Goal: Task Accomplishment & Management: Use online tool/utility

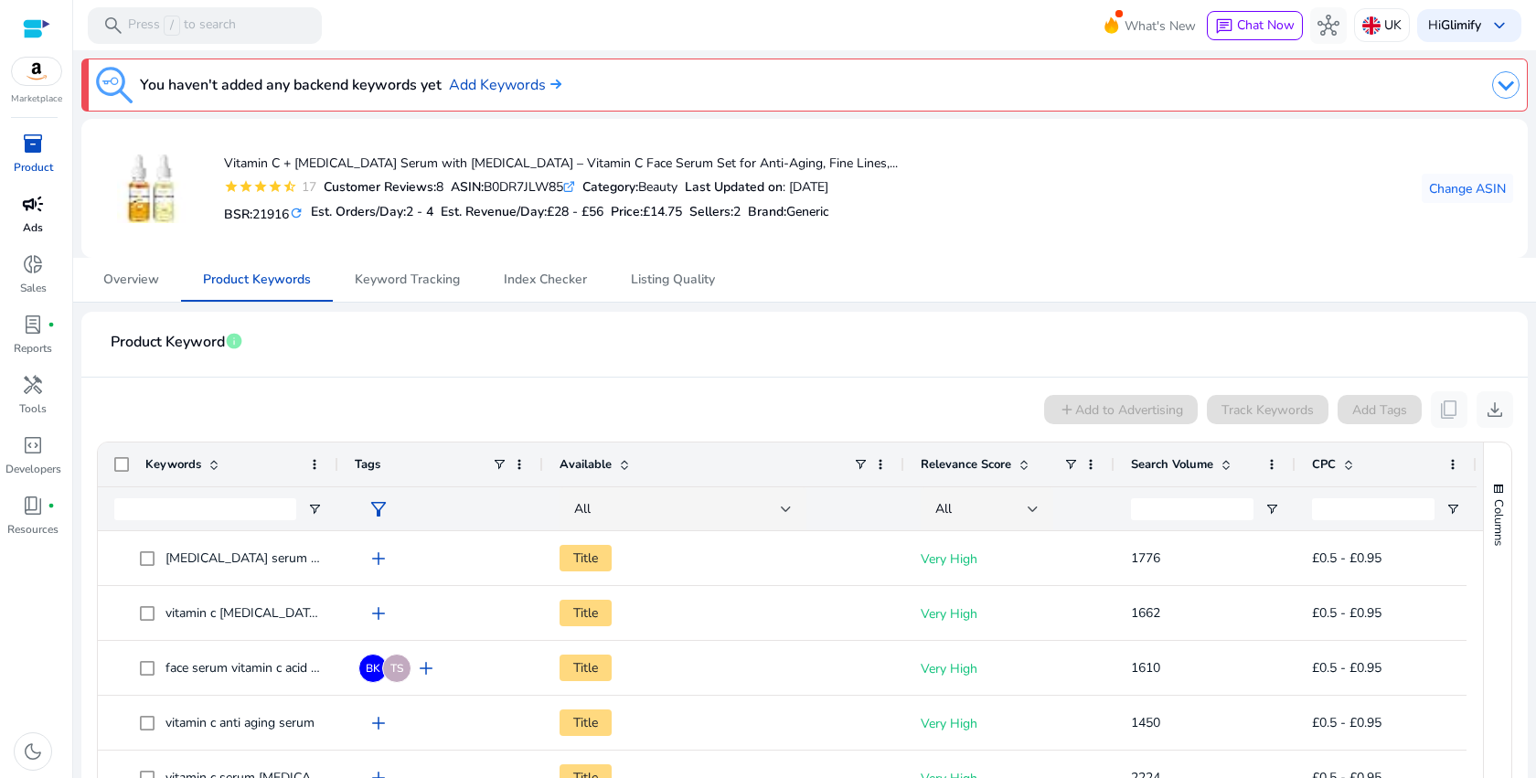
click at [37, 222] on p "Ads" at bounding box center [33, 227] width 20 height 16
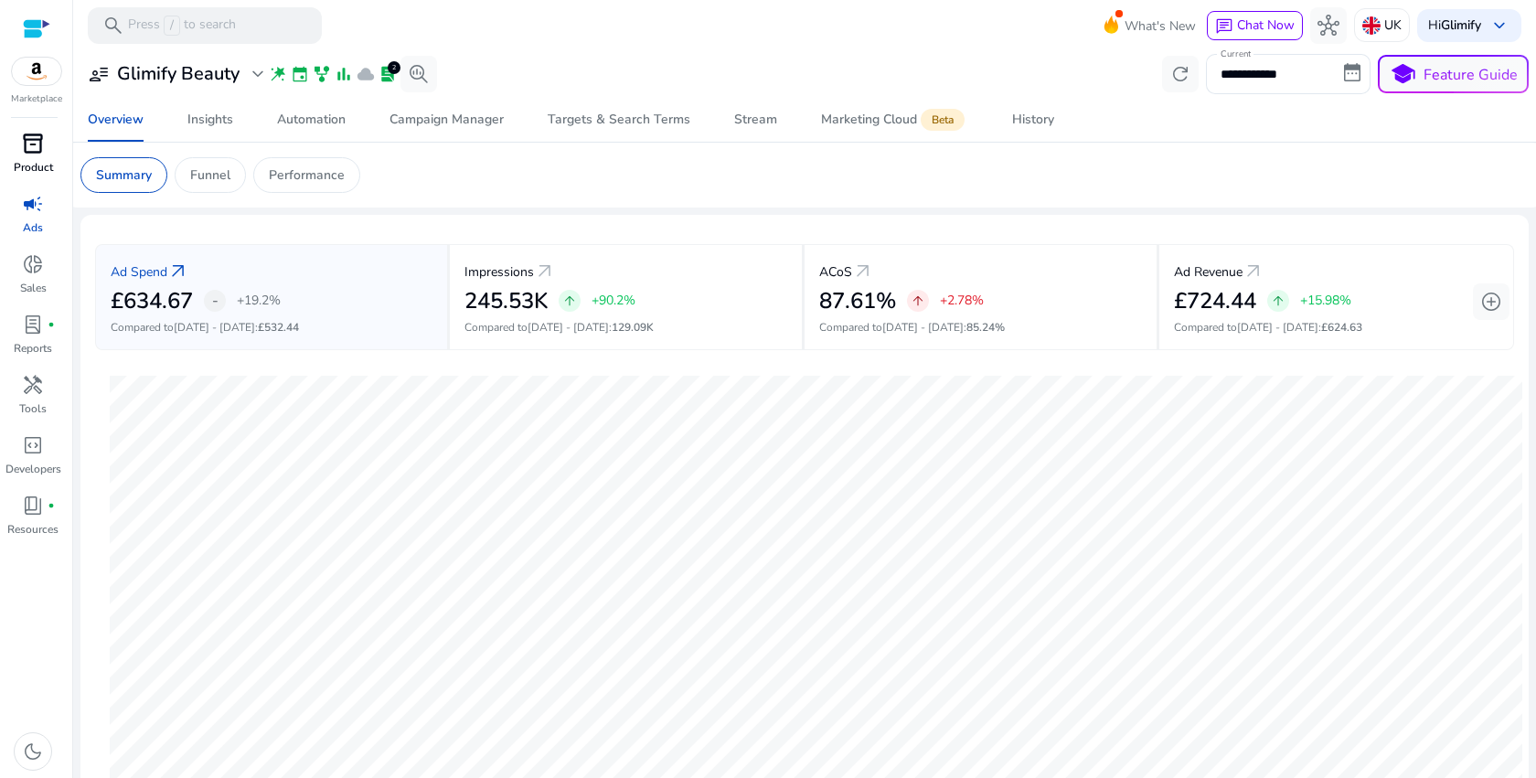
click at [26, 141] on span "inventory_2" at bounding box center [33, 144] width 22 height 22
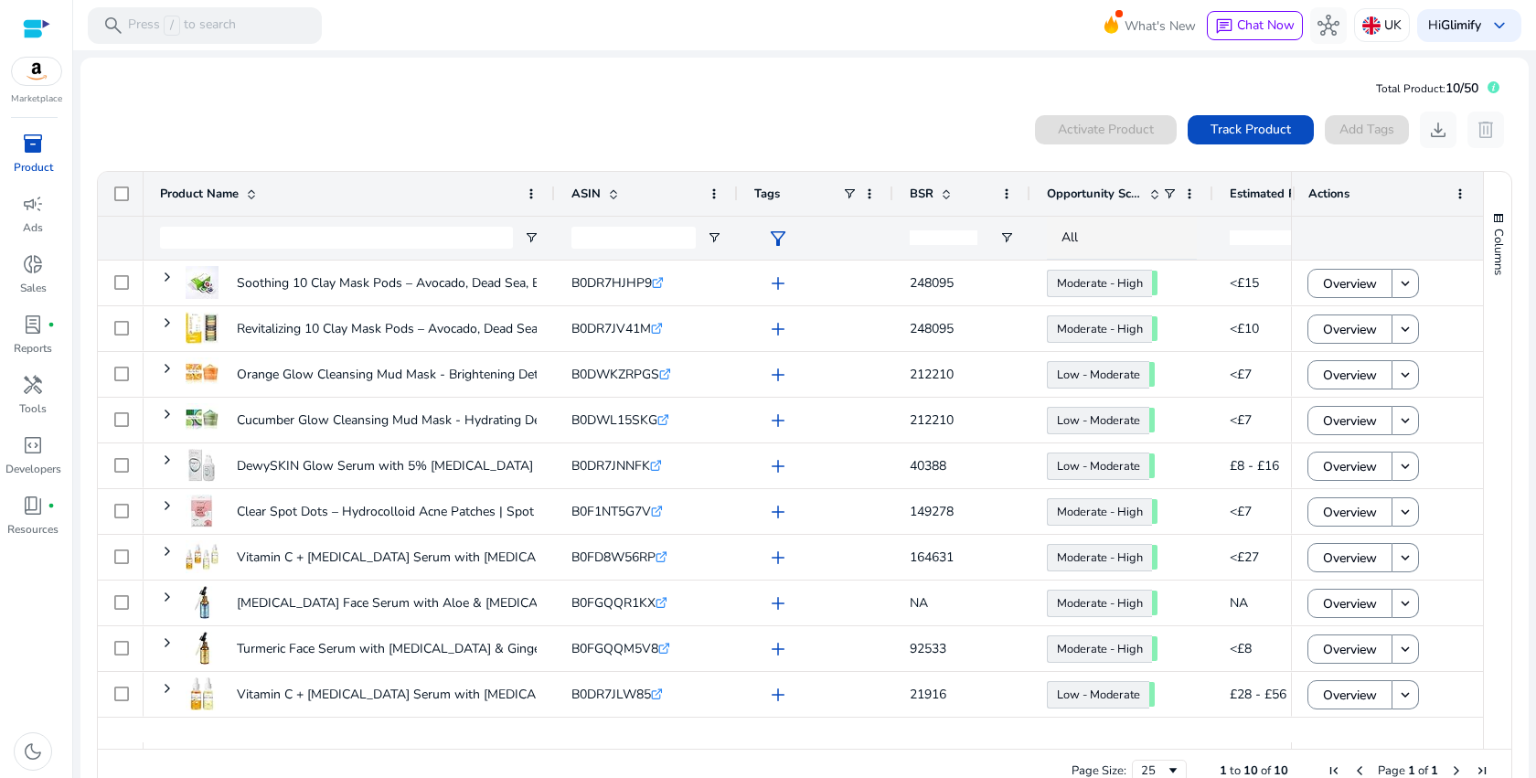
click at [553, 108] on div "0 products selected Activate Product Track Product Add Tags download delete 1 t…" at bounding box center [804, 453] width 1419 height 700
click at [49, 212] on div "campaign" at bounding box center [32, 203] width 51 height 29
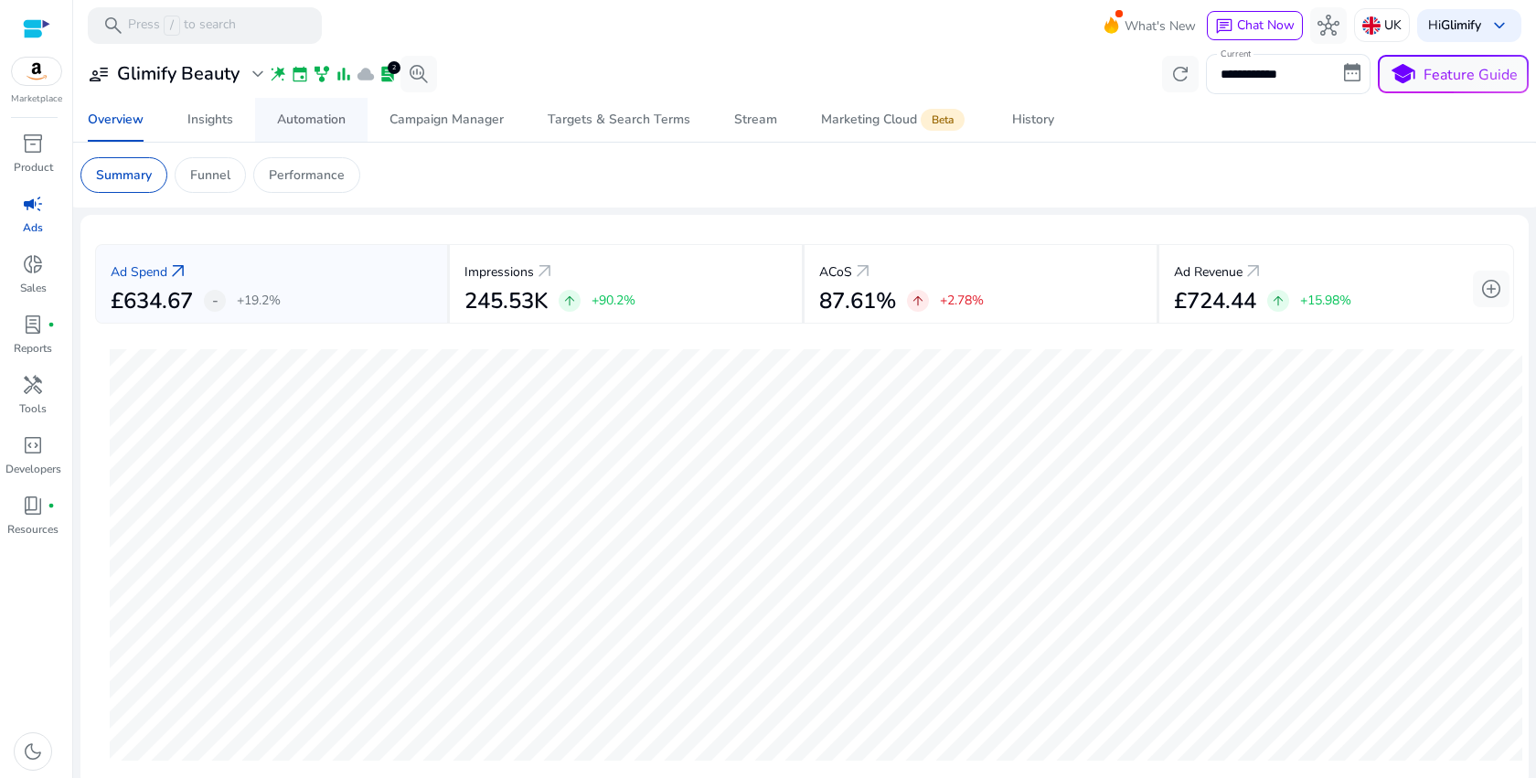
click at [328, 110] on span "Automation" at bounding box center [311, 120] width 69 height 44
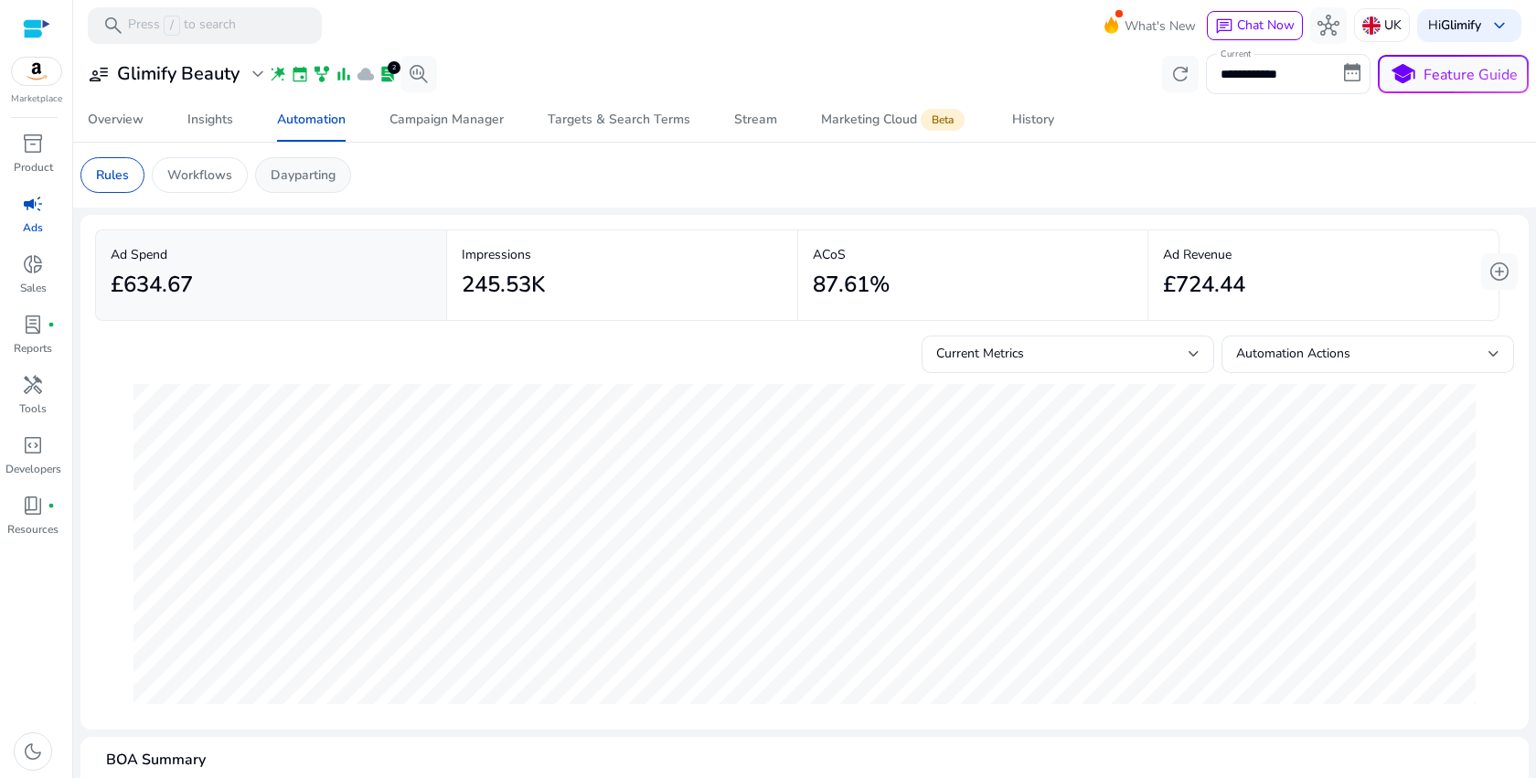
click at [314, 176] on p "Dayparting" at bounding box center [303, 174] width 65 height 19
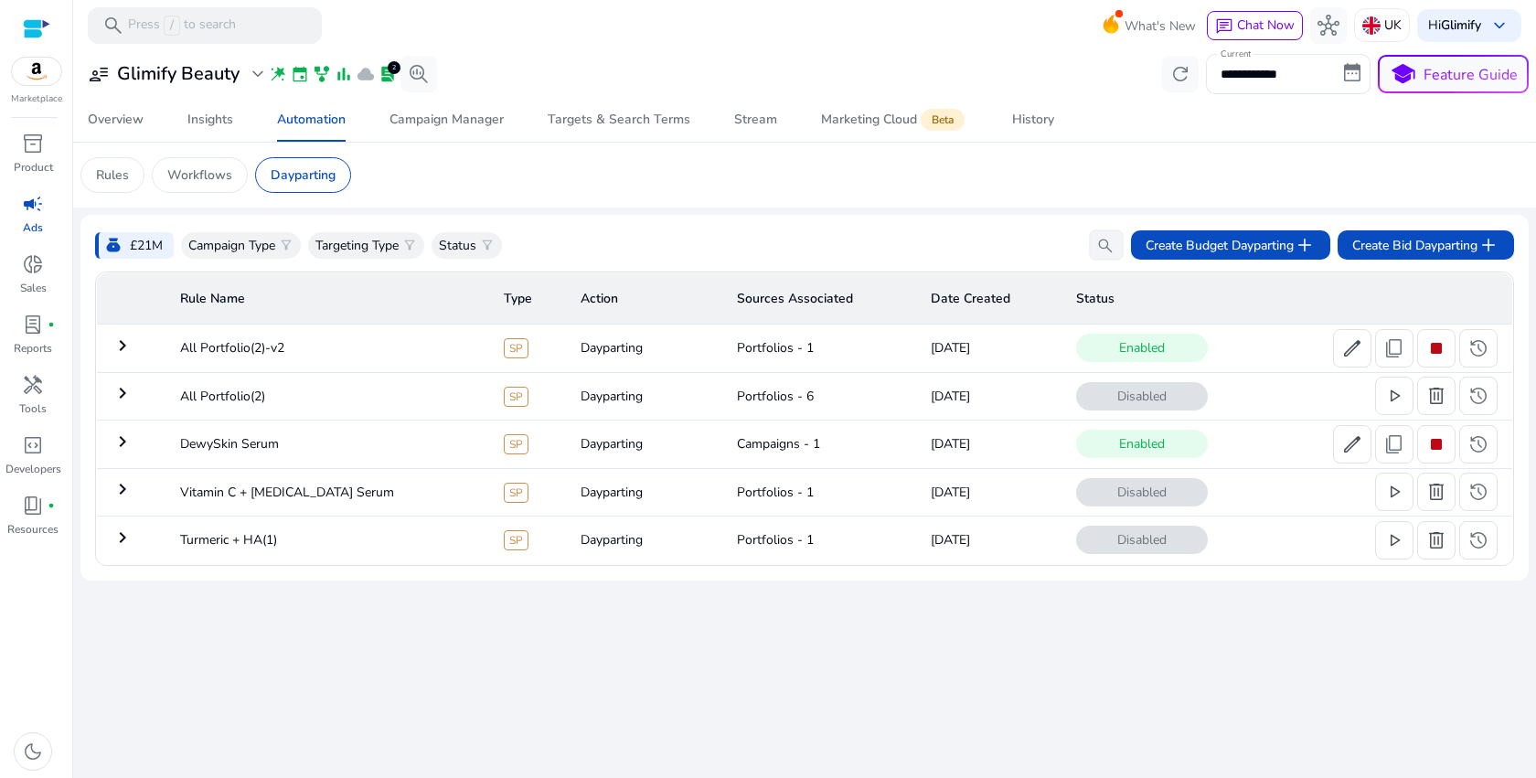
click at [123, 390] on mat-icon "keyboard_arrow_right" at bounding box center [123, 393] width 22 height 22
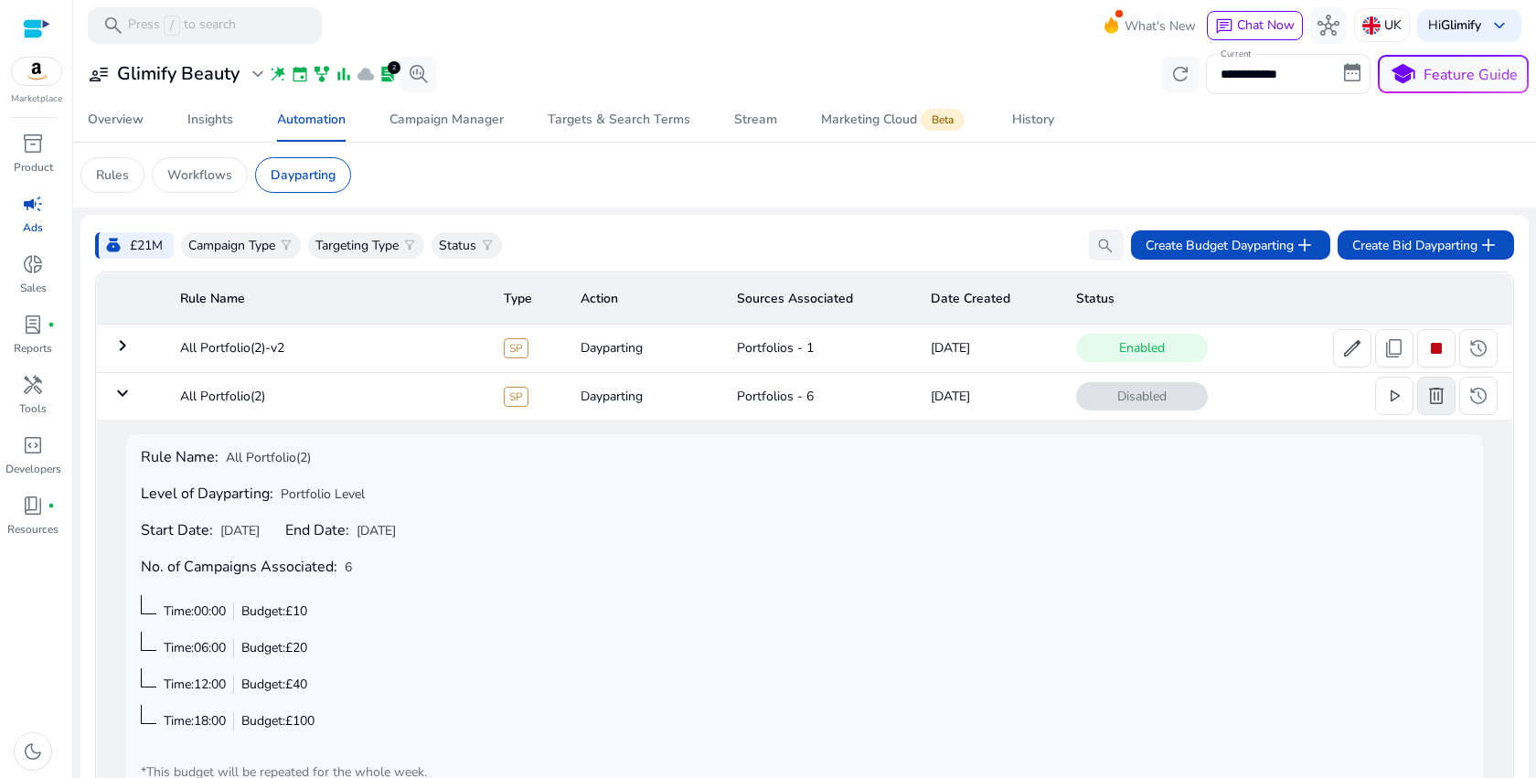
click at [1434, 405] on span "delete" at bounding box center [1436, 396] width 22 height 22
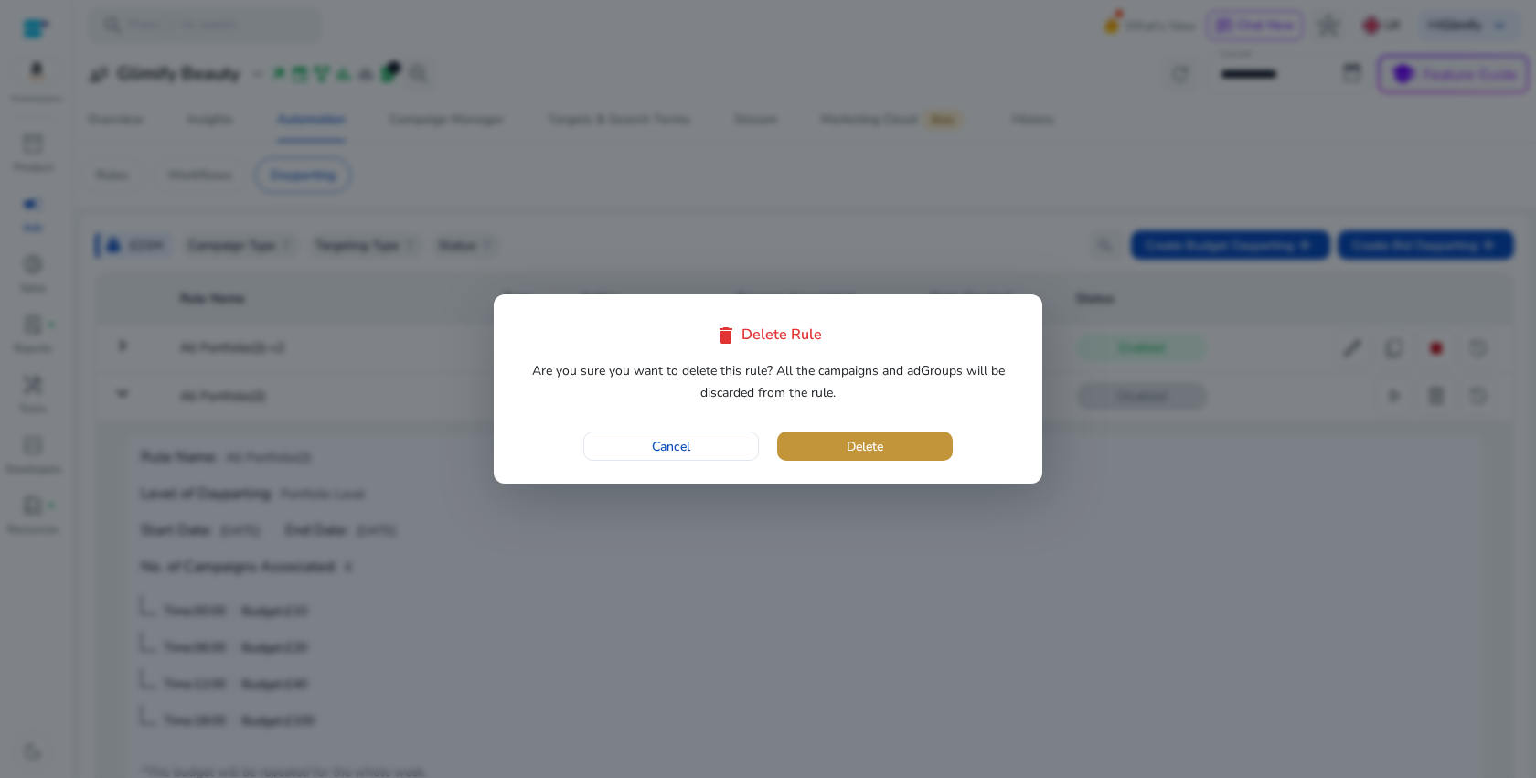
click at [835, 459] on span "button" at bounding box center [865, 446] width 176 height 44
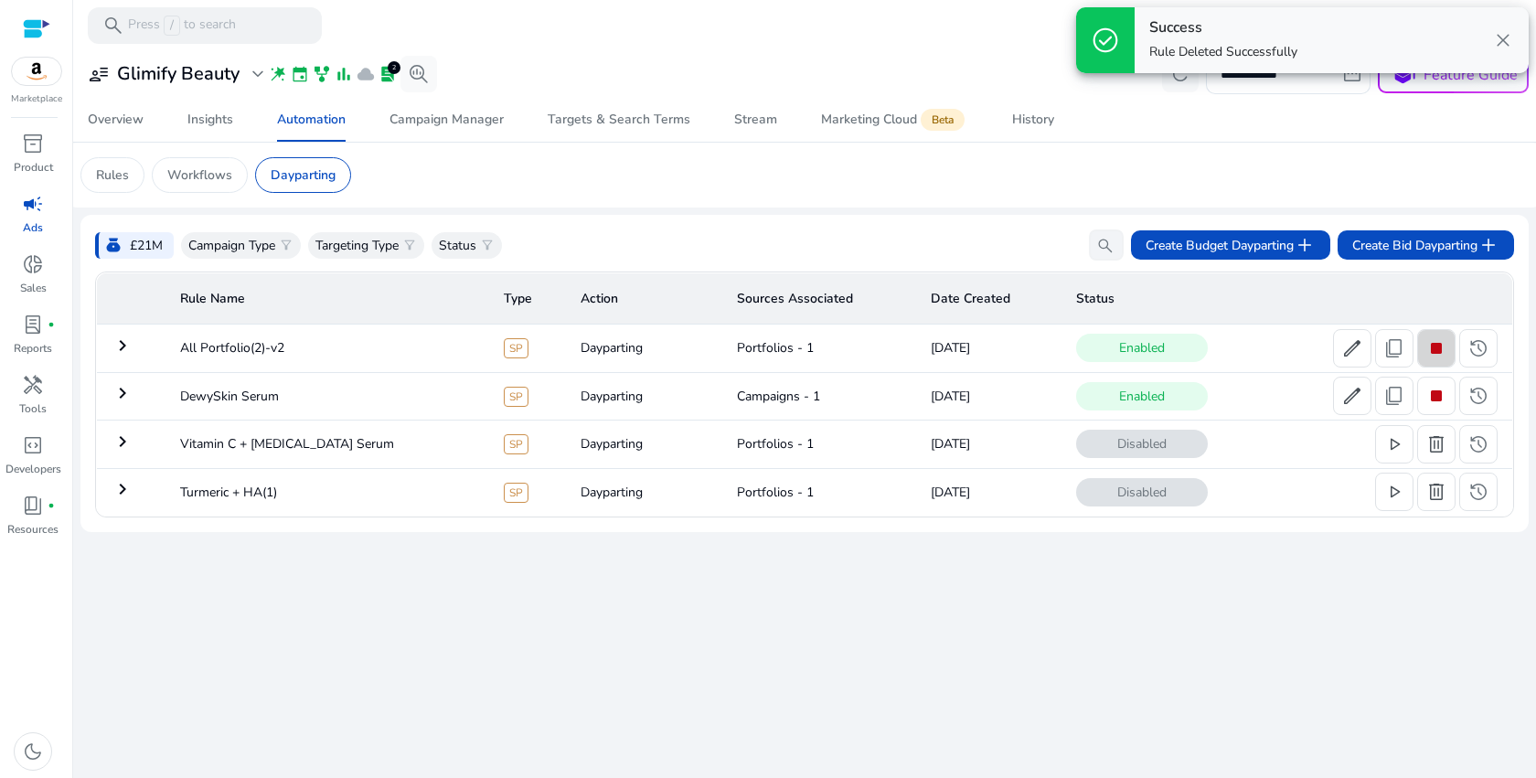
click at [1428, 351] on span "stop" at bounding box center [1436, 348] width 22 height 22
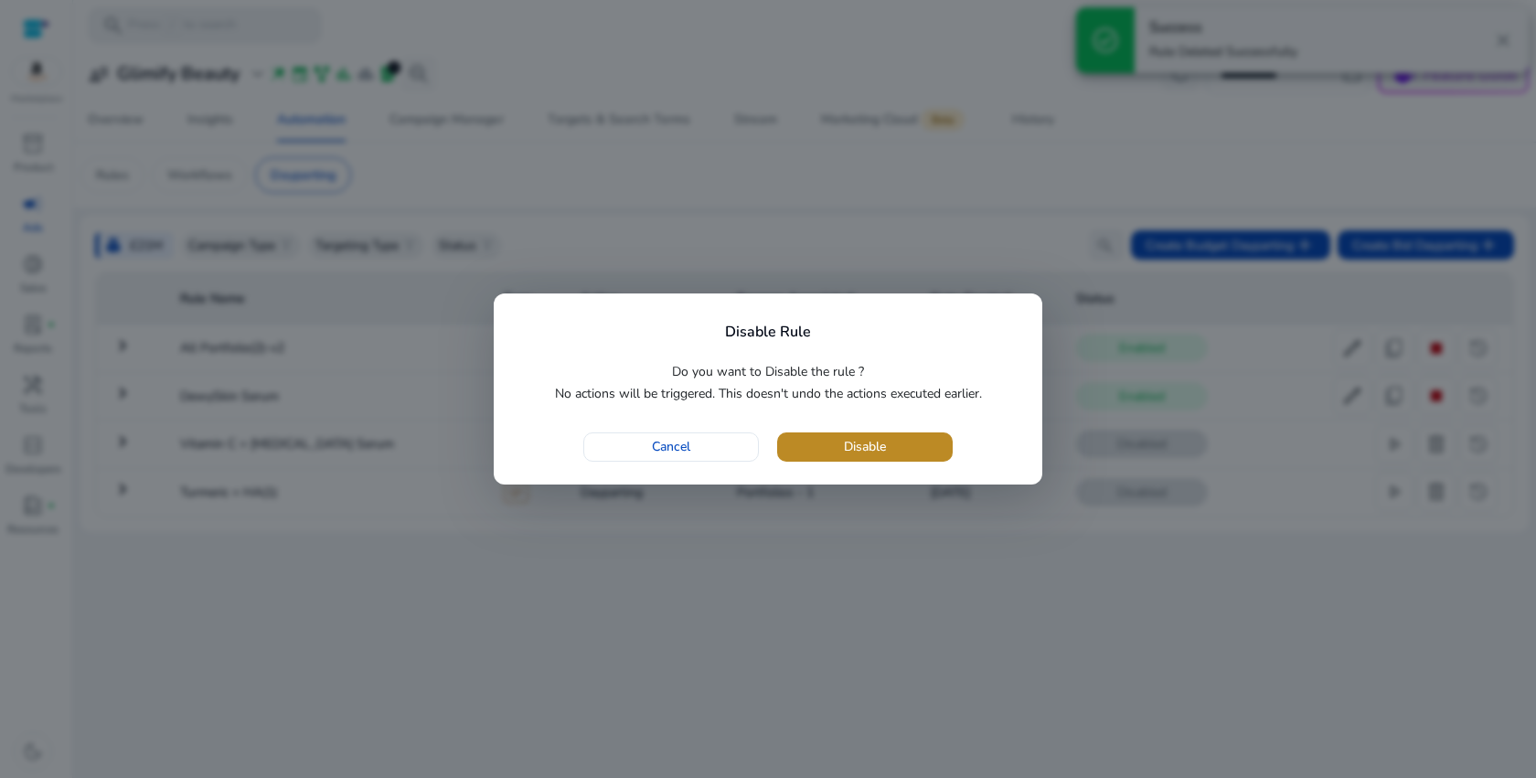
click at [844, 452] on span "Disable" at bounding box center [865, 446] width 42 height 19
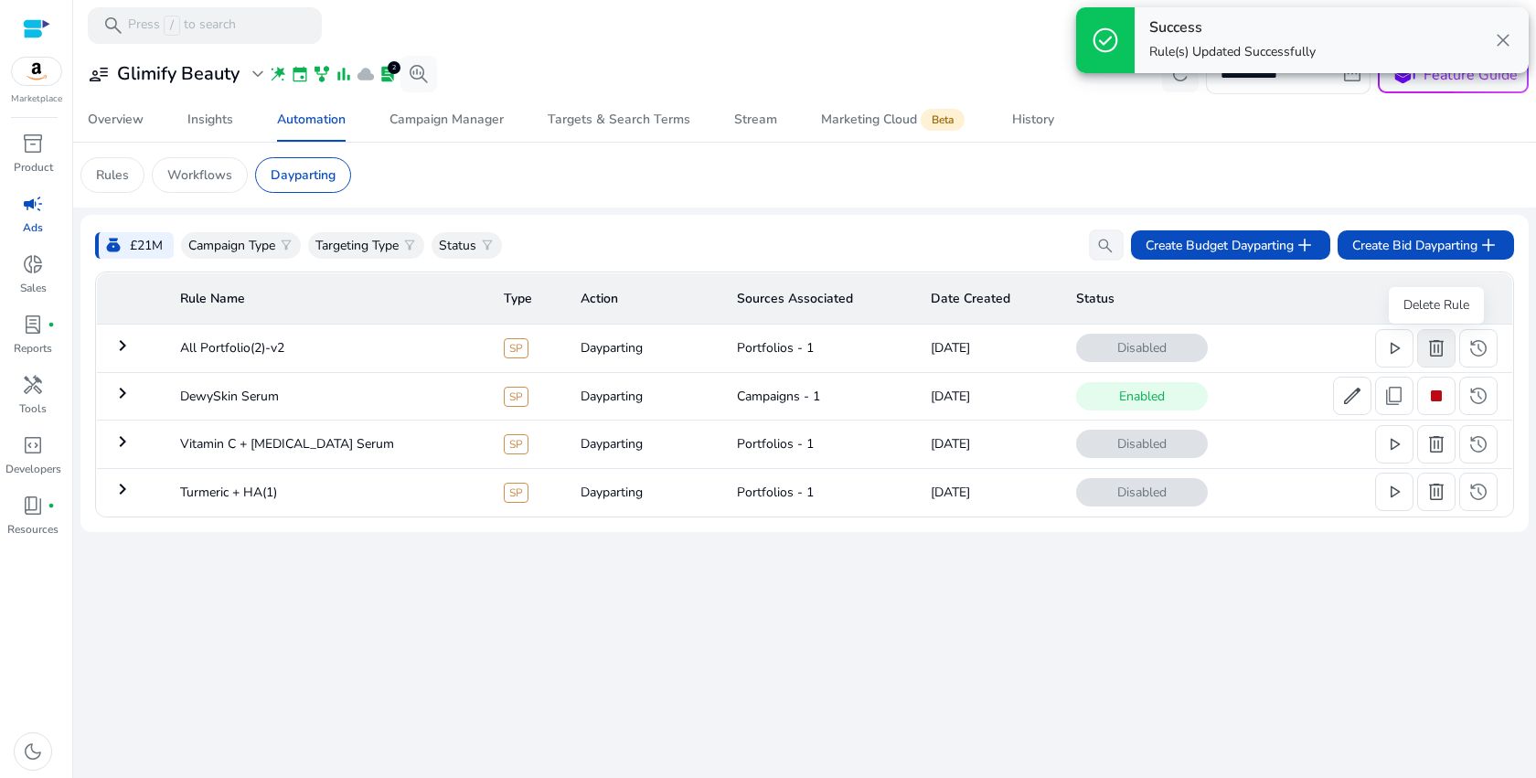
click at [1432, 346] on span "delete" at bounding box center [1436, 348] width 22 height 22
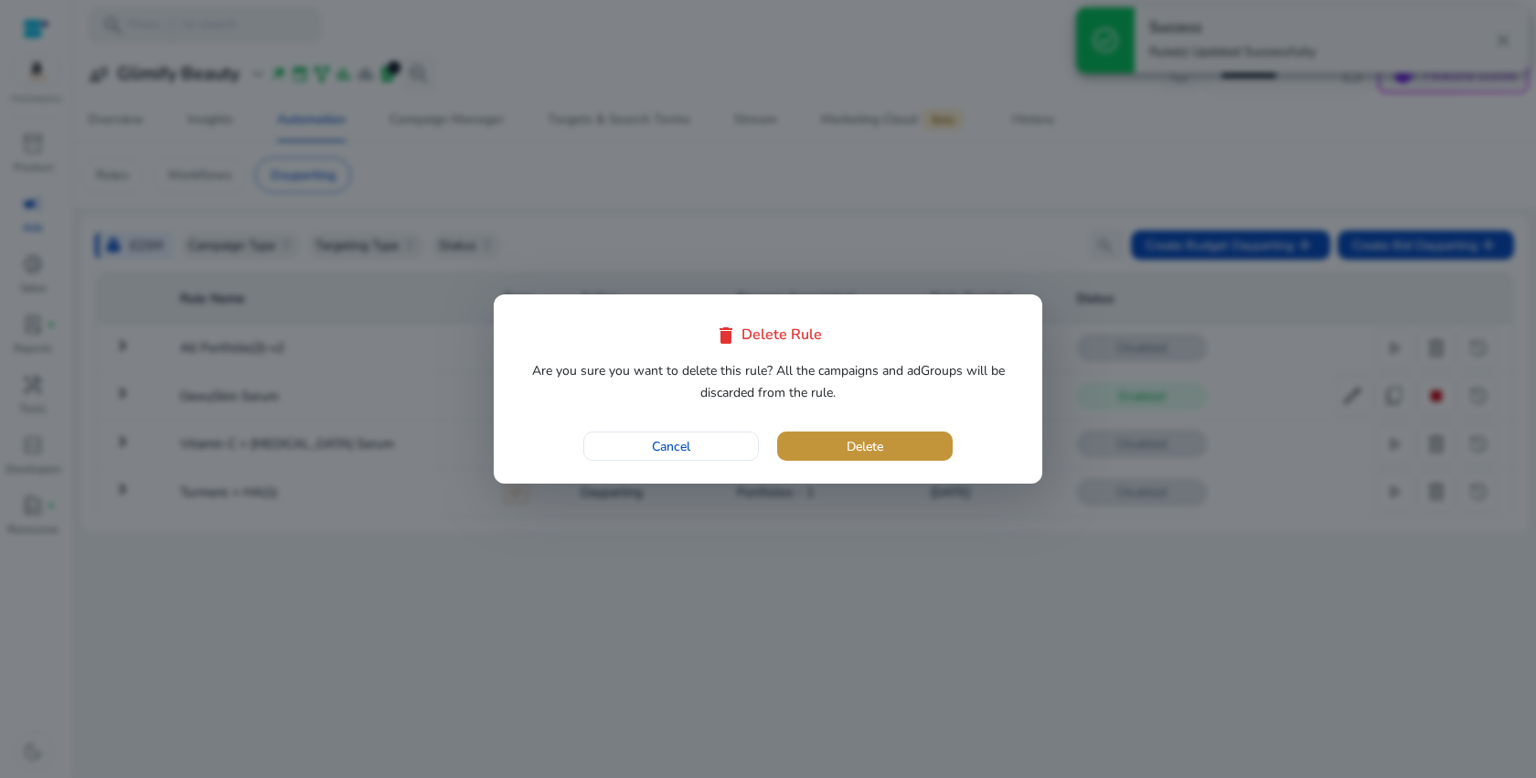
click at [893, 435] on span "button" at bounding box center [865, 446] width 176 height 44
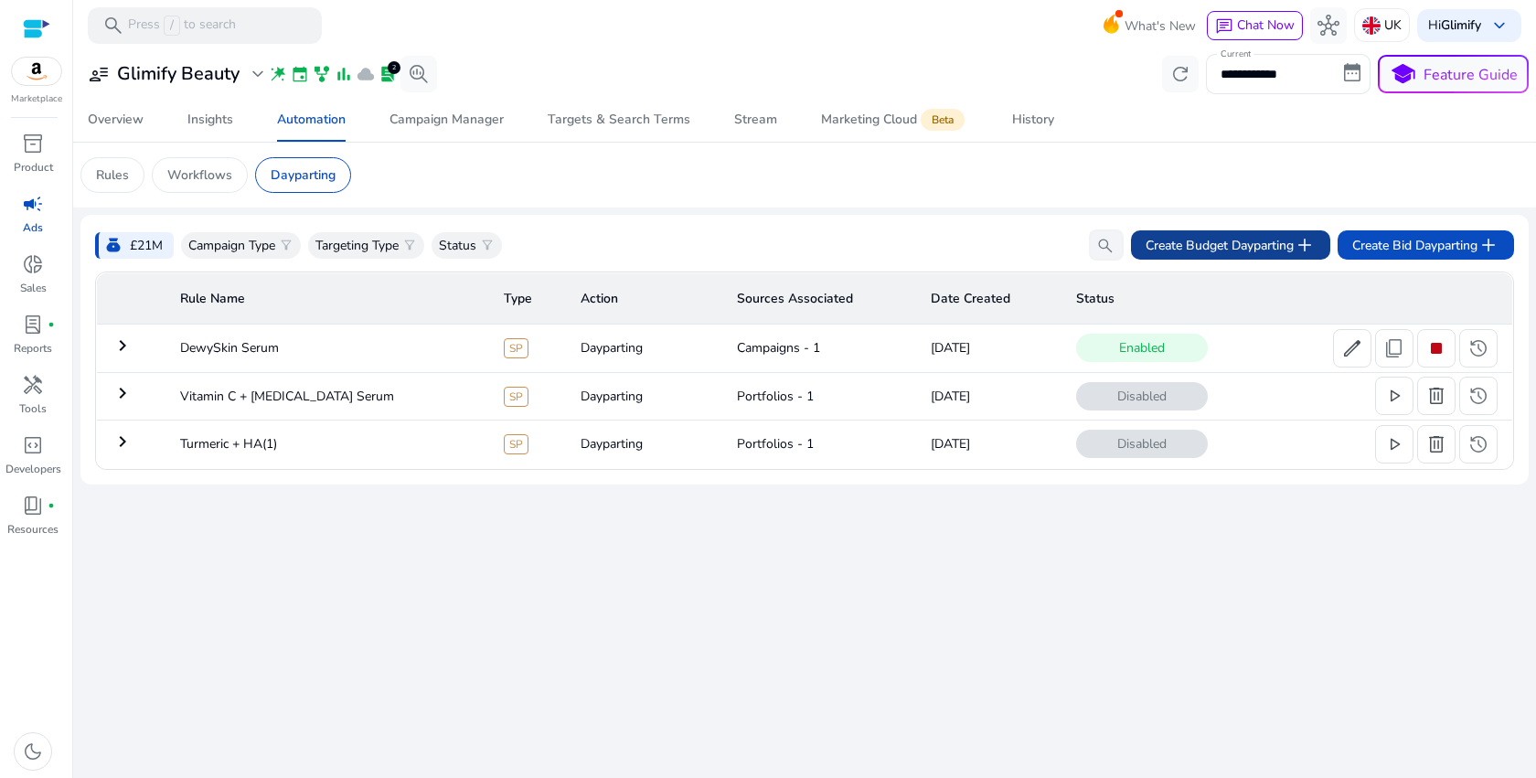
click at [1228, 250] on span "Create Budget Dayparting add" at bounding box center [1230, 245] width 170 height 22
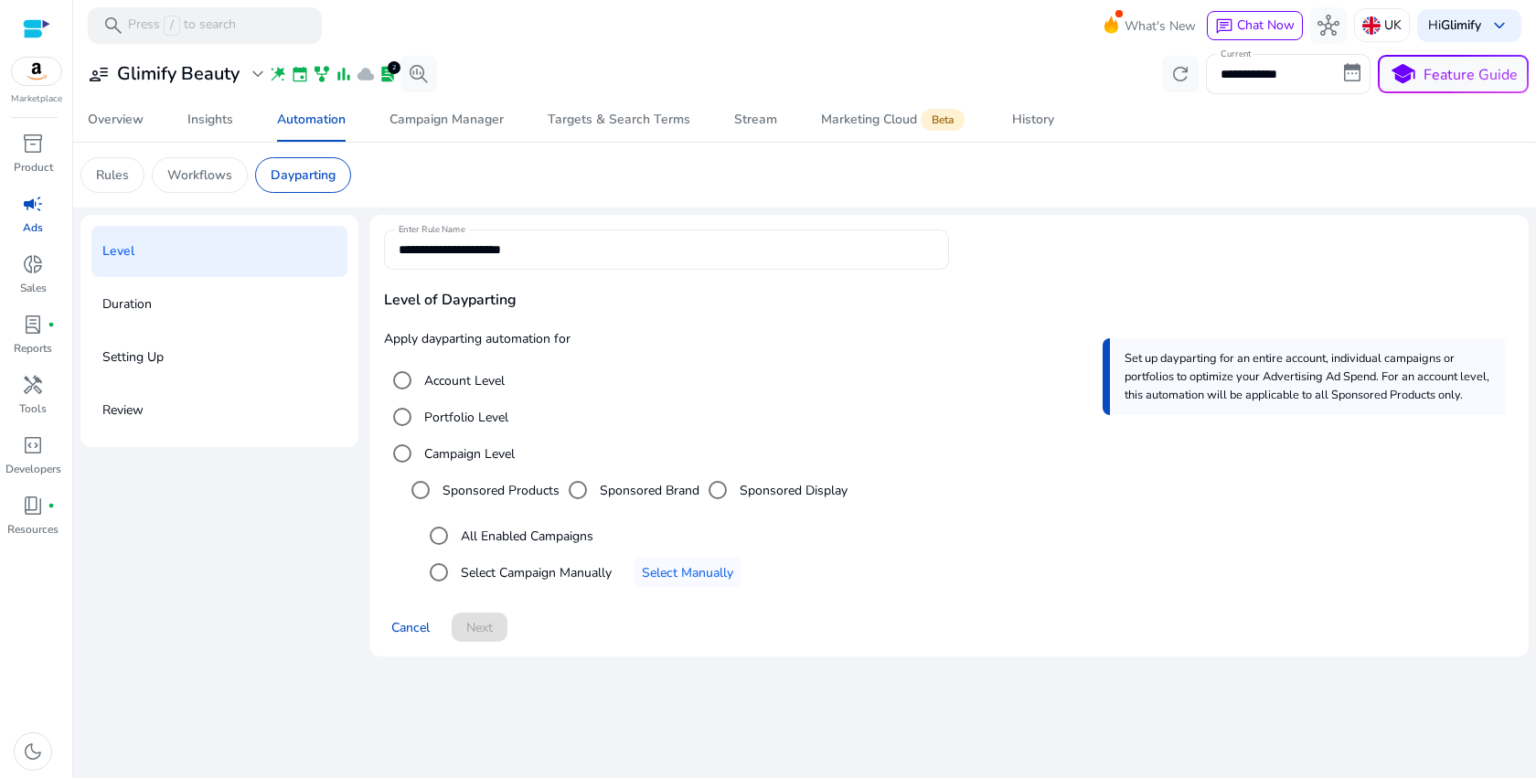
click at [581, 252] on input "**********" at bounding box center [667, 249] width 536 height 20
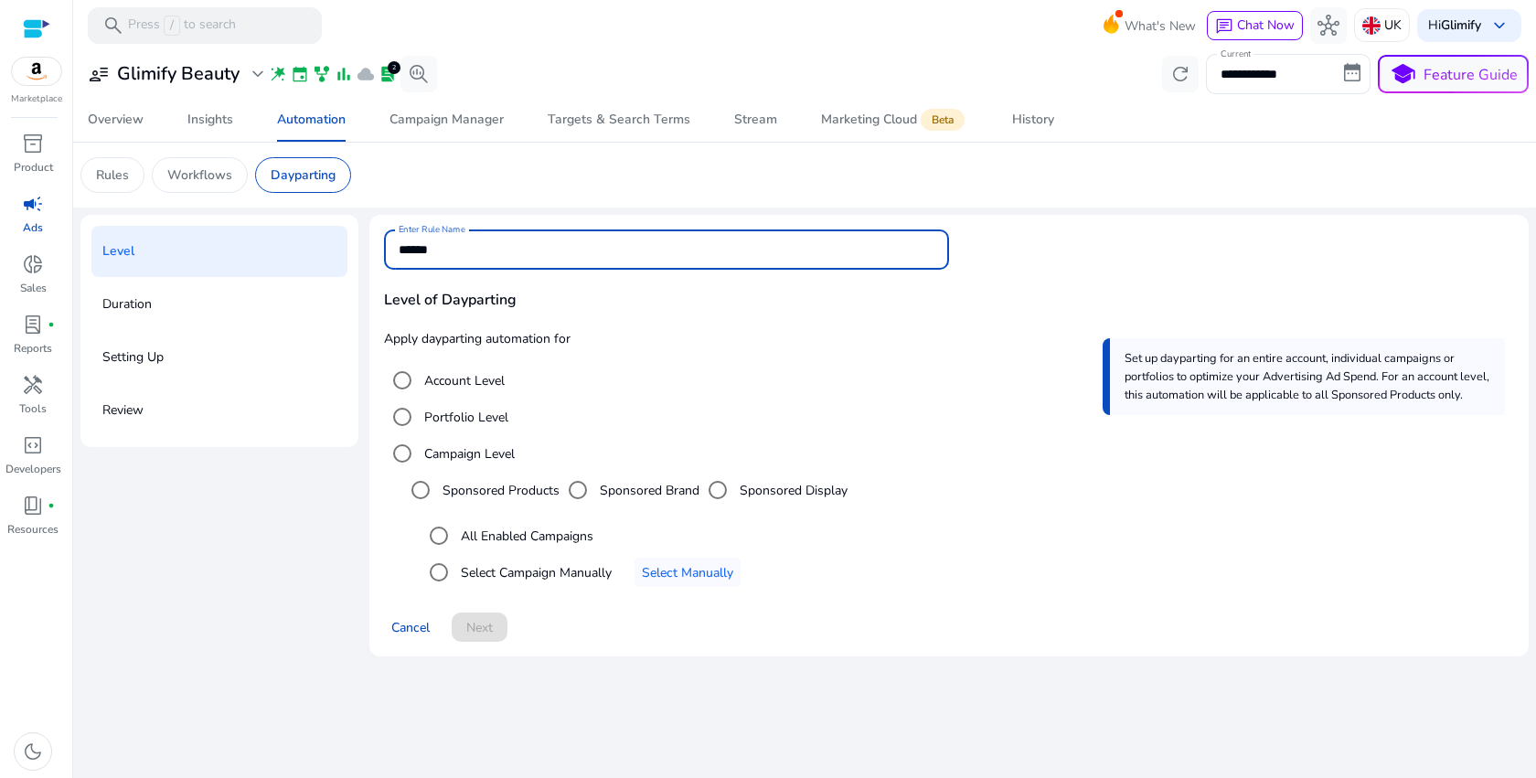
type input "**********"
click at [463, 422] on label "Portfolio Level" at bounding box center [464, 417] width 88 height 19
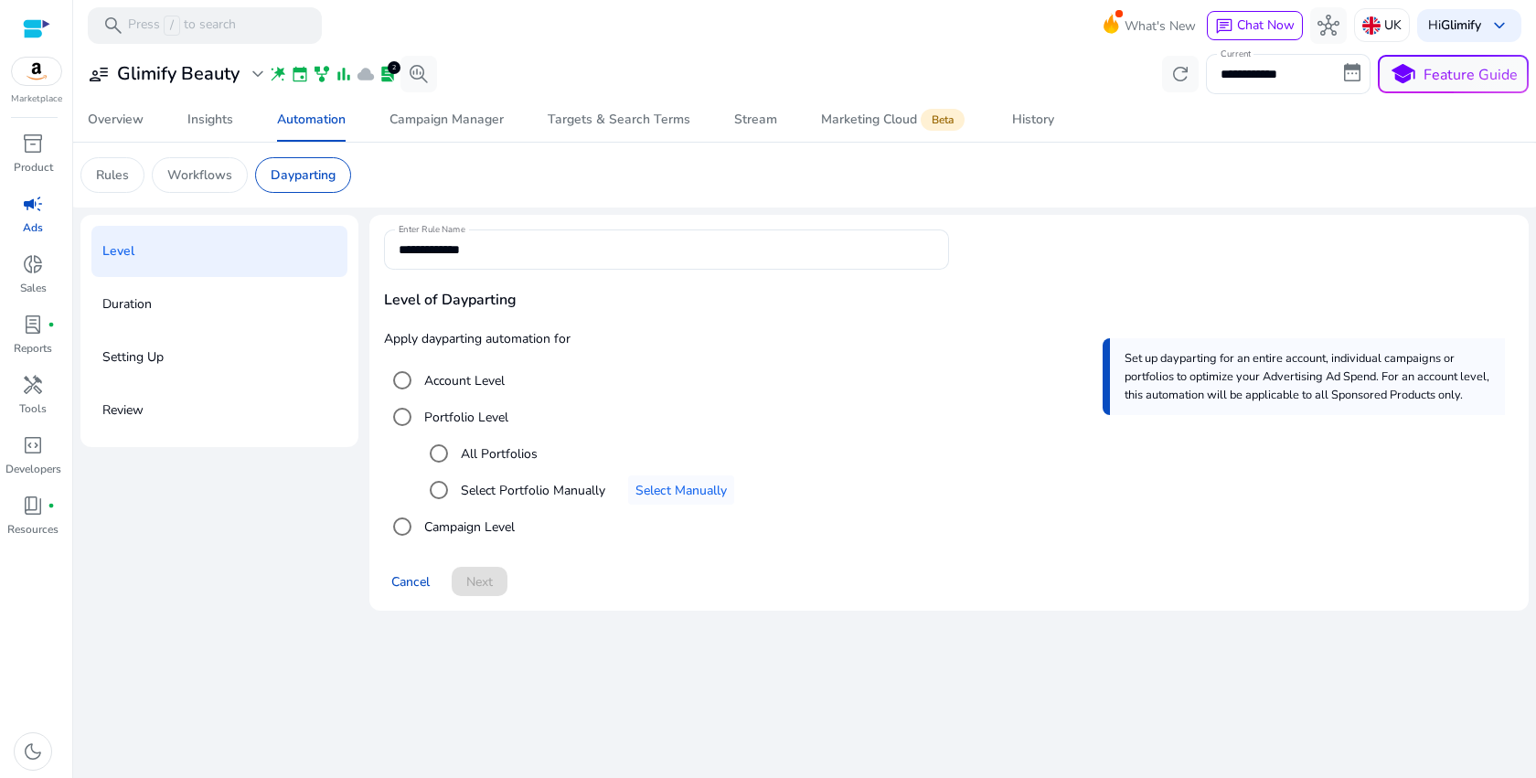
click at [519, 458] on label "All Portfolios" at bounding box center [497, 453] width 80 height 19
click at [481, 582] on span "Next" at bounding box center [479, 581] width 27 height 19
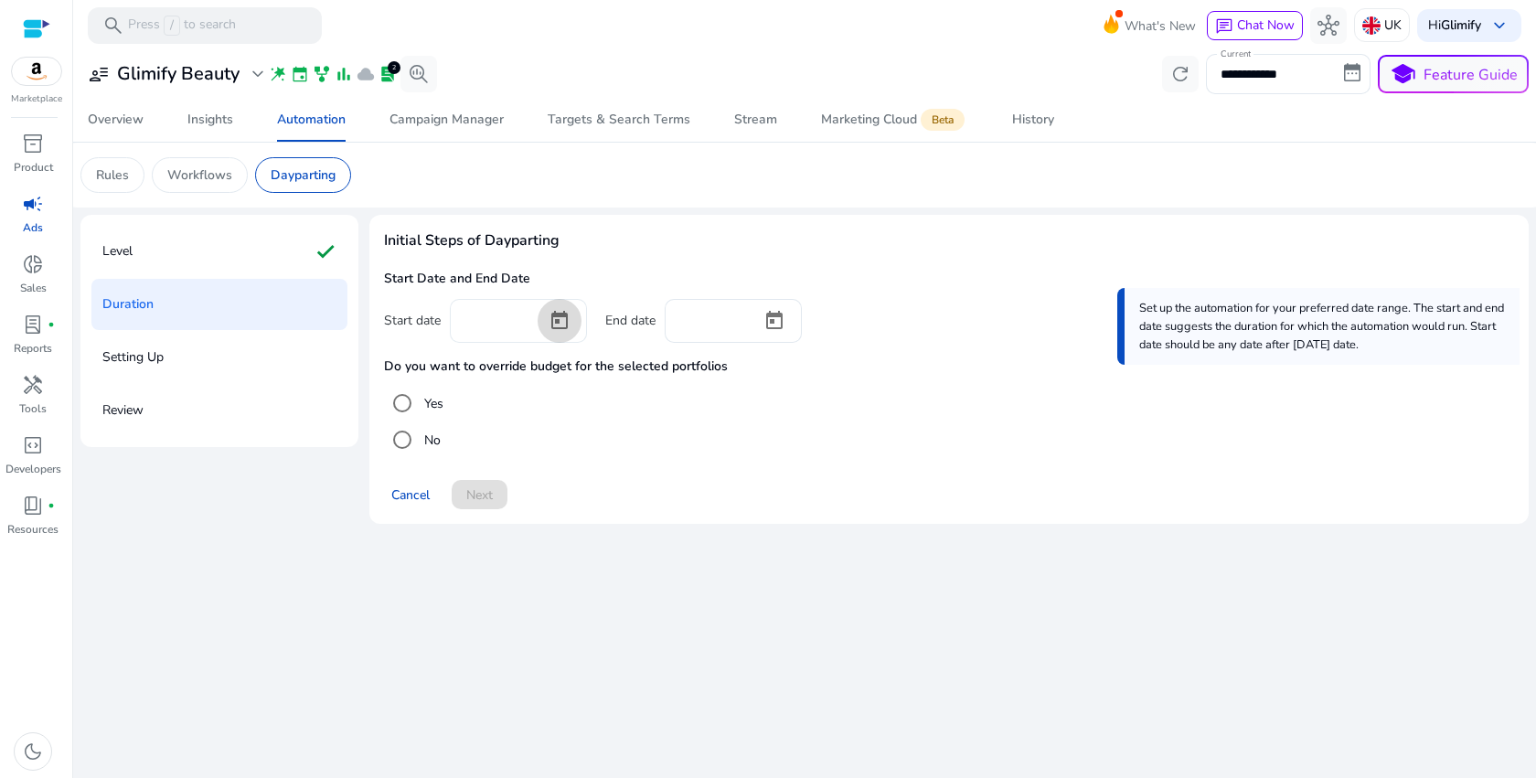
click at [563, 324] on span "Open calendar" at bounding box center [559, 321] width 44 height 44
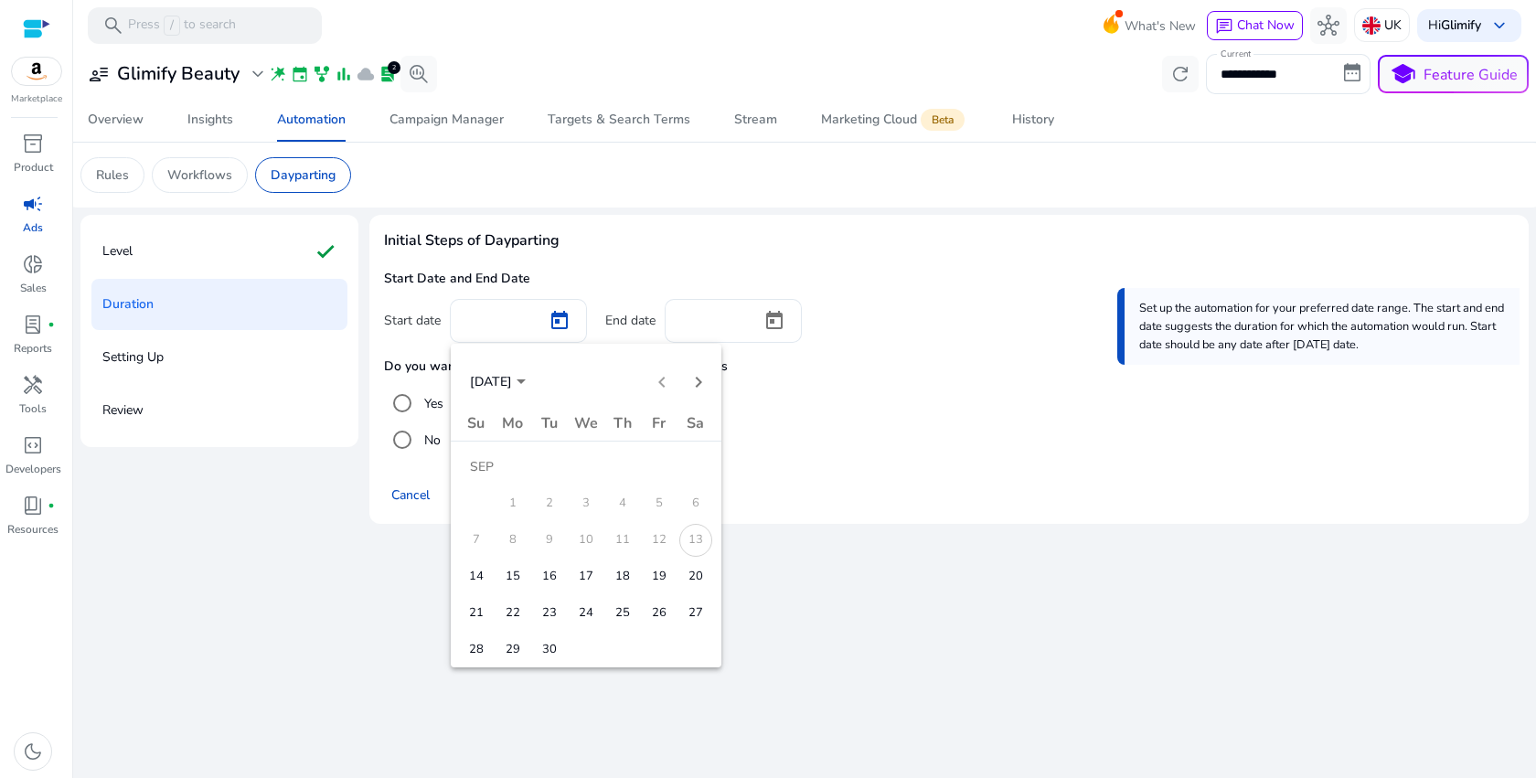
click at [697, 541] on span "13" at bounding box center [695, 540] width 33 height 33
click at [474, 572] on span "14" at bounding box center [476, 576] width 33 height 33
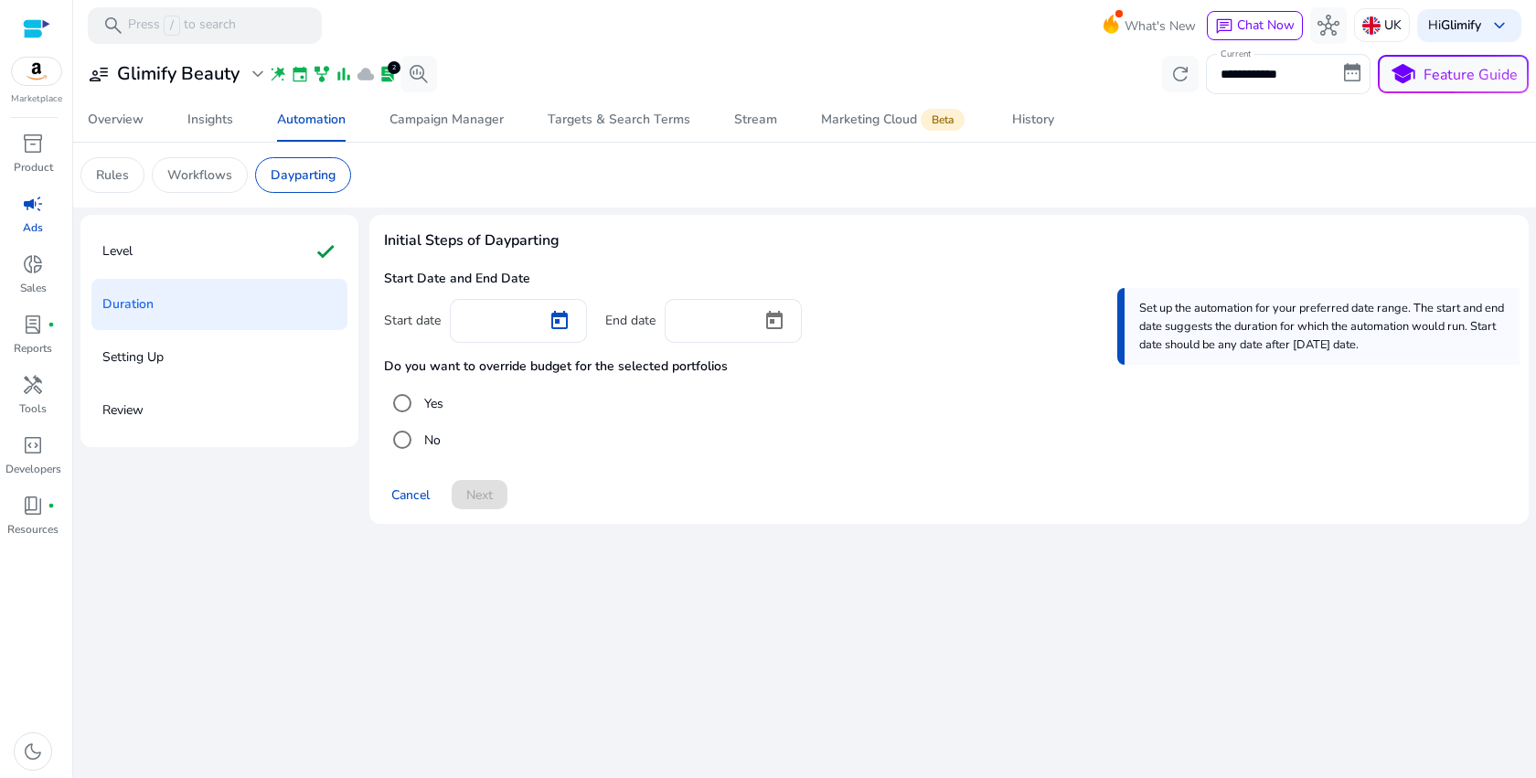
type input "*********"
click at [748, 319] on div at bounding box center [774, 321] width 55 height 44
click at [771, 315] on span "Open calendar" at bounding box center [774, 321] width 44 height 44
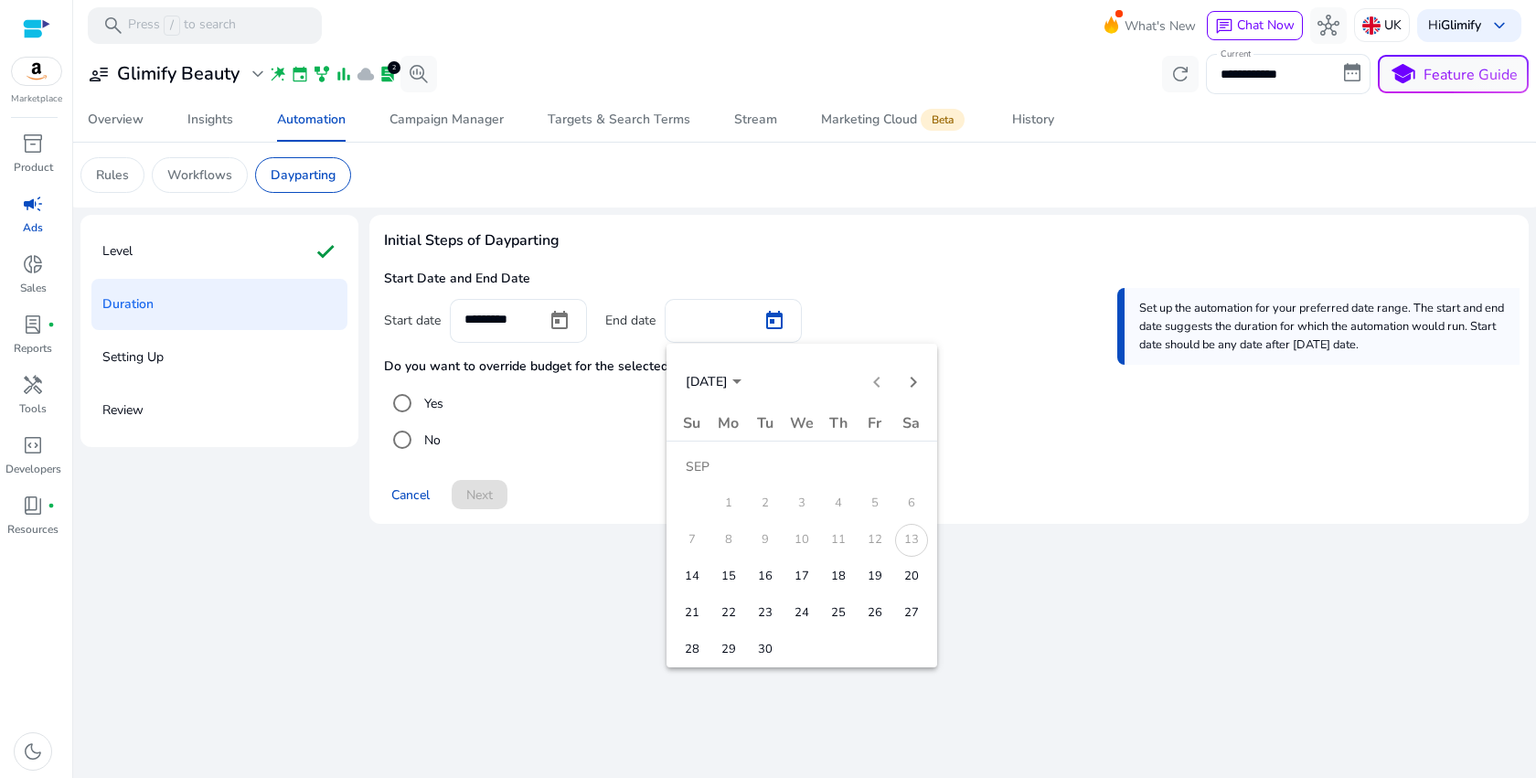
click at [767, 644] on span "30" at bounding box center [765, 649] width 33 height 33
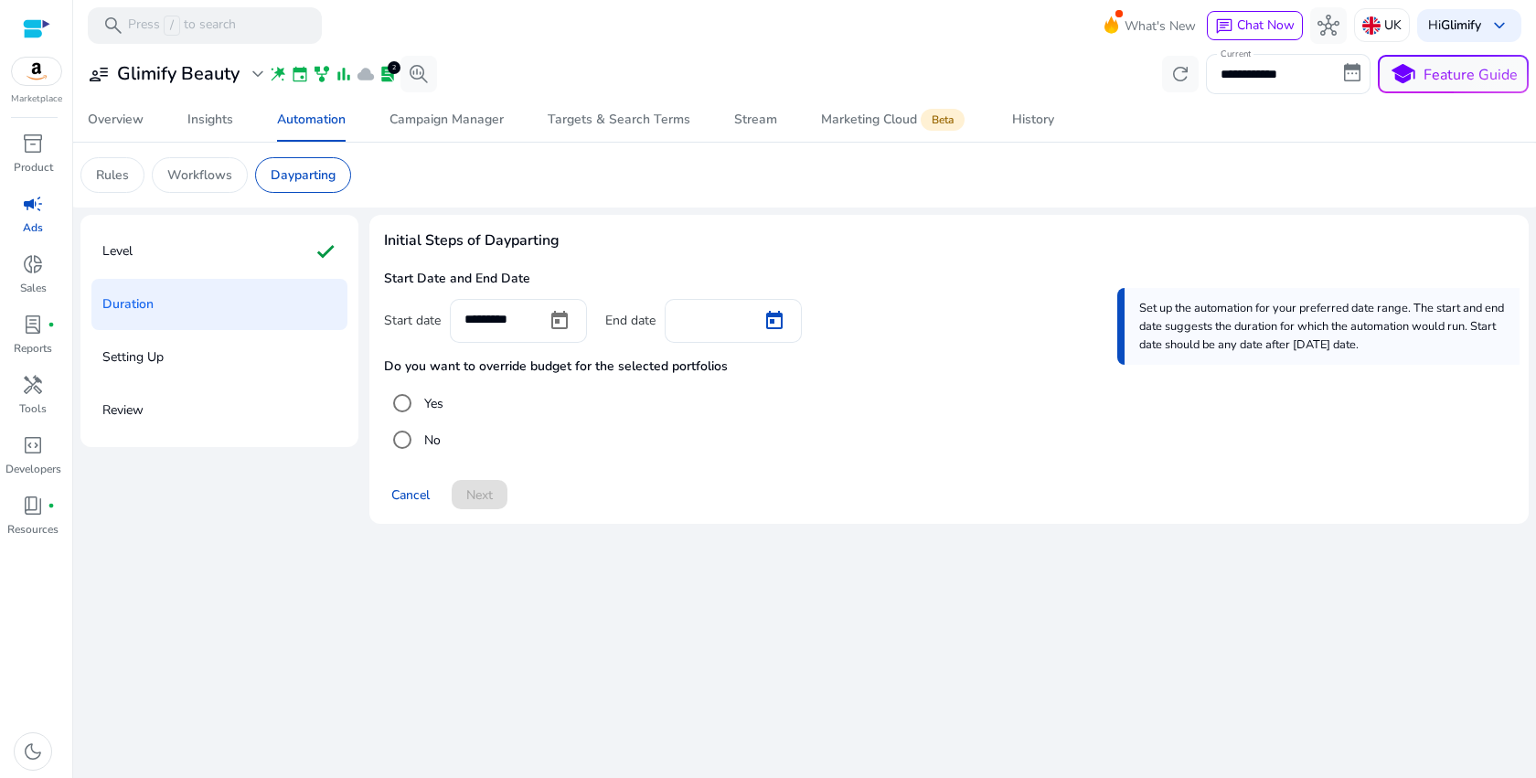
type input "*********"
click at [486, 485] on span "Next" at bounding box center [479, 494] width 27 height 19
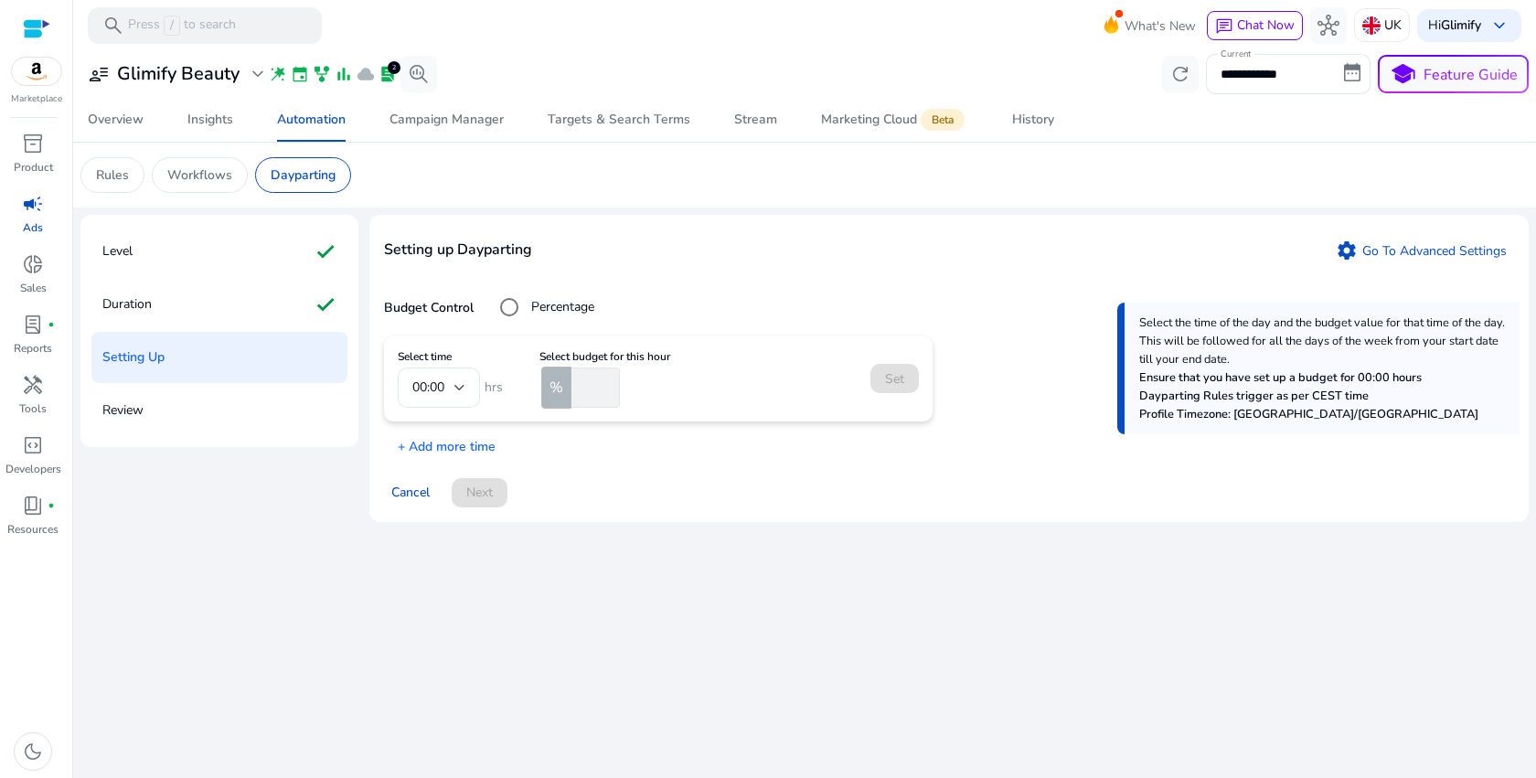
click at [477, 383] on mat-form-field "00:00" at bounding box center [439, 387] width 82 height 40
click at [584, 384] on input "number" at bounding box center [594, 387] width 52 height 40
type input "**"
click at [879, 378] on span at bounding box center [894, 378] width 48 height 44
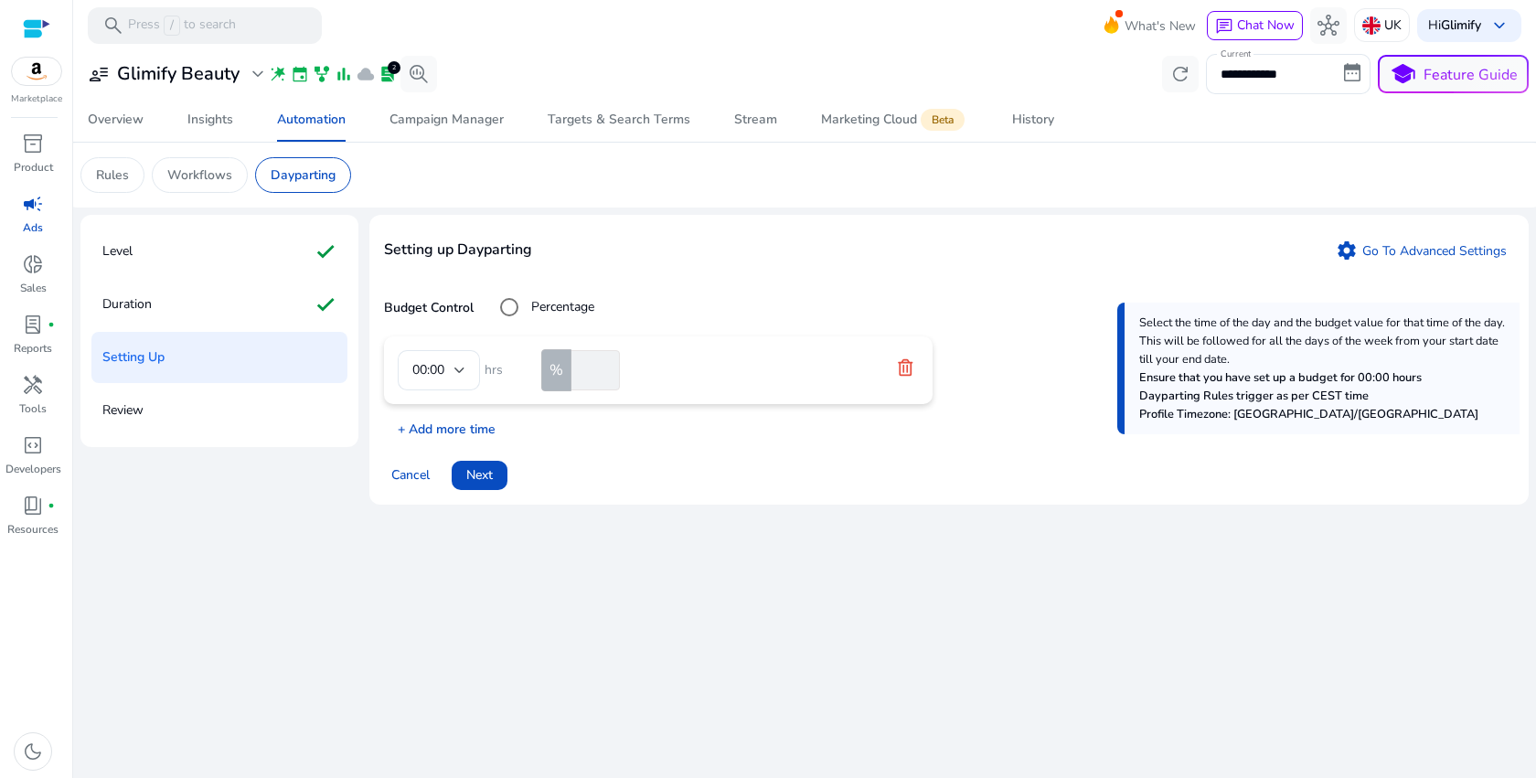
click at [454, 422] on p "+ Add more time" at bounding box center [440, 424] width 112 height 28
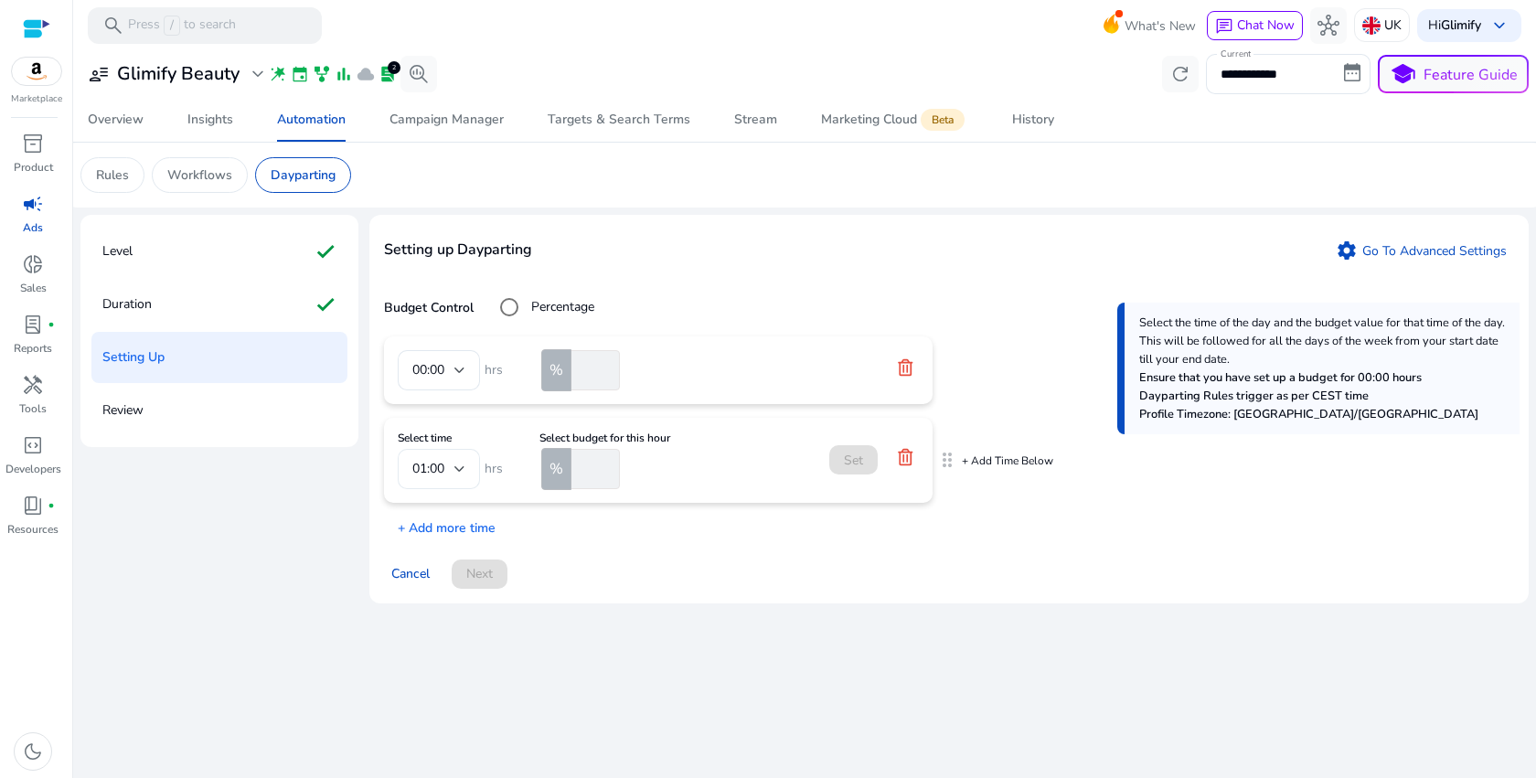
click at [444, 473] on span "01:00" at bounding box center [428, 468] width 32 height 17
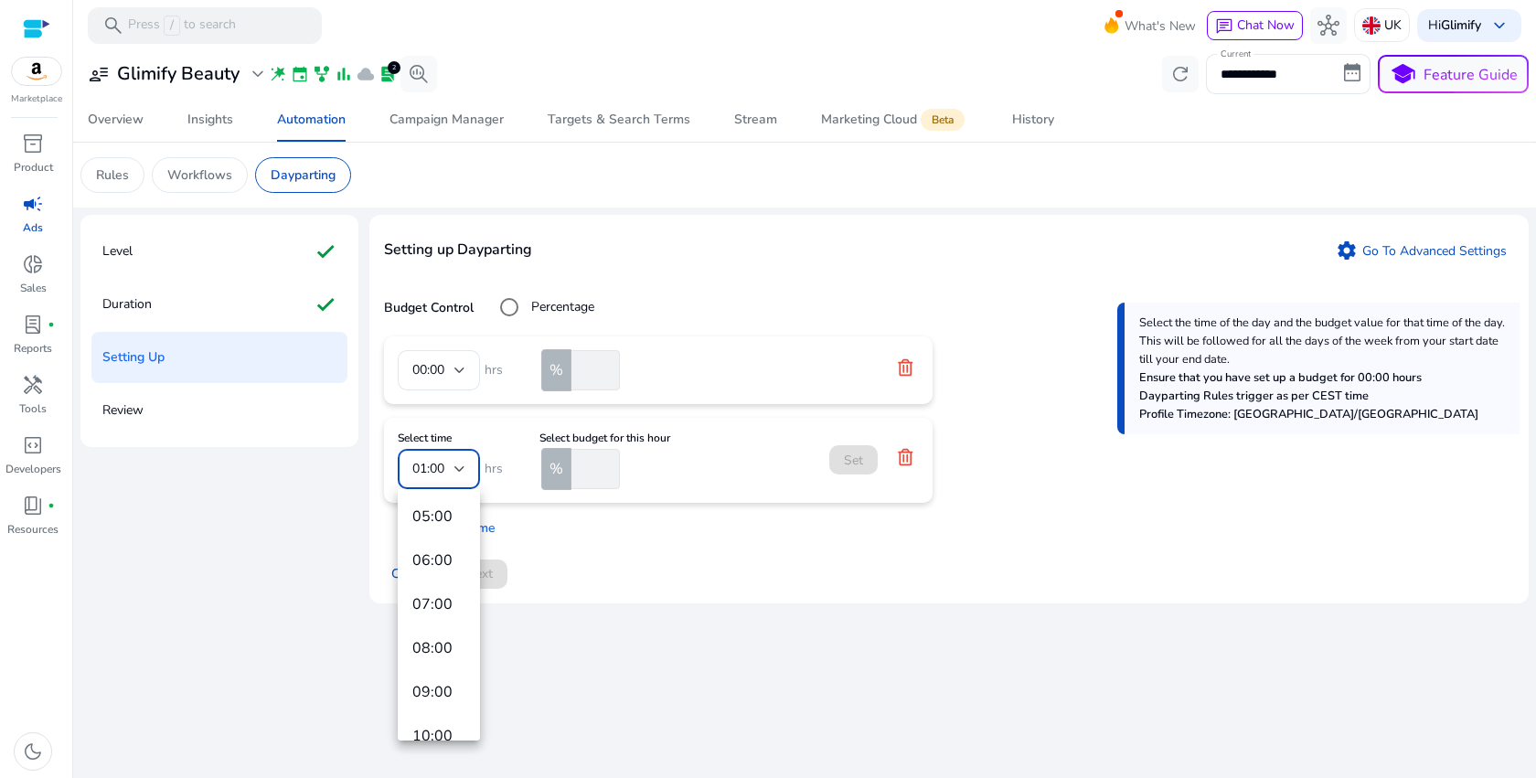
scroll to position [184, 0]
click at [432, 561] on span "06:00" at bounding box center [438, 554] width 53 height 20
click at [617, 452] on input "number" at bounding box center [594, 469] width 52 height 40
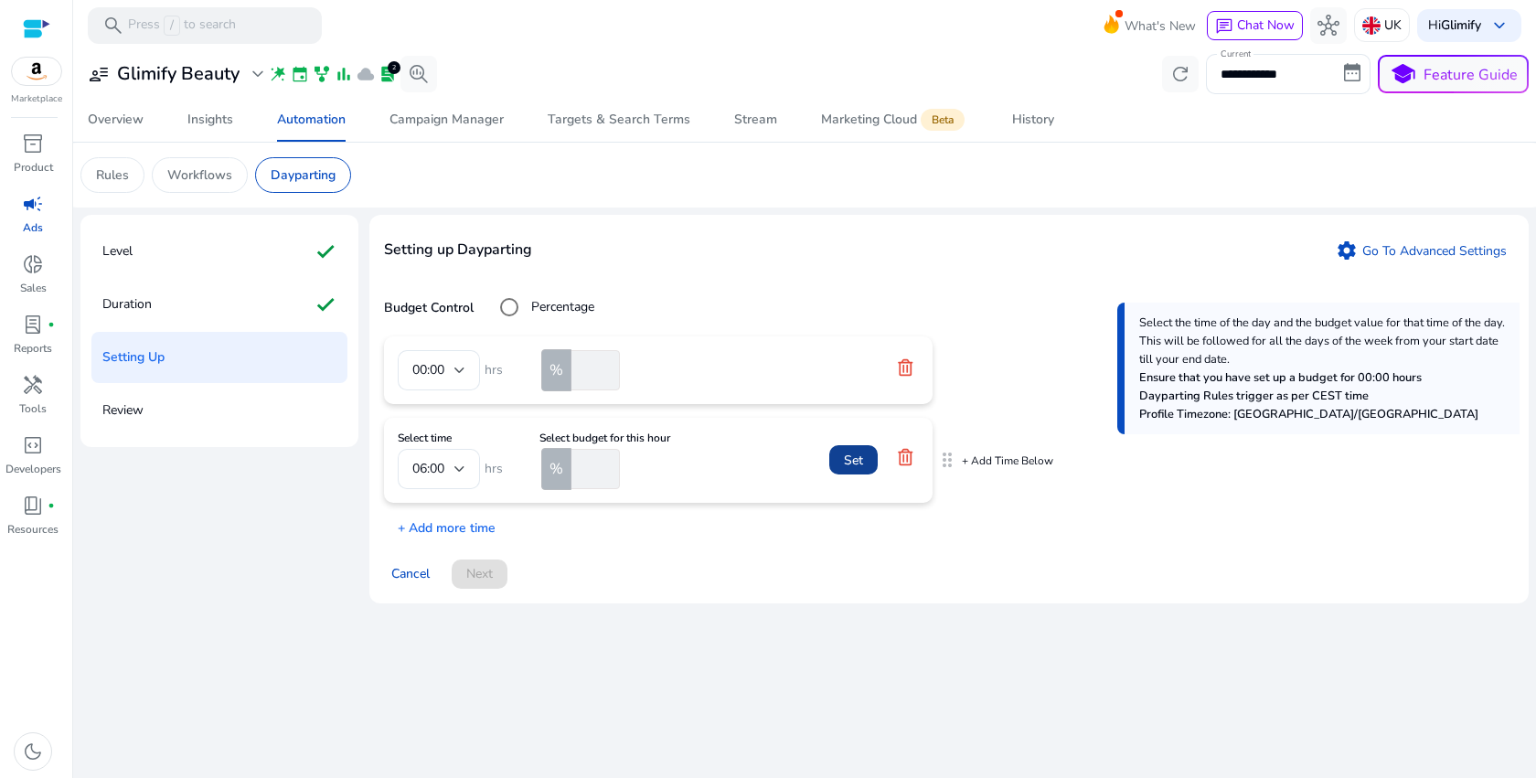
type input "**"
click at [846, 460] on span "Set" at bounding box center [853, 460] width 19 height 19
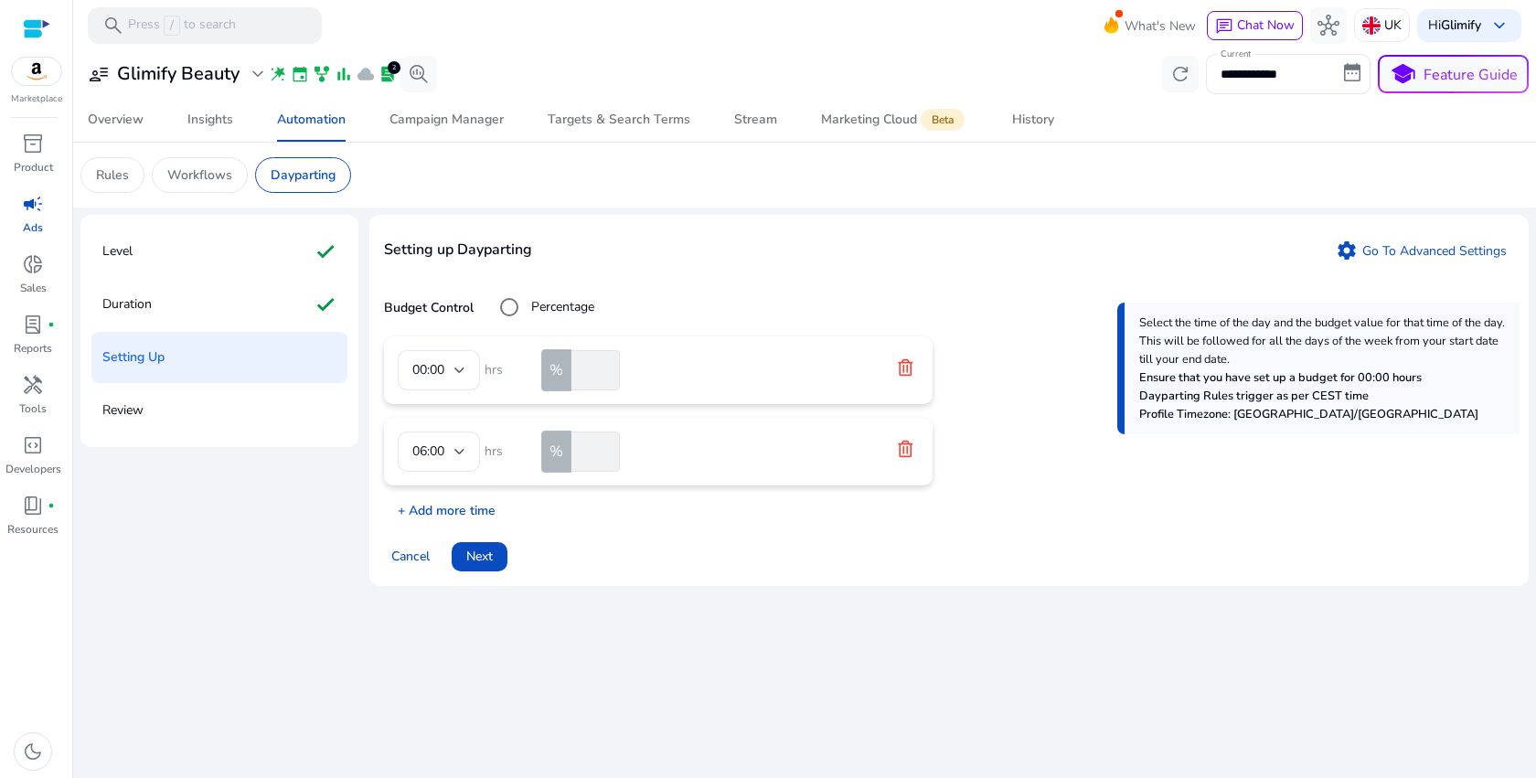
click at [473, 505] on p "+ Add more time" at bounding box center [440, 506] width 112 height 28
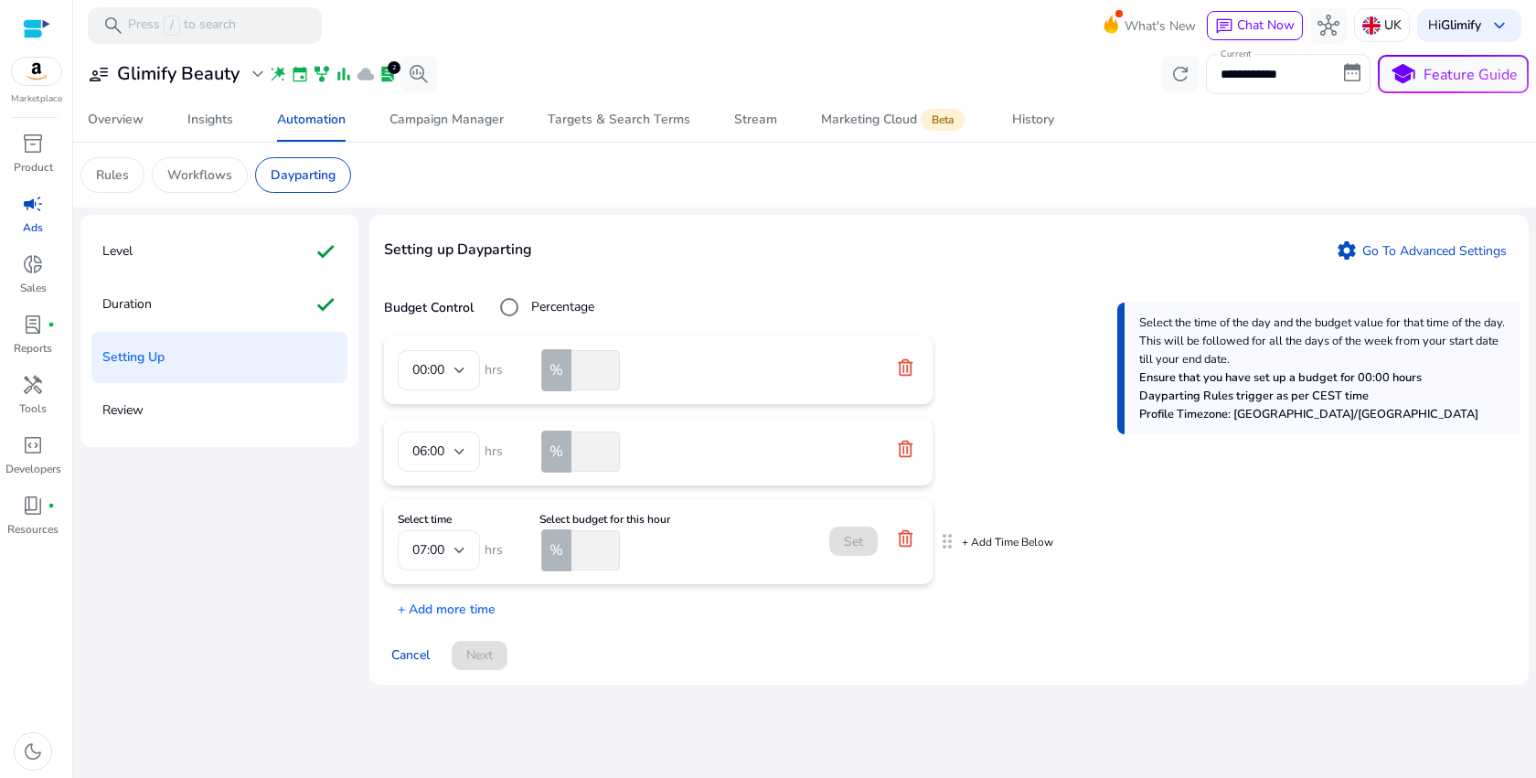
click at [453, 561] on div "07:00" at bounding box center [438, 550] width 53 height 40
click at [455, 482] on span "12:00" at bounding box center [438, 486] width 53 height 20
click at [588, 548] on input "number" at bounding box center [594, 550] width 52 height 40
type input "**"
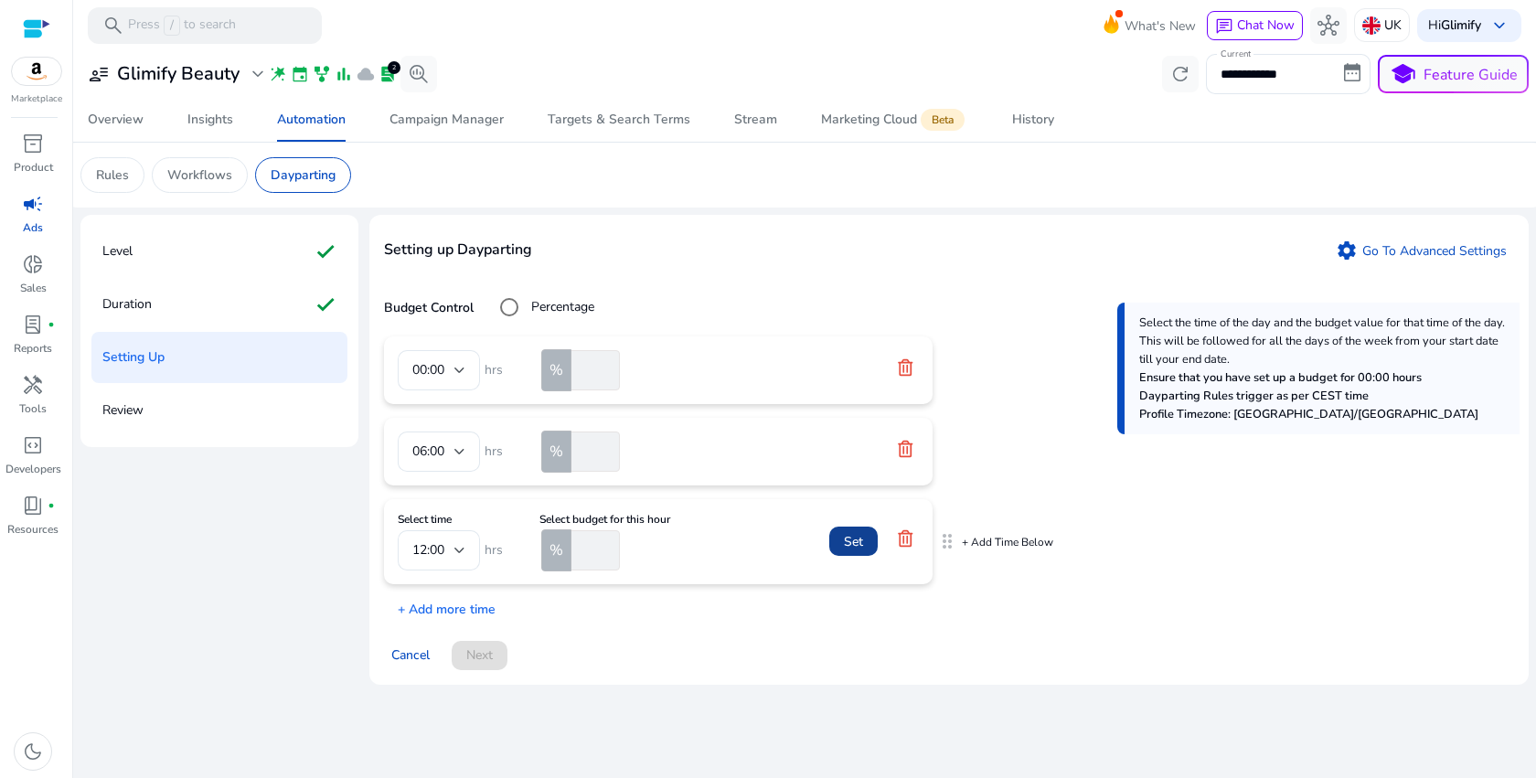
click at [848, 546] on span "Set" at bounding box center [853, 541] width 19 height 19
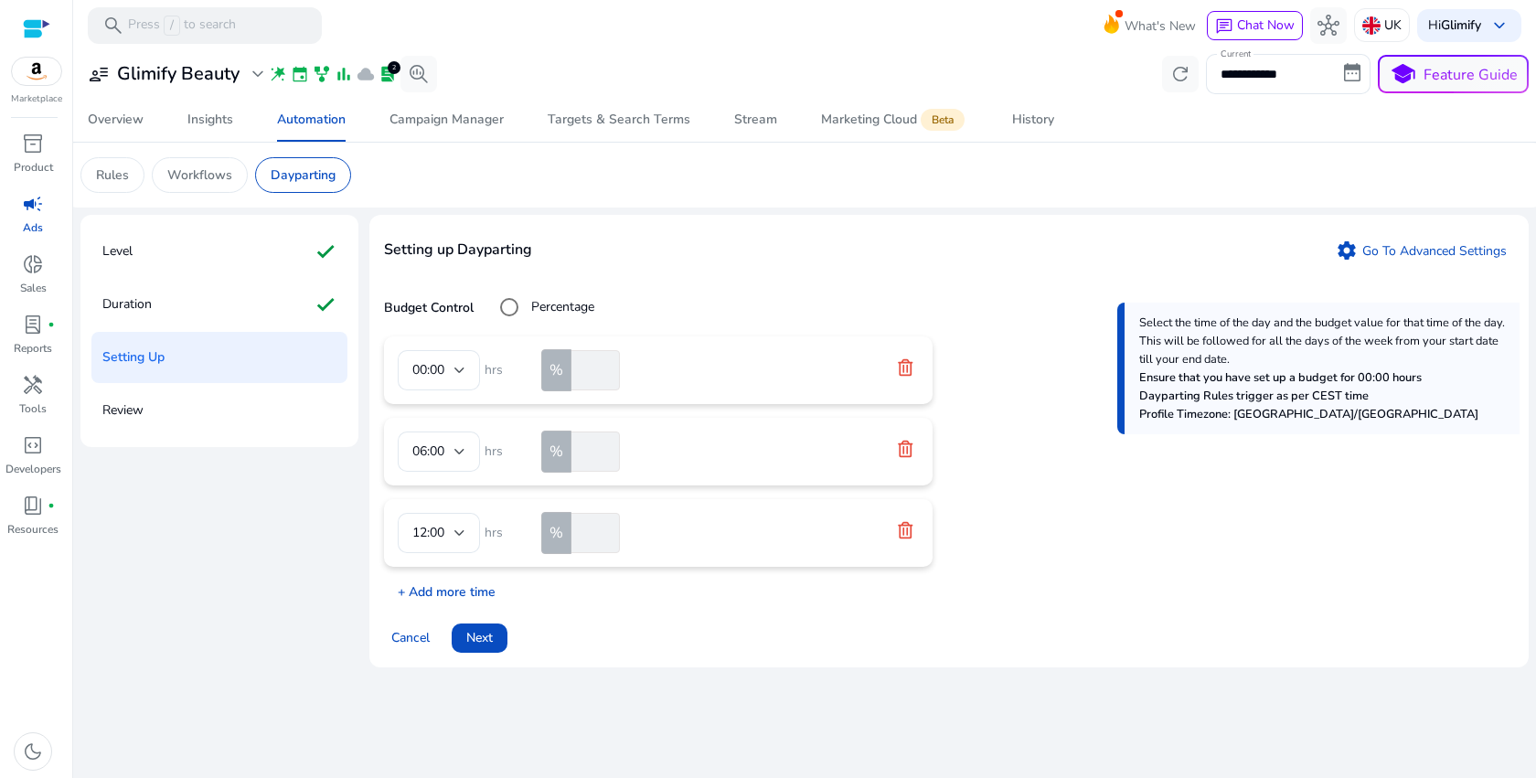
click at [466, 584] on p "+ Add more time" at bounding box center [440, 587] width 112 height 28
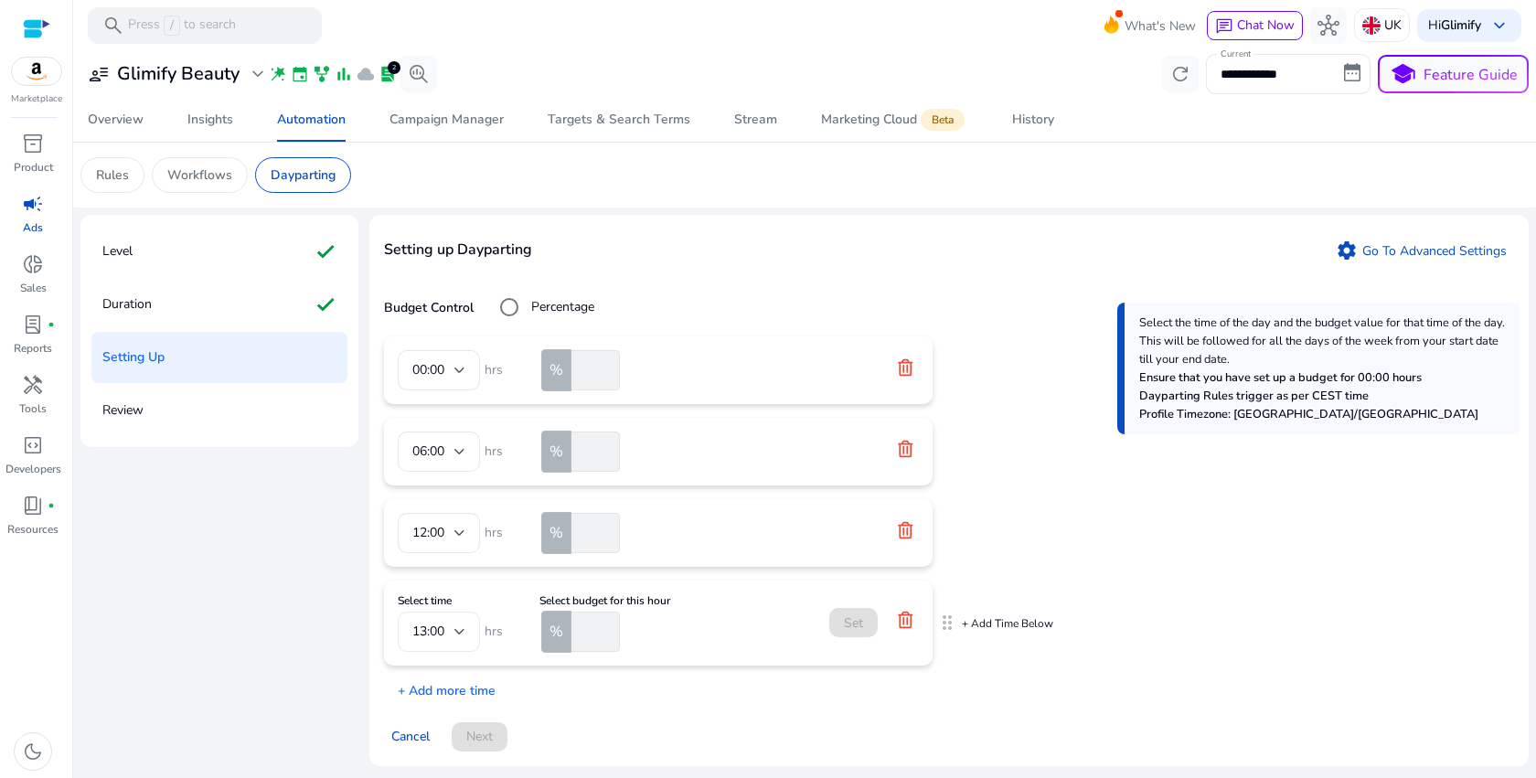
click at [452, 633] on div "13:00" at bounding box center [433, 632] width 42 height 20
click at [430, 471] on span "17:00" at bounding box center [438, 471] width 53 height 20
click at [452, 633] on div "17:00" at bounding box center [433, 632] width 42 height 20
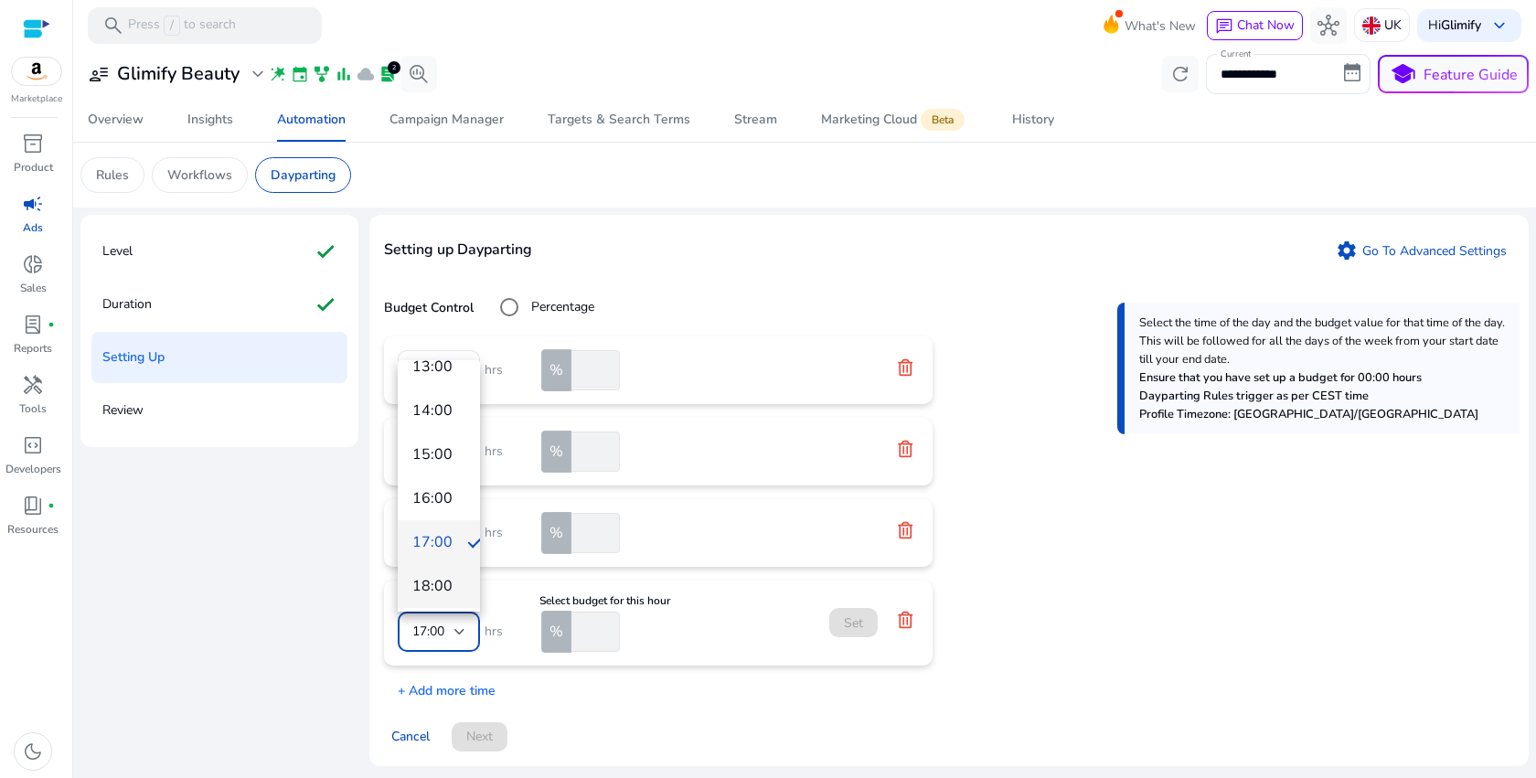
click at [445, 582] on span "18:00" at bounding box center [438, 586] width 53 height 20
click at [592, 625] on input "number" at bounding box center [594, 632] width 52 height 40
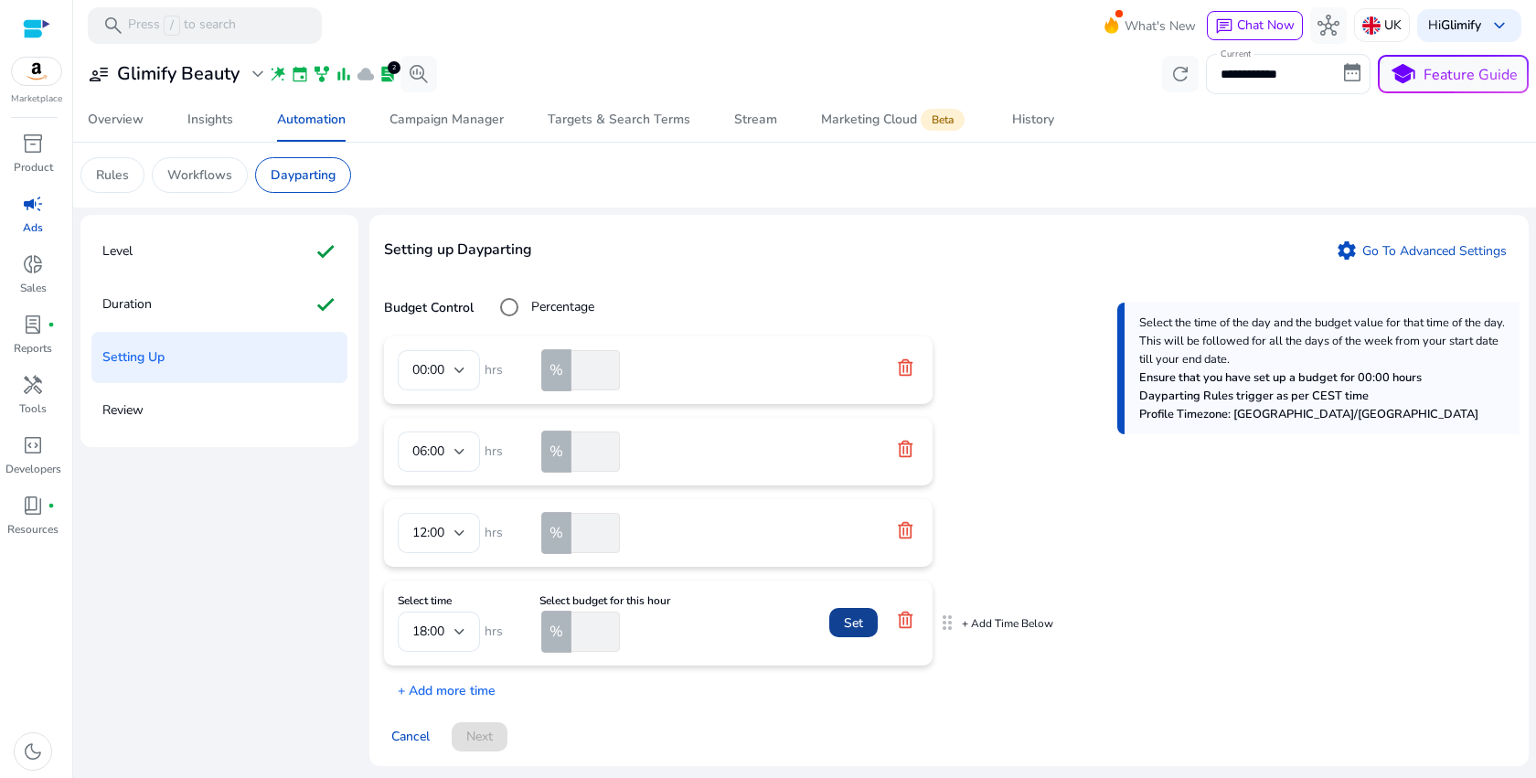
type input "***"
click at [858, 628] on span "Set" at bounding box center [853, 622] width 19 height 19
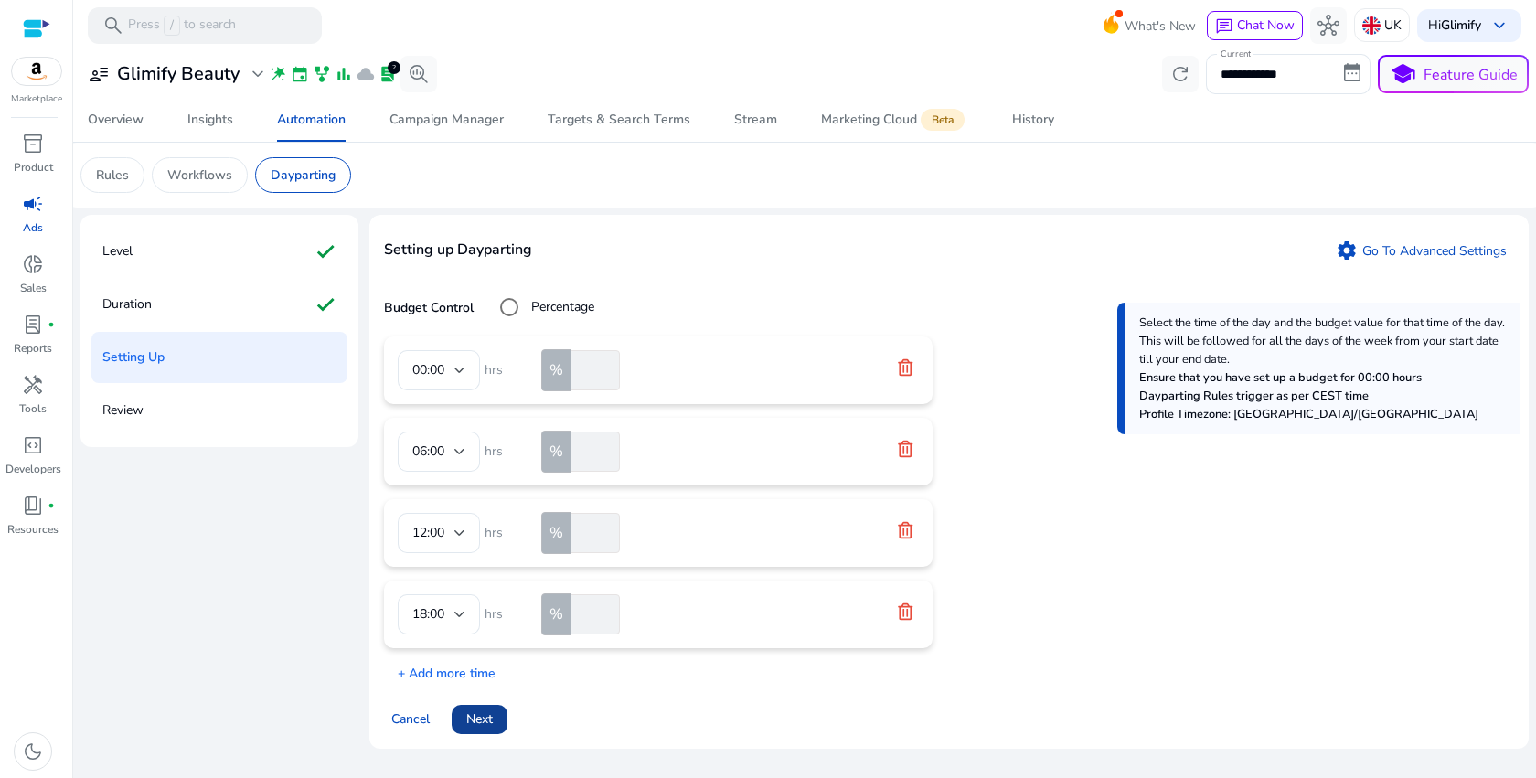
click at [495, 717] on span at bounding box center [480, 719] width 56 height 44
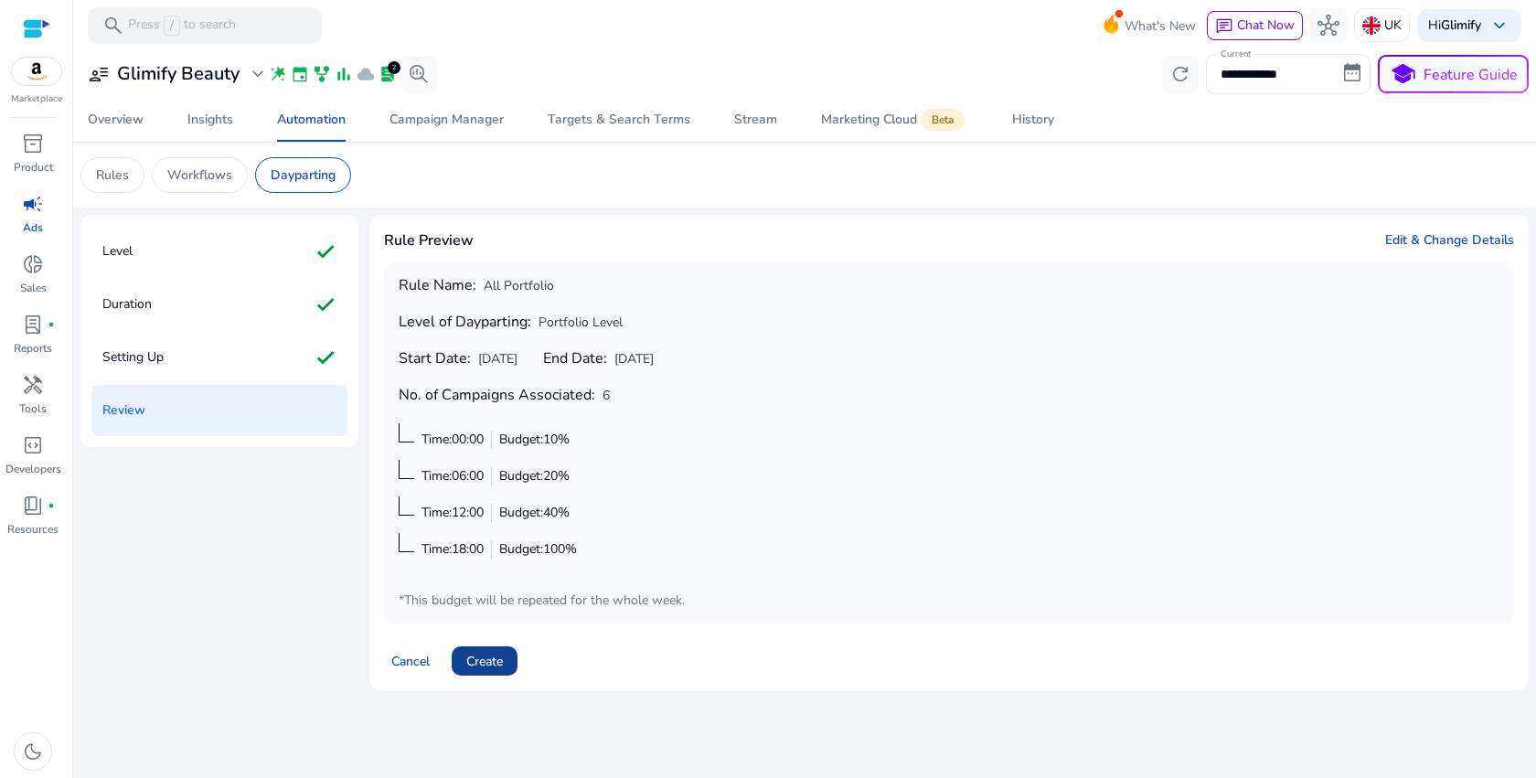
click at [477, 666] on span "Create" at bounding box center [484, 661] width 37 height 19
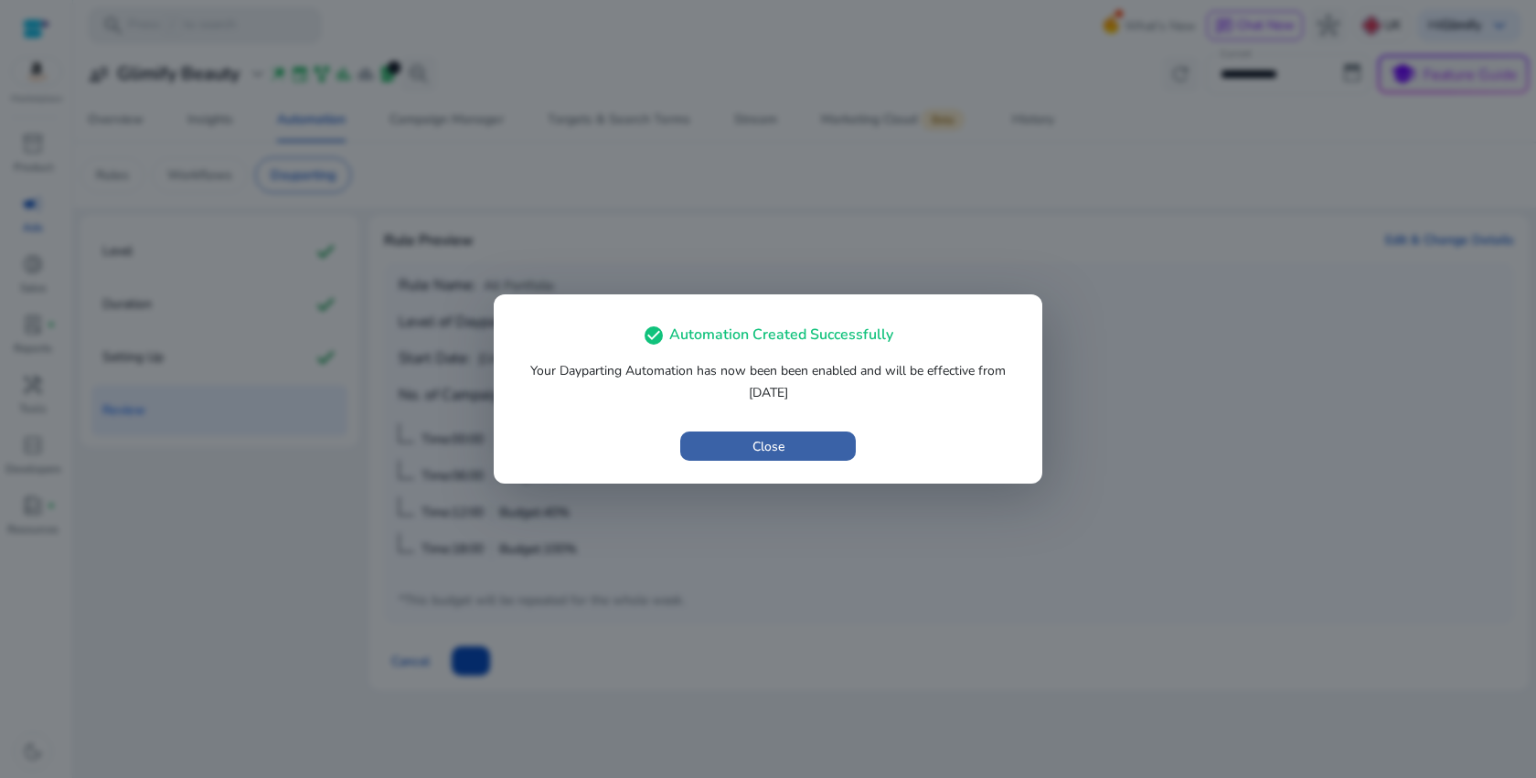
click at [727, 447] on span "button" at bounding box center [768, 446] width 176 height 44
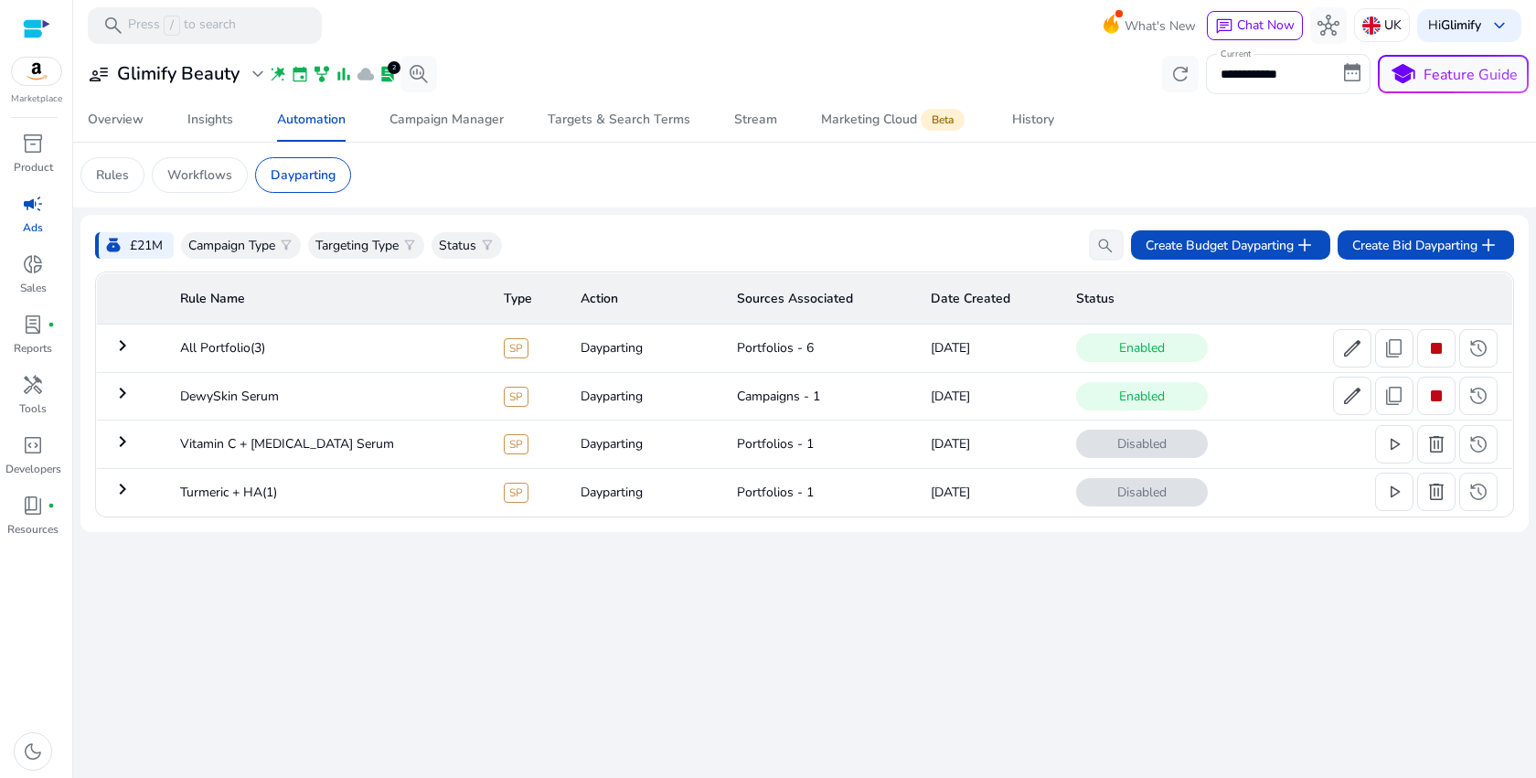
click at [119, 347] on mat-icon "keyboard_arrow_right" at bounding box center [123, 346] width 22 height 22
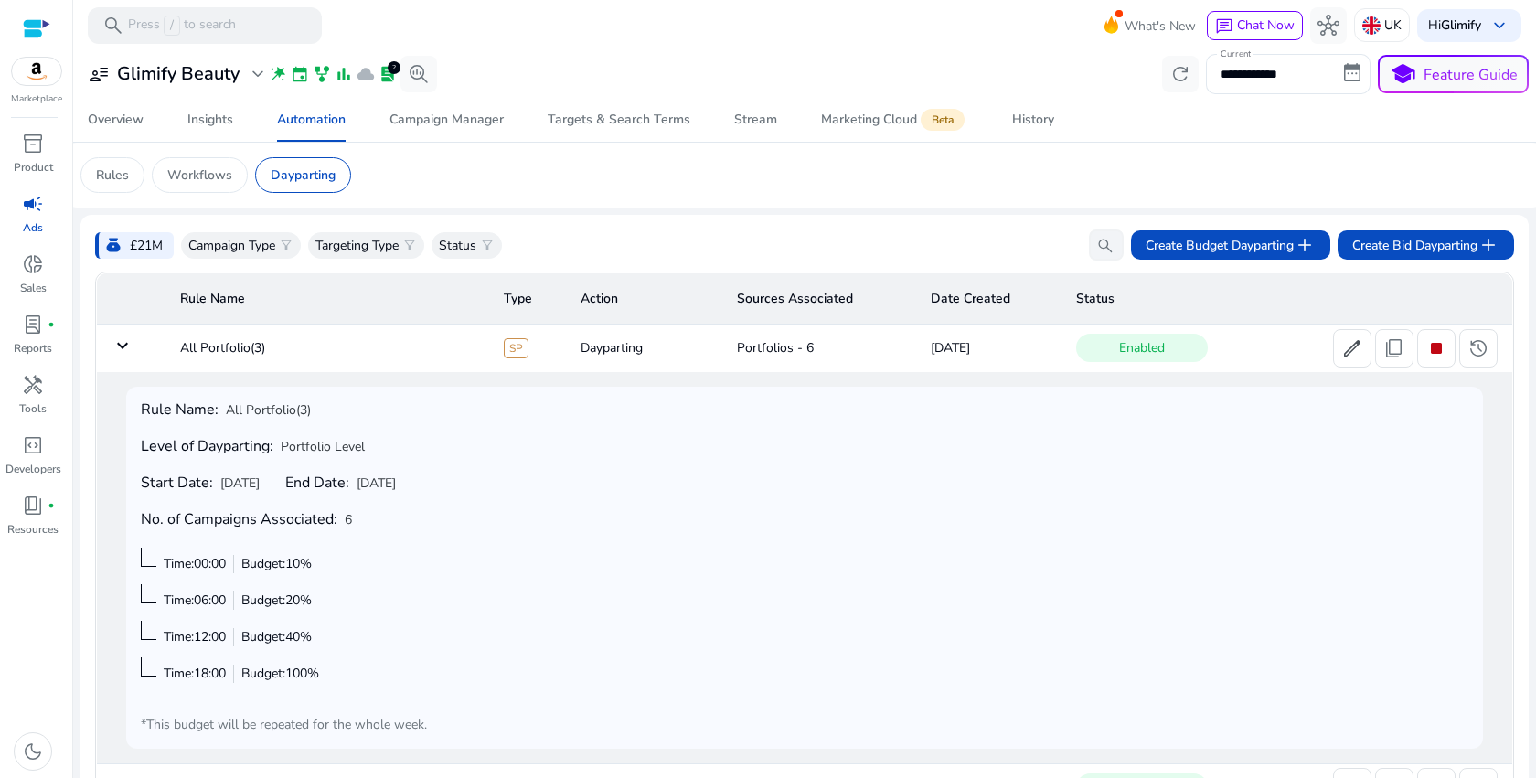
click at [119, 348] on mat-icon "keyboard_arrow_down" at bounding box center [123, 346] width 22 height 22
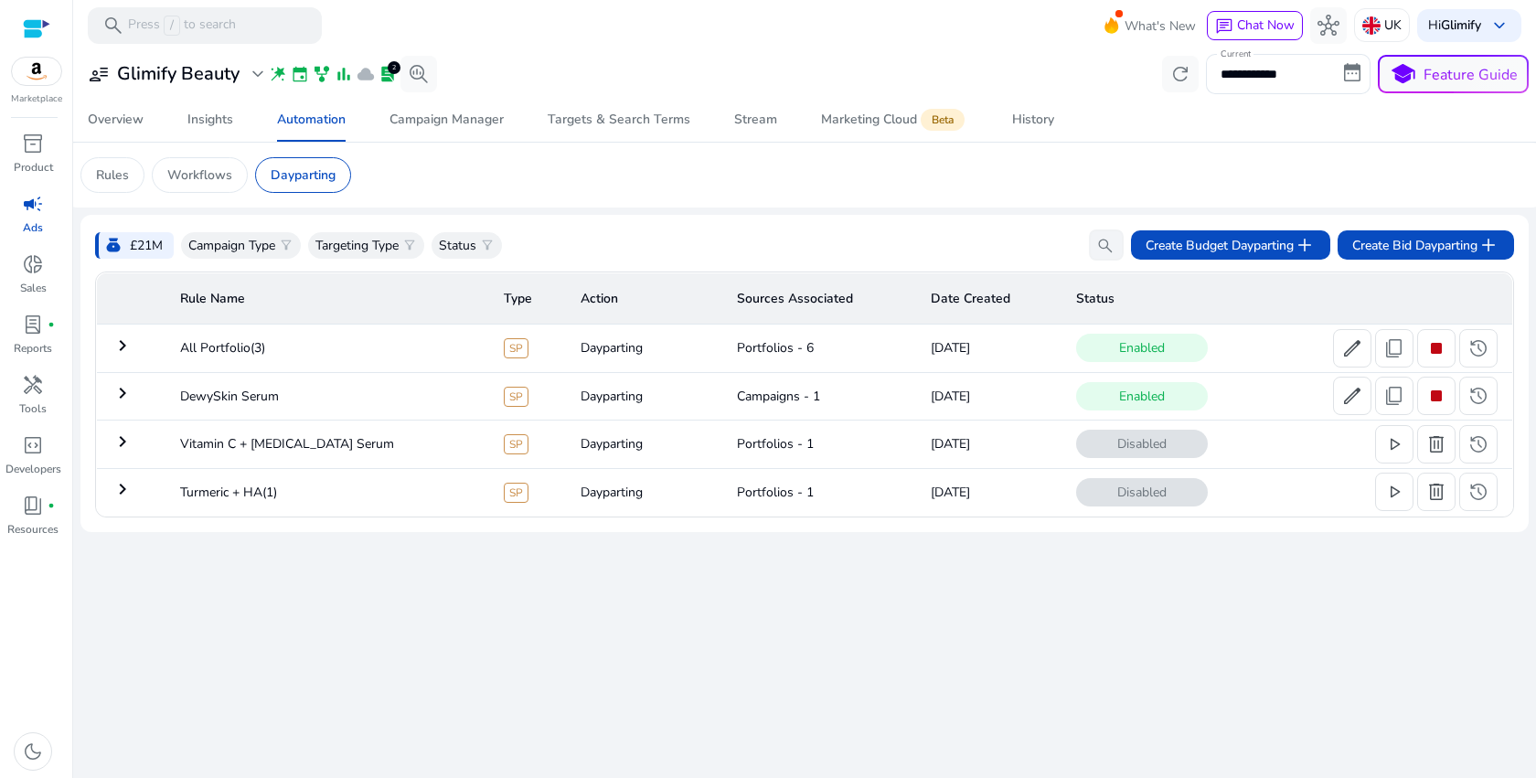
click at [115, 347] on mat-icon "keyboard_arrow_right" at bounding box center [123, 346] width 22 height 22
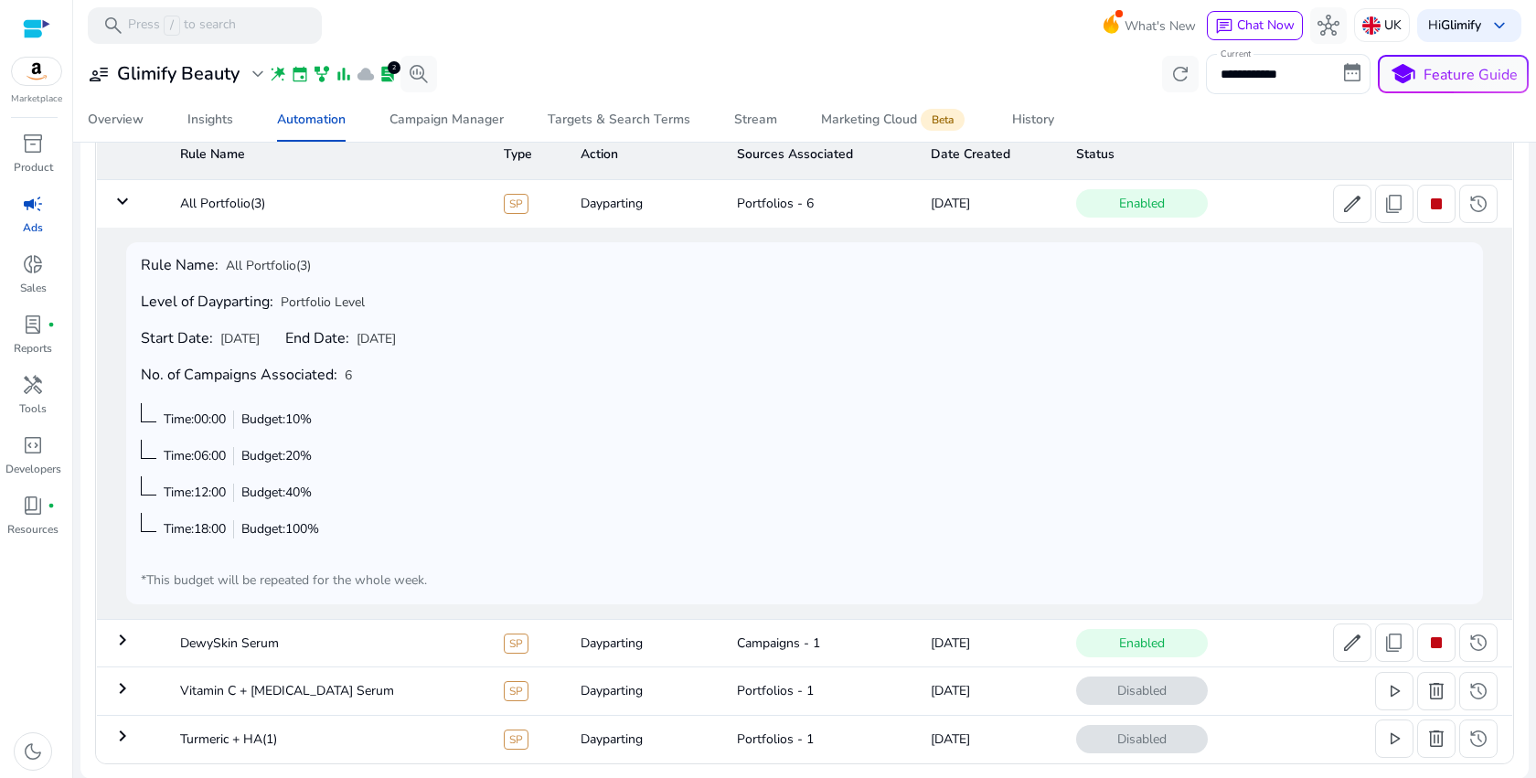
scroll to position [147, 0]
click at [127, 210] on mat-icon "keyboard_arrow_down" at bounding box center [123, 200] width 22 height 22
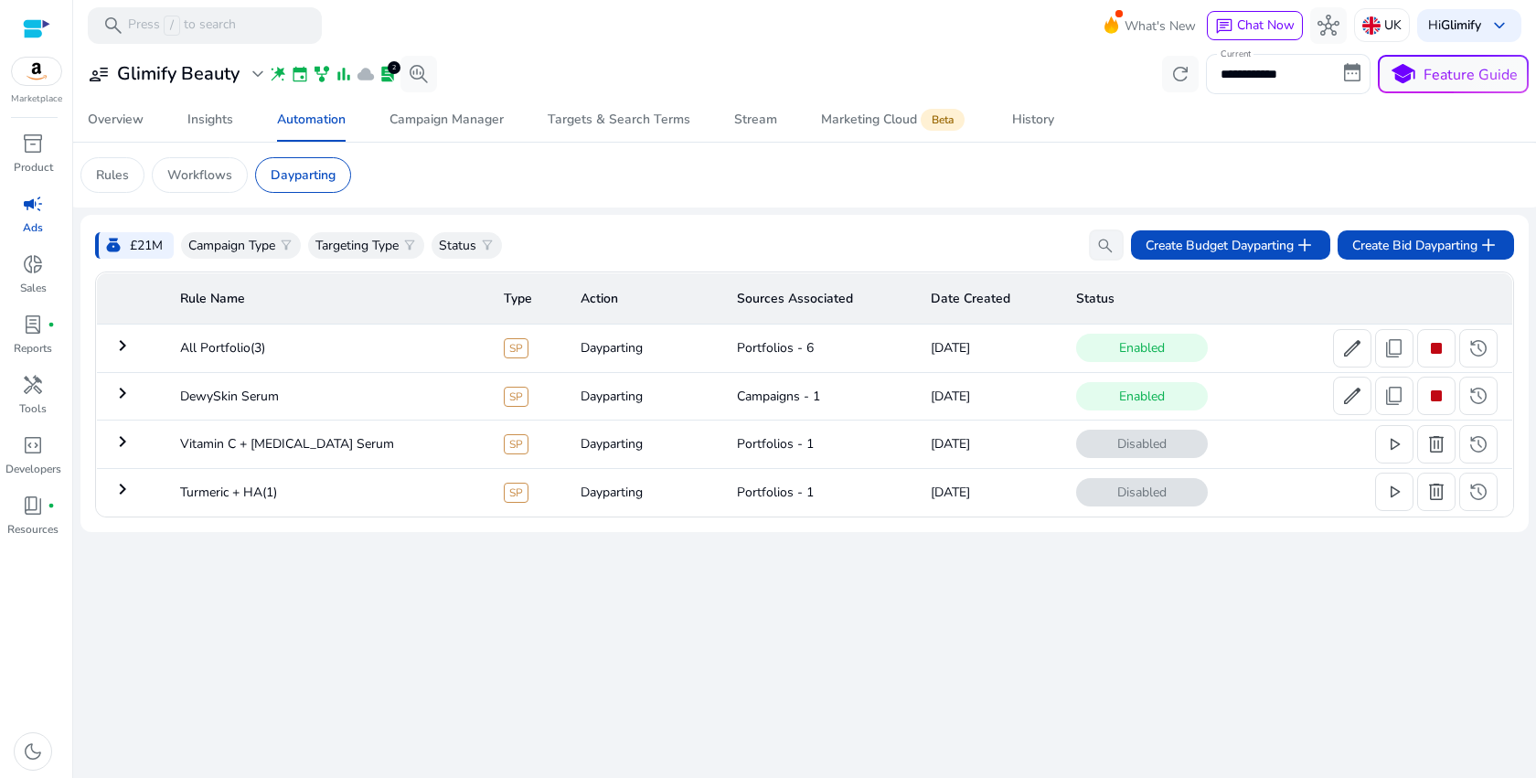
scroll to position [0, 0]
click at [36, 160] on p "Product" at bounding box center [33, 167] width 39 height 16
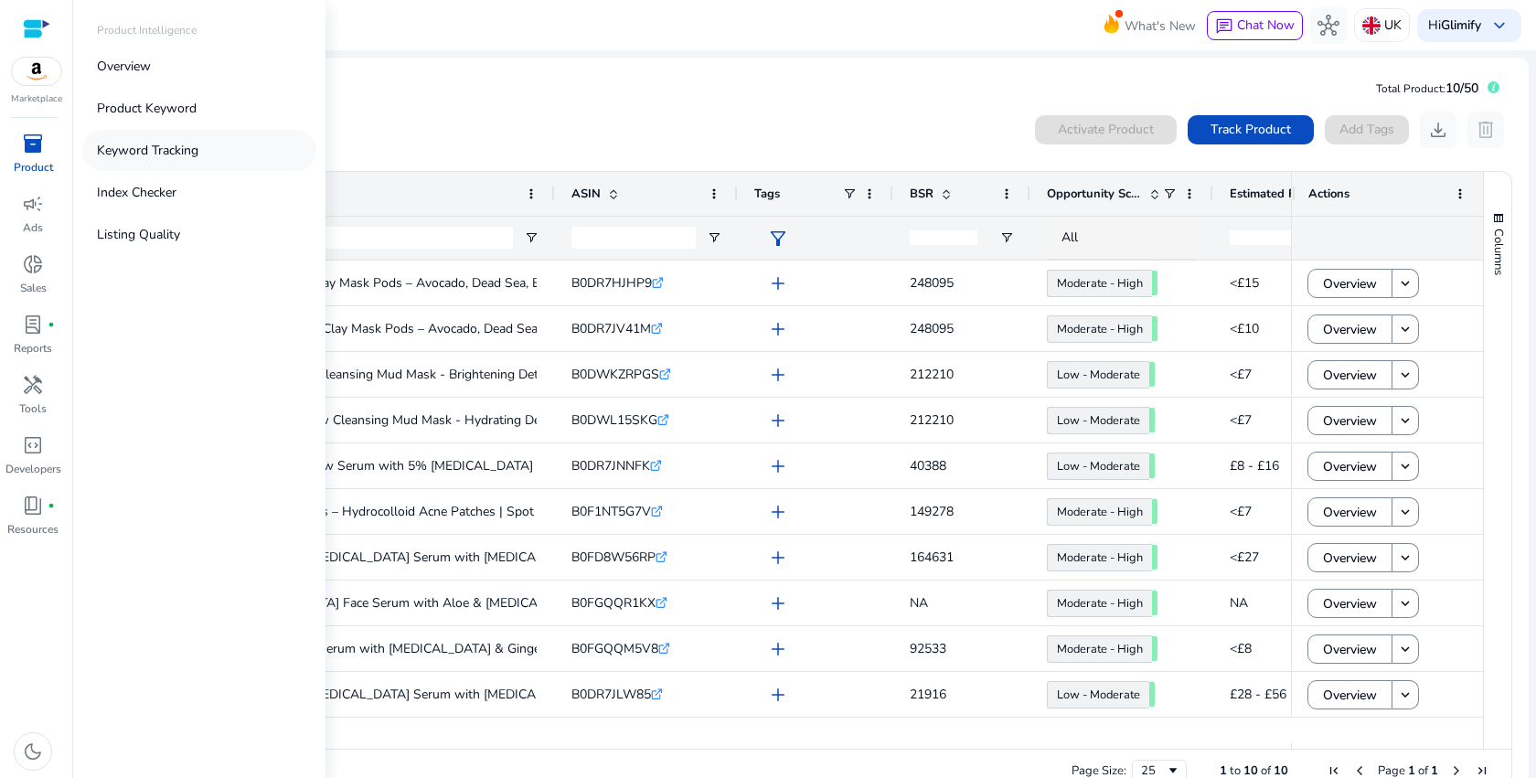
click at [173, 152] on p "Keyword Tracking" at bounding box center [147, 150] width 101 height 19
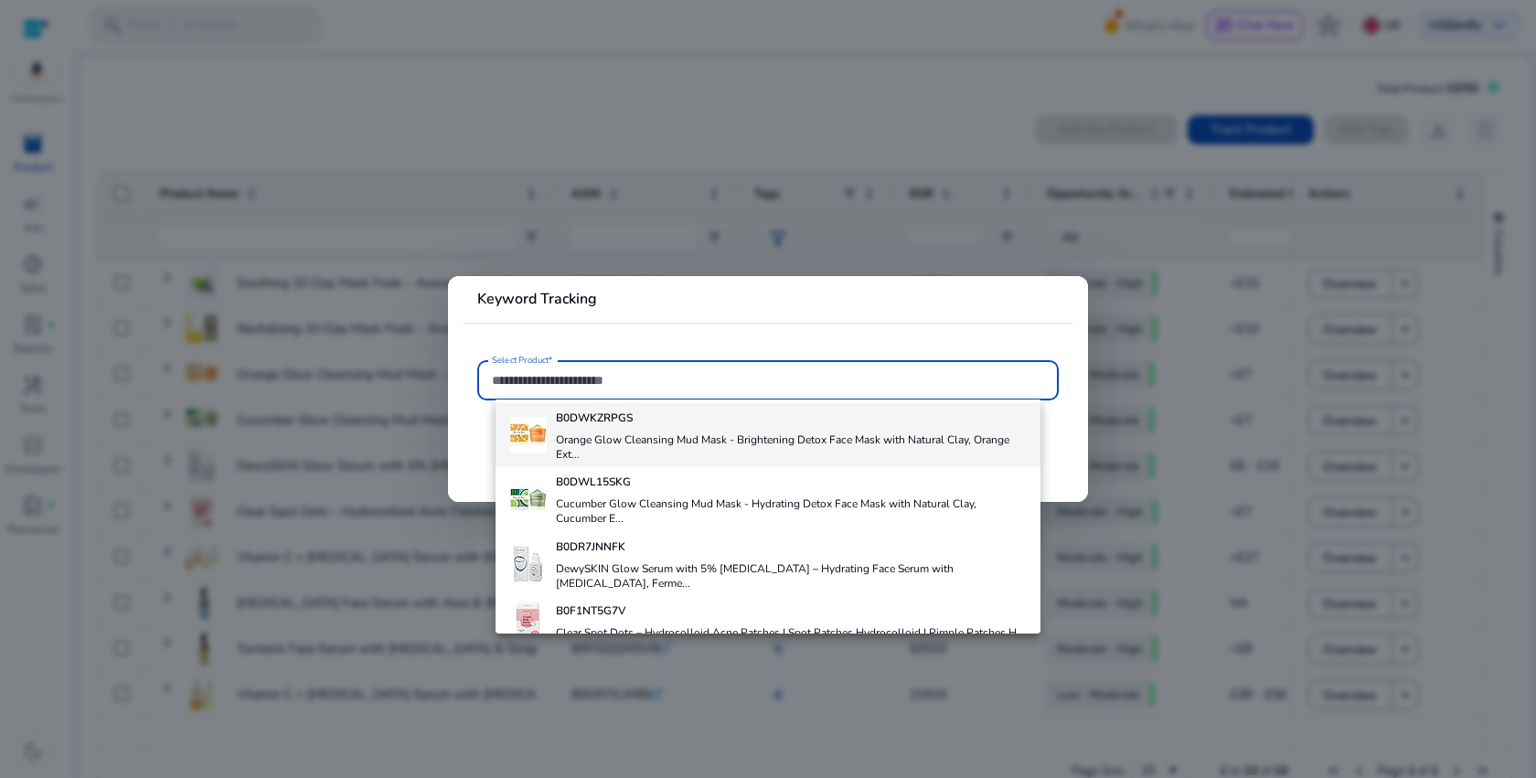
scroll to position [395, 0]
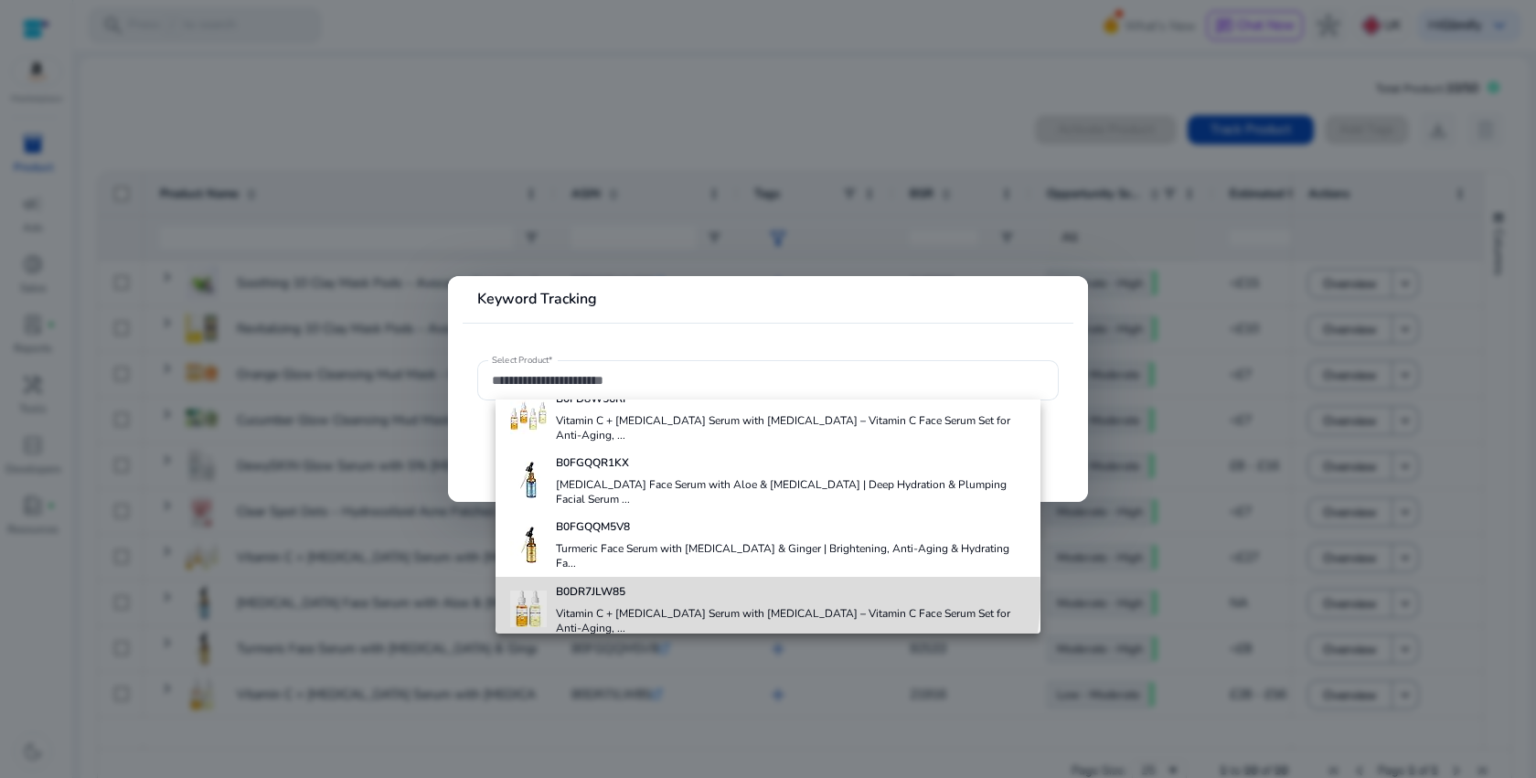
click at [767, 594] on h4 "B0DR7JLW85" at bounding box center [791, 591] width 470 height 15
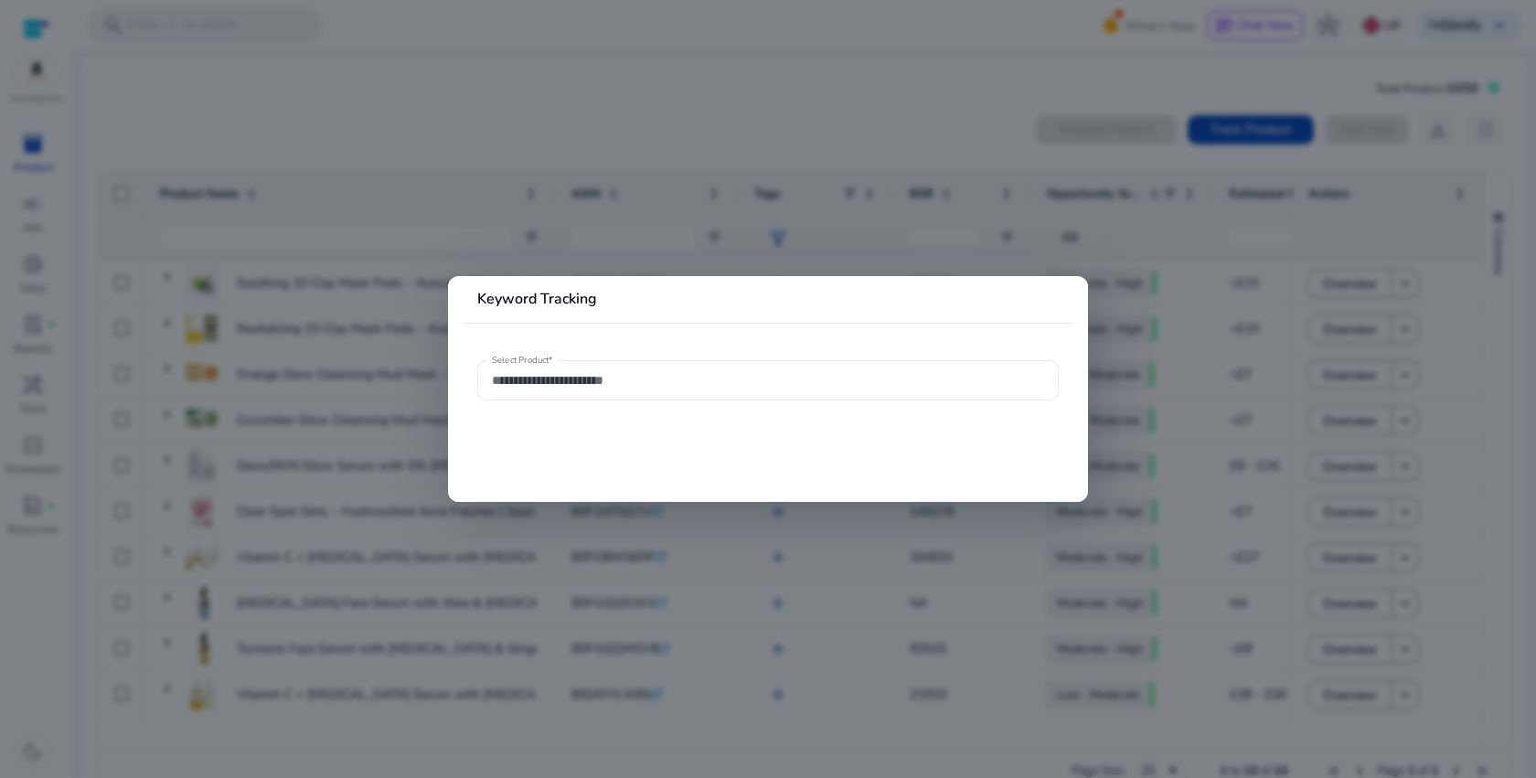
type input "**********"
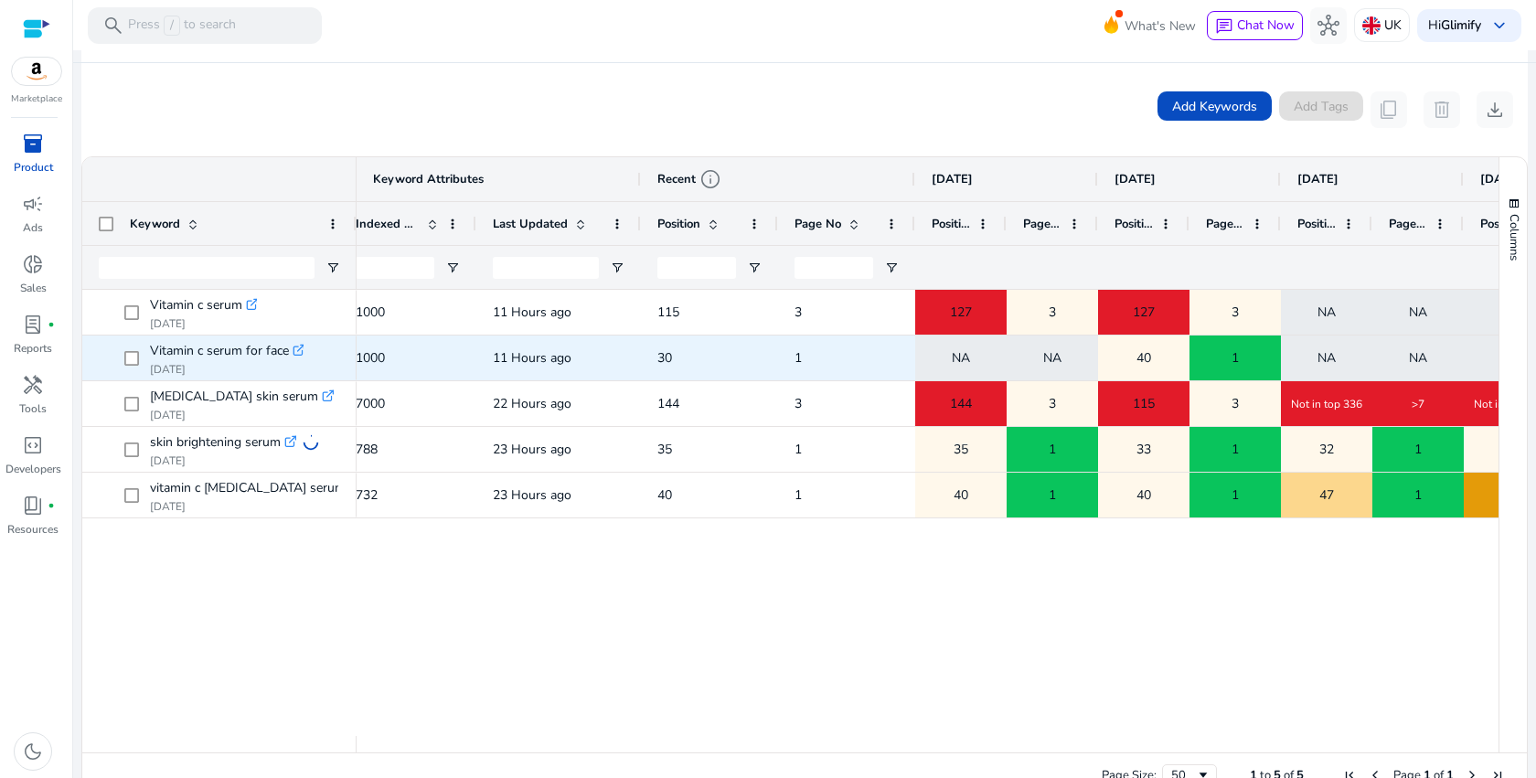
scroll to position [0, 380]
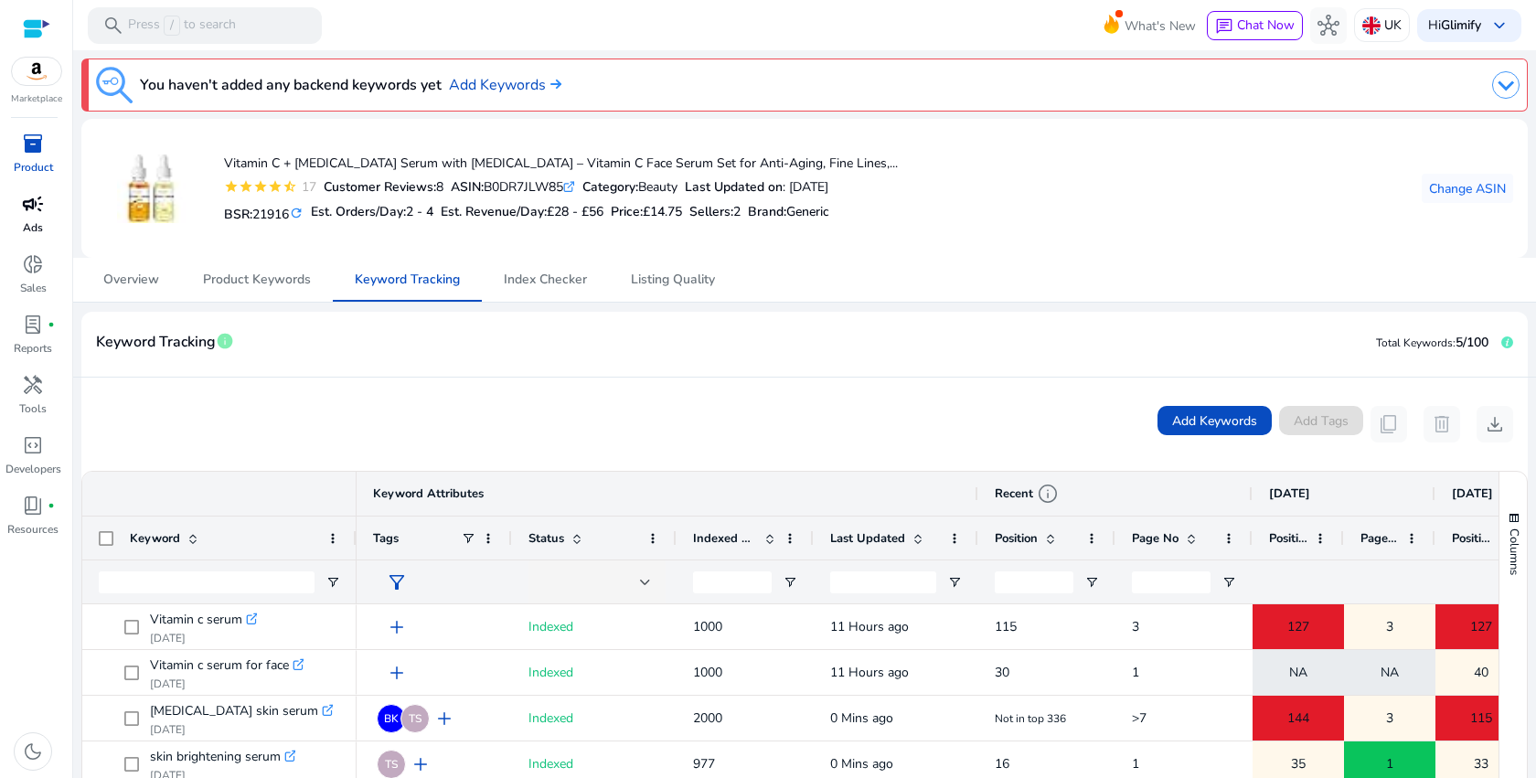
click at [43, 231] on link "campaign Ads" at bounding box center [33, 219] width 66 height 60
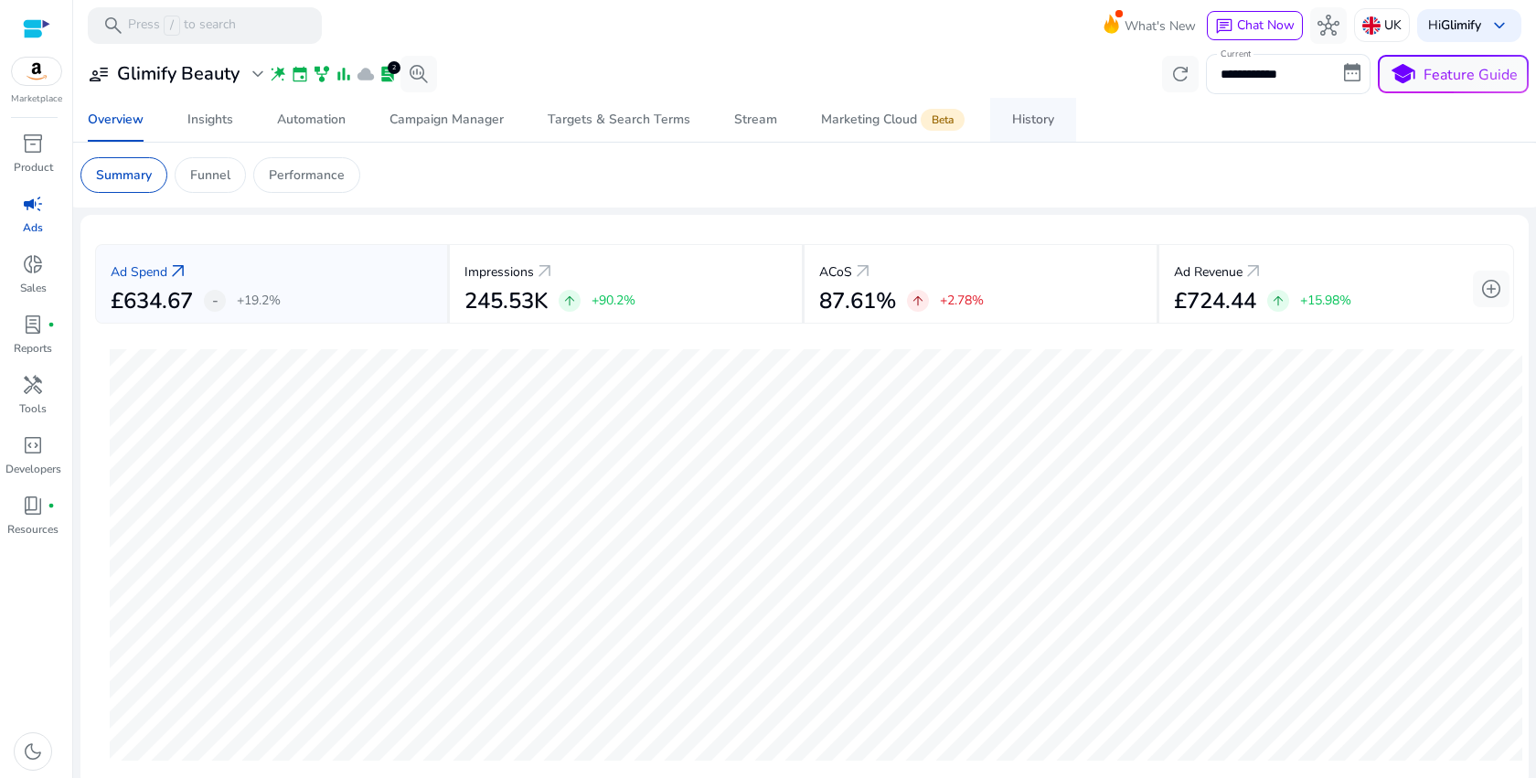
click at [1040, 117] on div "History" at bounding box center [1033, 119] width 42 height 13
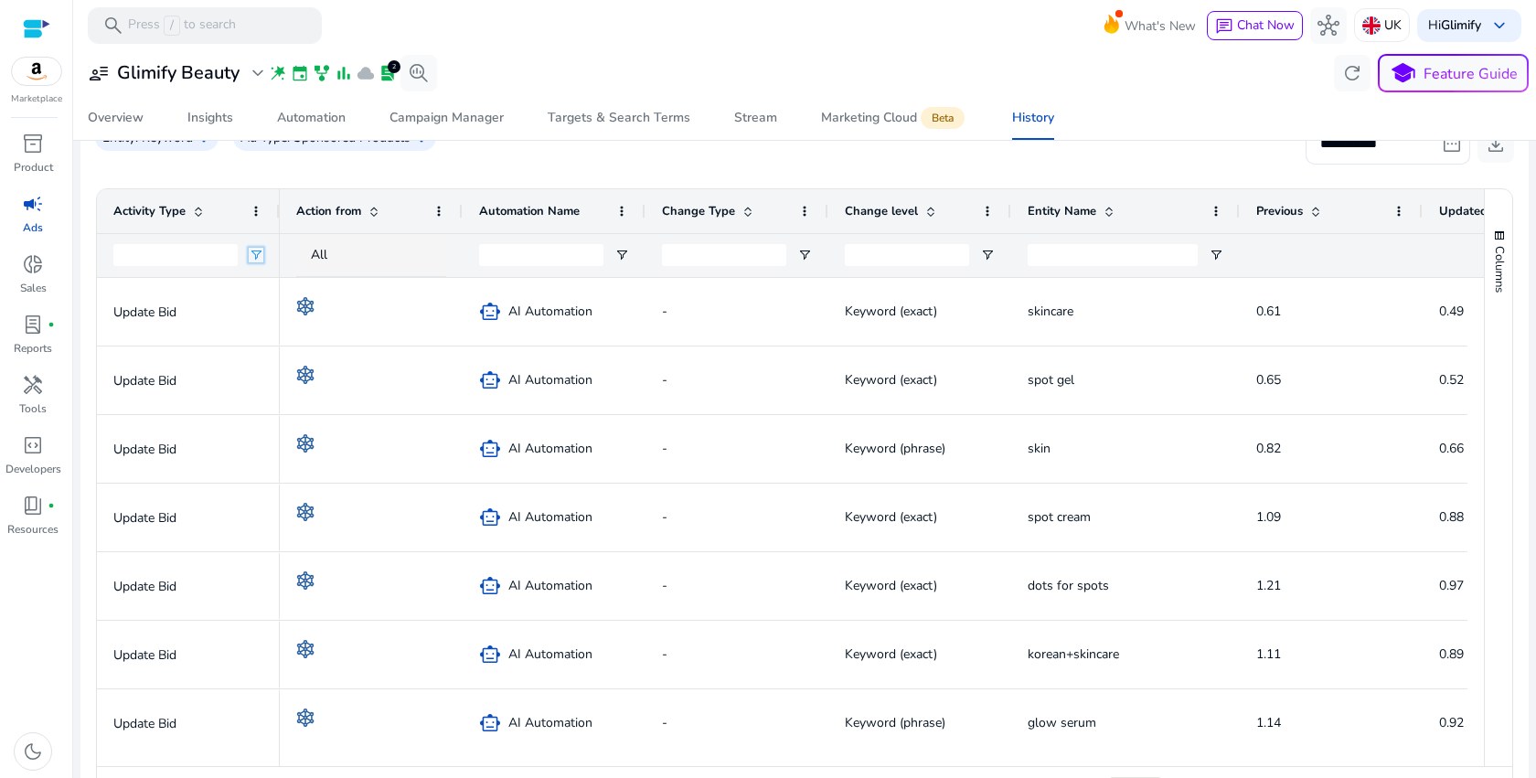
click at [260, 252] on span "Open Filter Menu" at bounding box center [256, 255] width 15 height 15
click at [438, 230] on div "Action from" at bounding box center [371, 211] width 150 height 44
click at [364, 251] on div "All" at bounding box center [388, 255] width 154 height 20
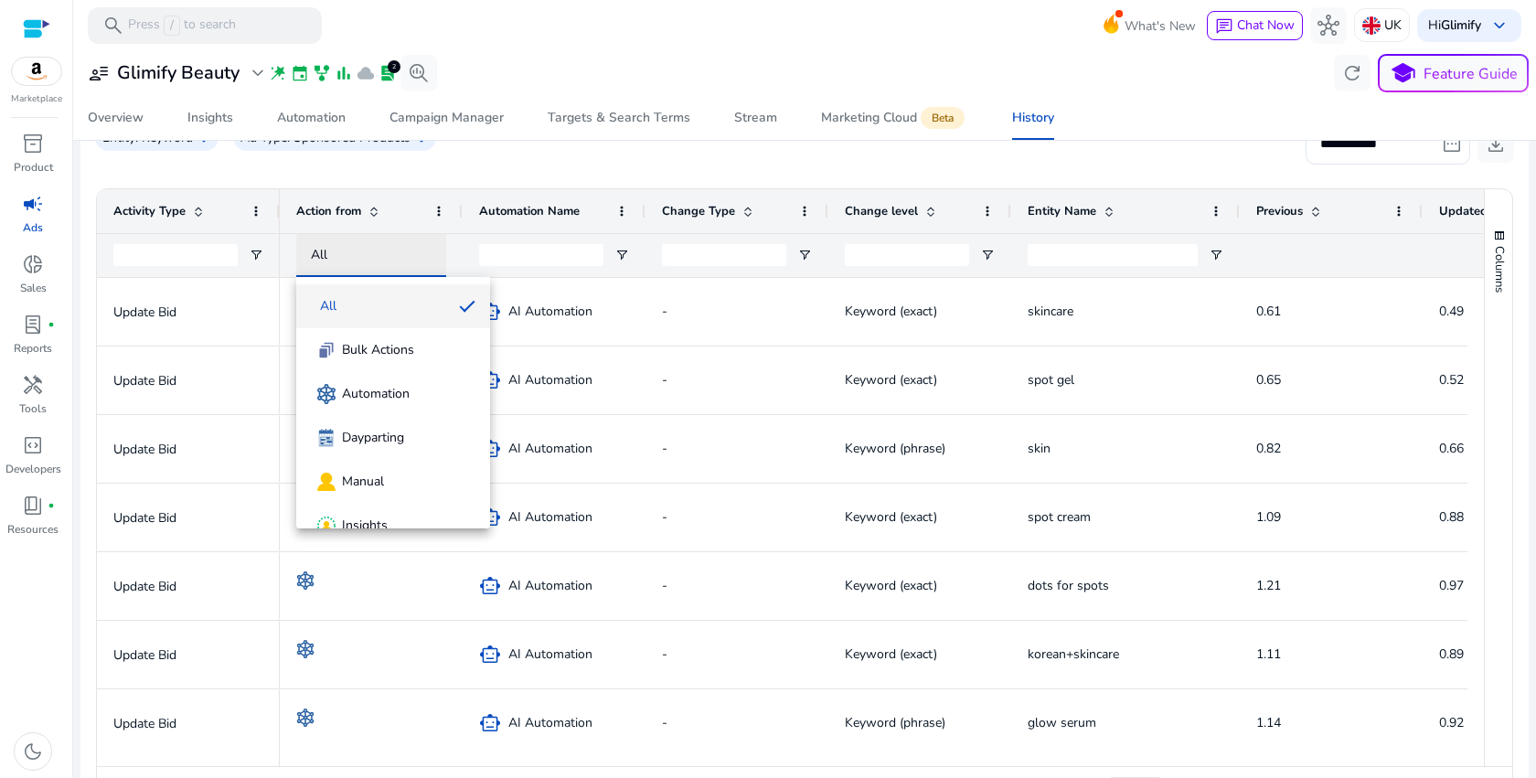
click at [364, 251] on div at bounding box center [768, 389] width 1536 height 778
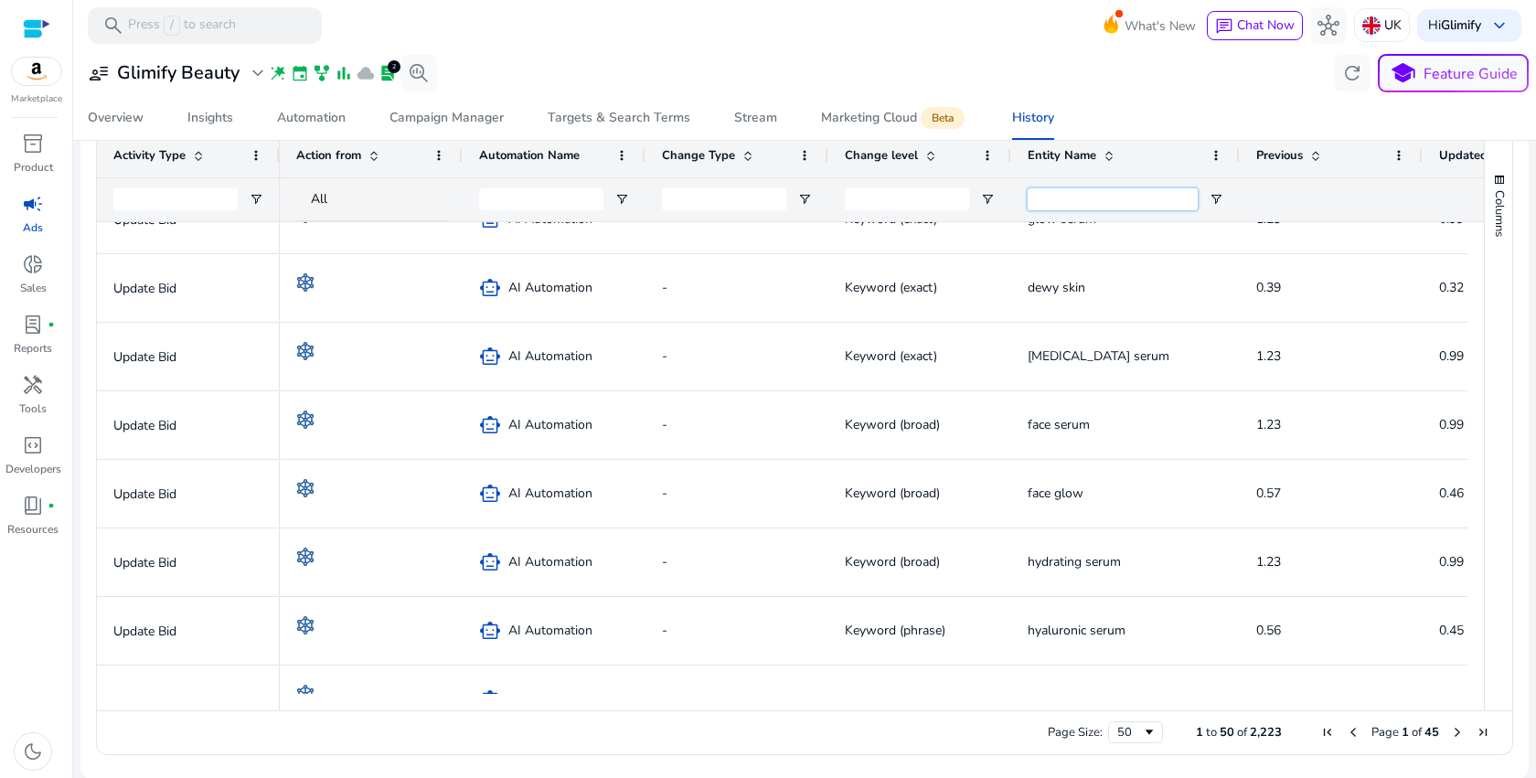
click at [1048, 201] on input "Entity Name Filter Input" at bounding box center [1112, 199] width 170 height 22
type input "**********"
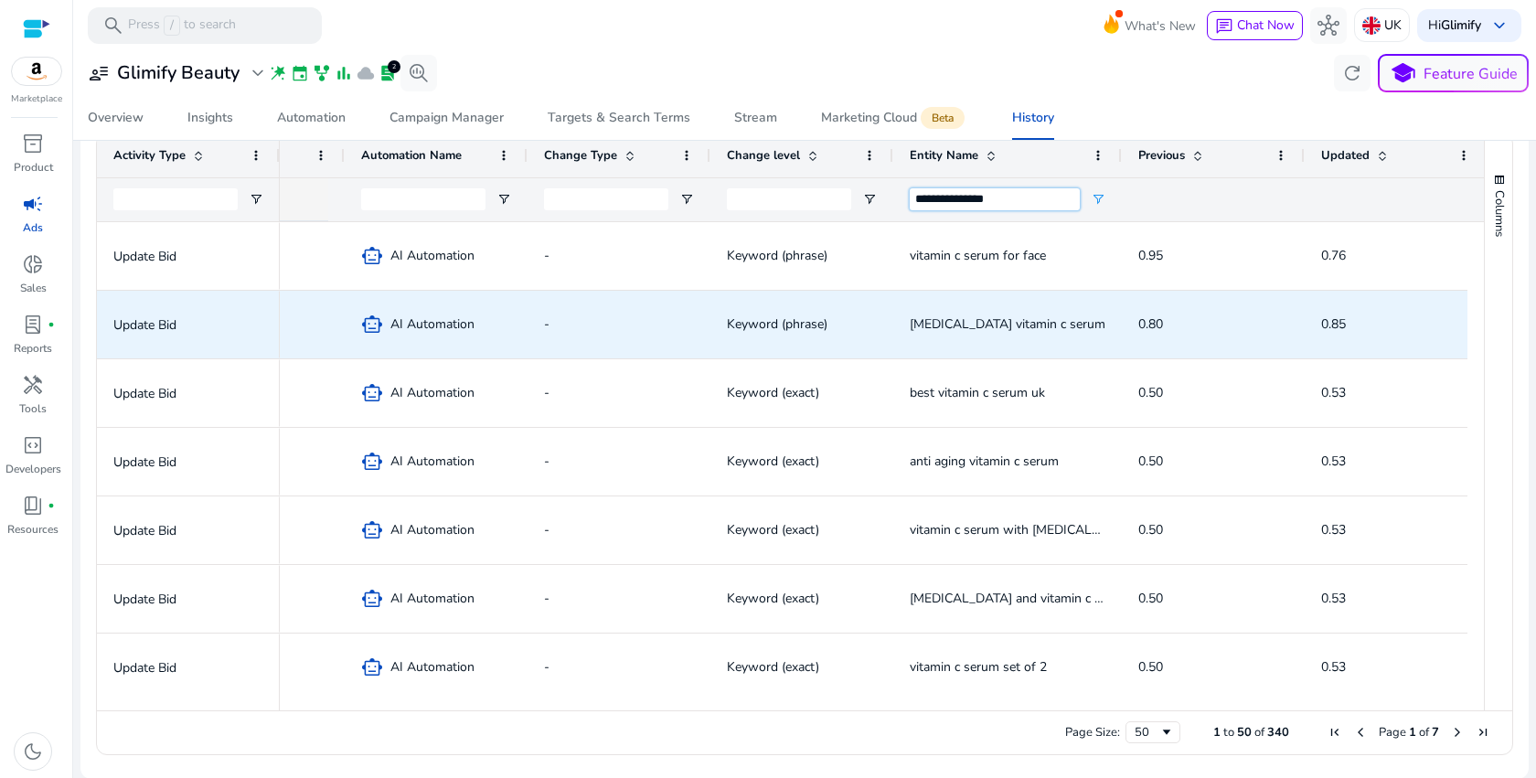
scroll to position [0, 119]
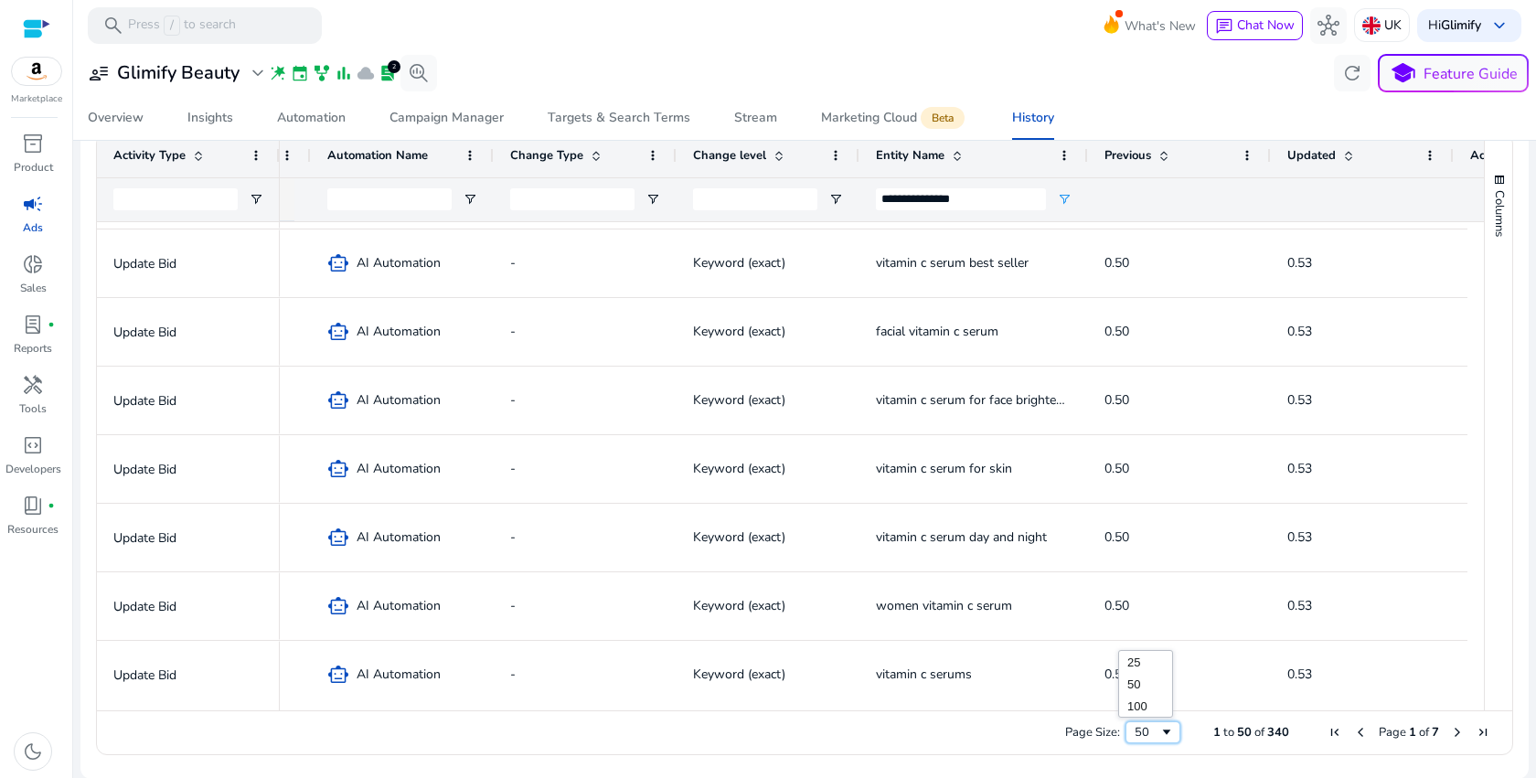
click at [1141, 727] on div "50" at bounding box center [1146, 732] width 25 height 16
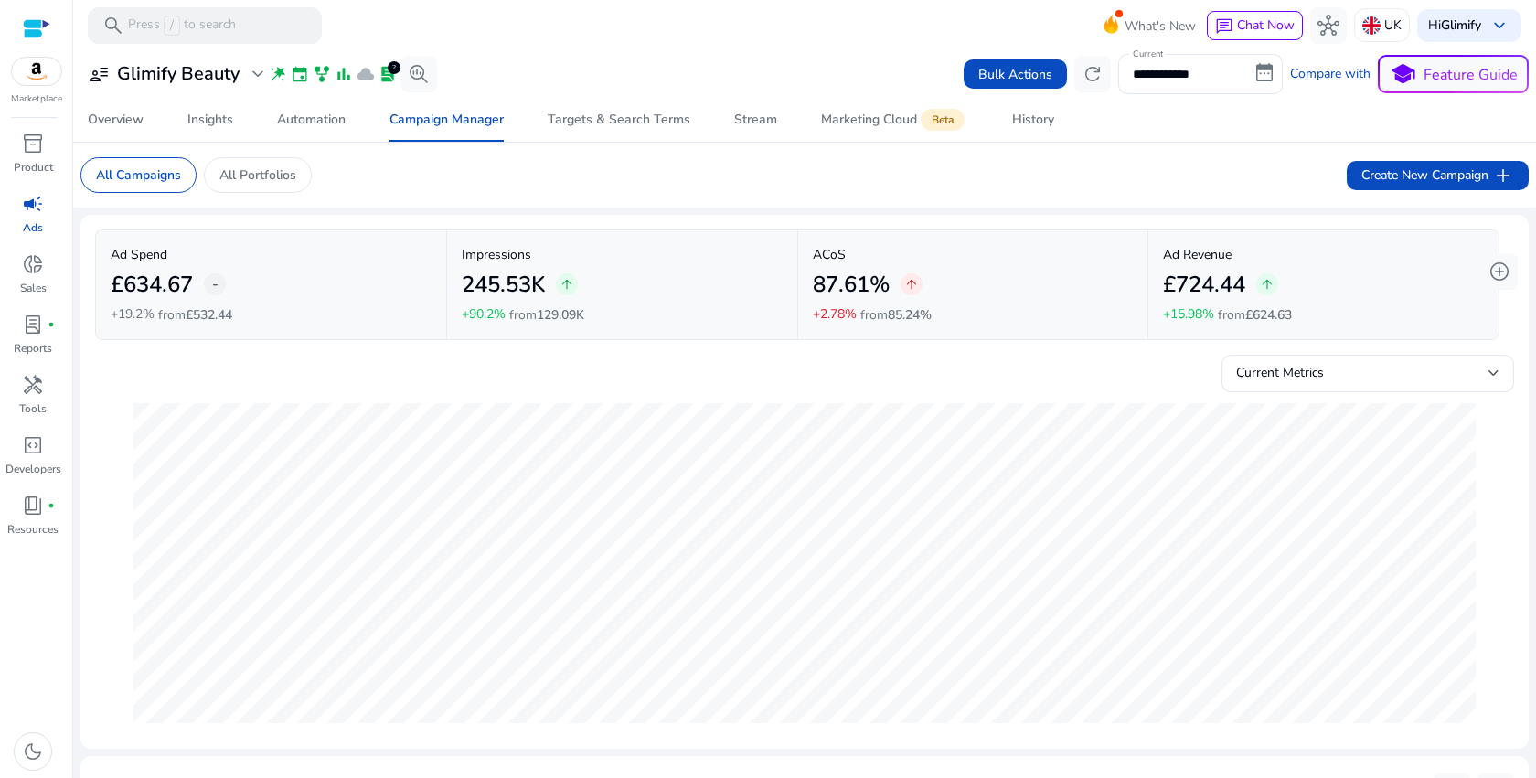
click at [1148, 399] on div "11-Sep Ad Spend £59.95 Impressions 35.46K ACoS 77.92% Ad Revenue £76.94 Automat…" at bounding box center [804, 563] width 1369 height 342
click at [1289, 367] on span "Current Metrics" at bounding box center [1280, 372] width 88 height 17
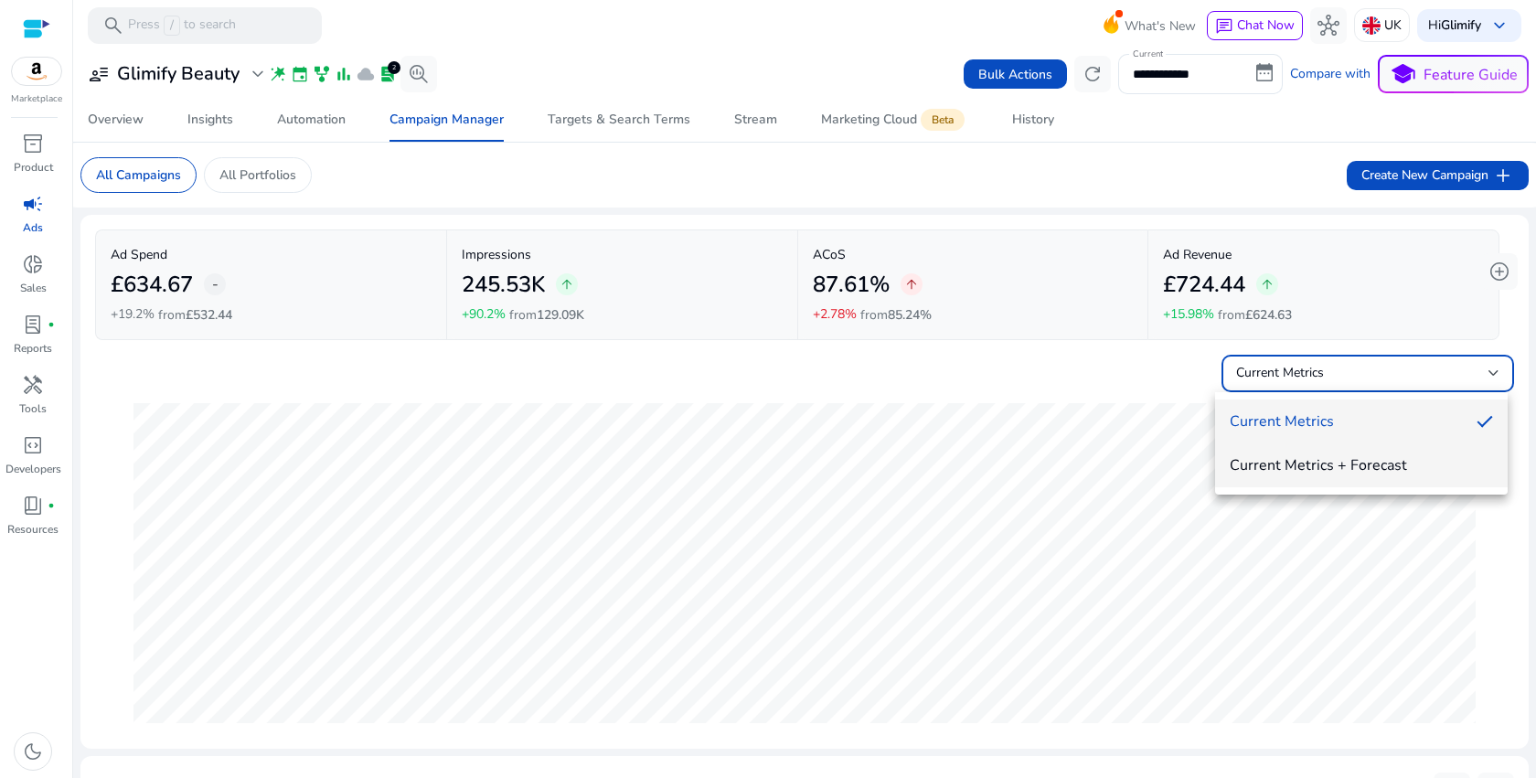
click at [1268, 468] on span "Current Metrics + Forecast" at bounding box center [1360, 465] width 263 height 20
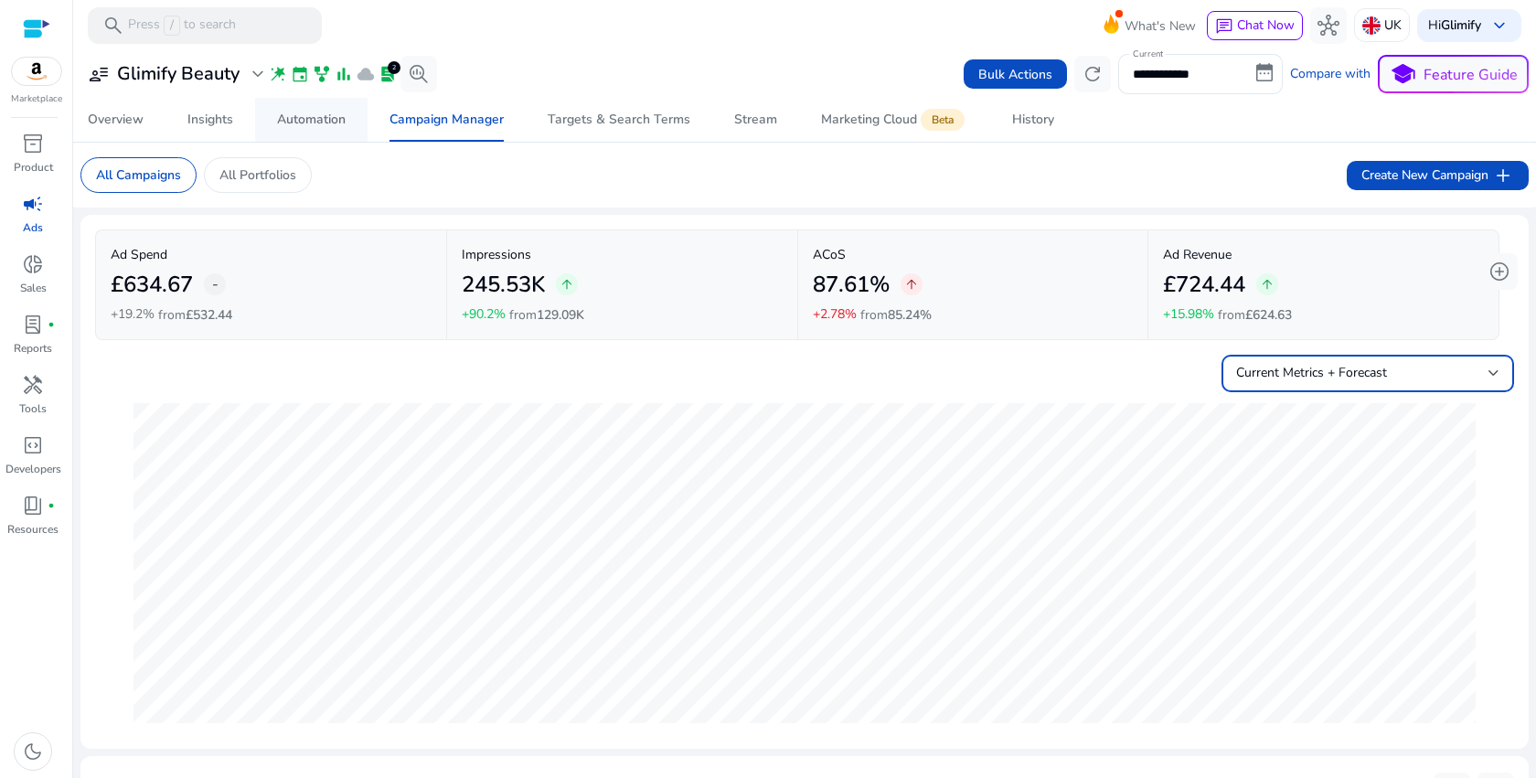
click at [324, 115] on div "Automation" at bounding box center [311, 119] width 69 height 13
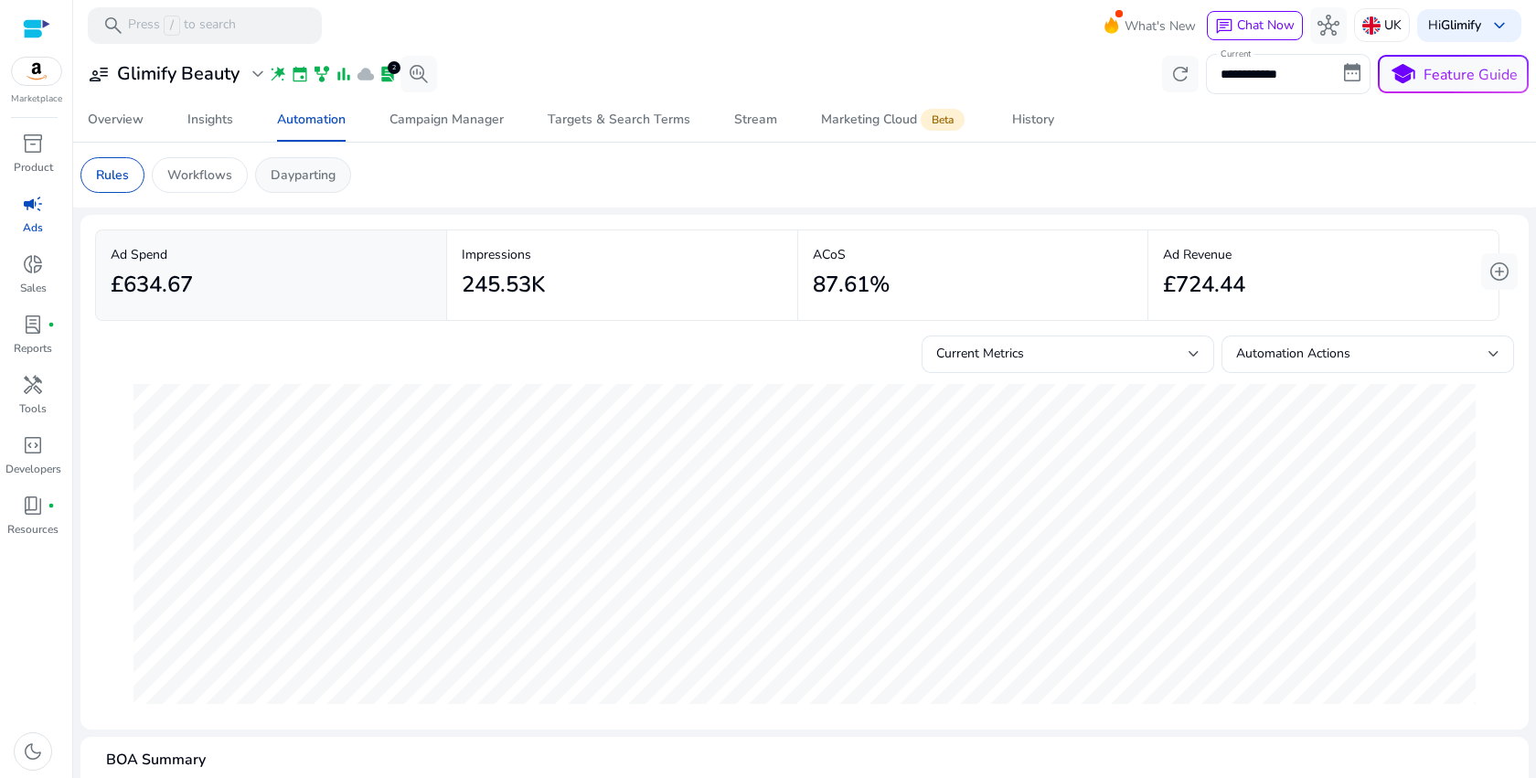
click at [296, 170] on p "Dayparting" at bounding box center [303, 174] width 65 height 19
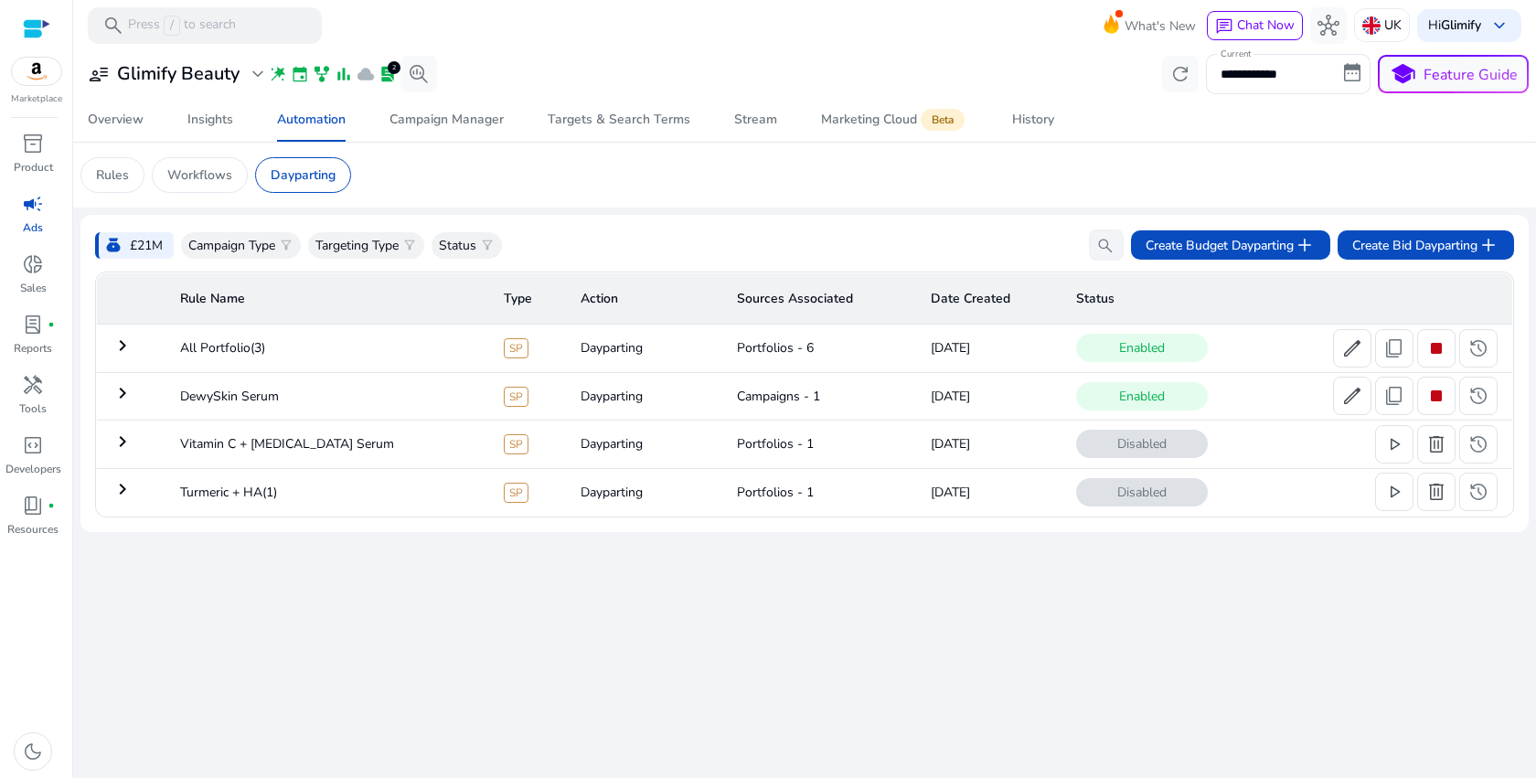
click at [122, 347] on mat-icon "keyboard_arrow_right" at bounding box center [123, 346] width 22 height 22
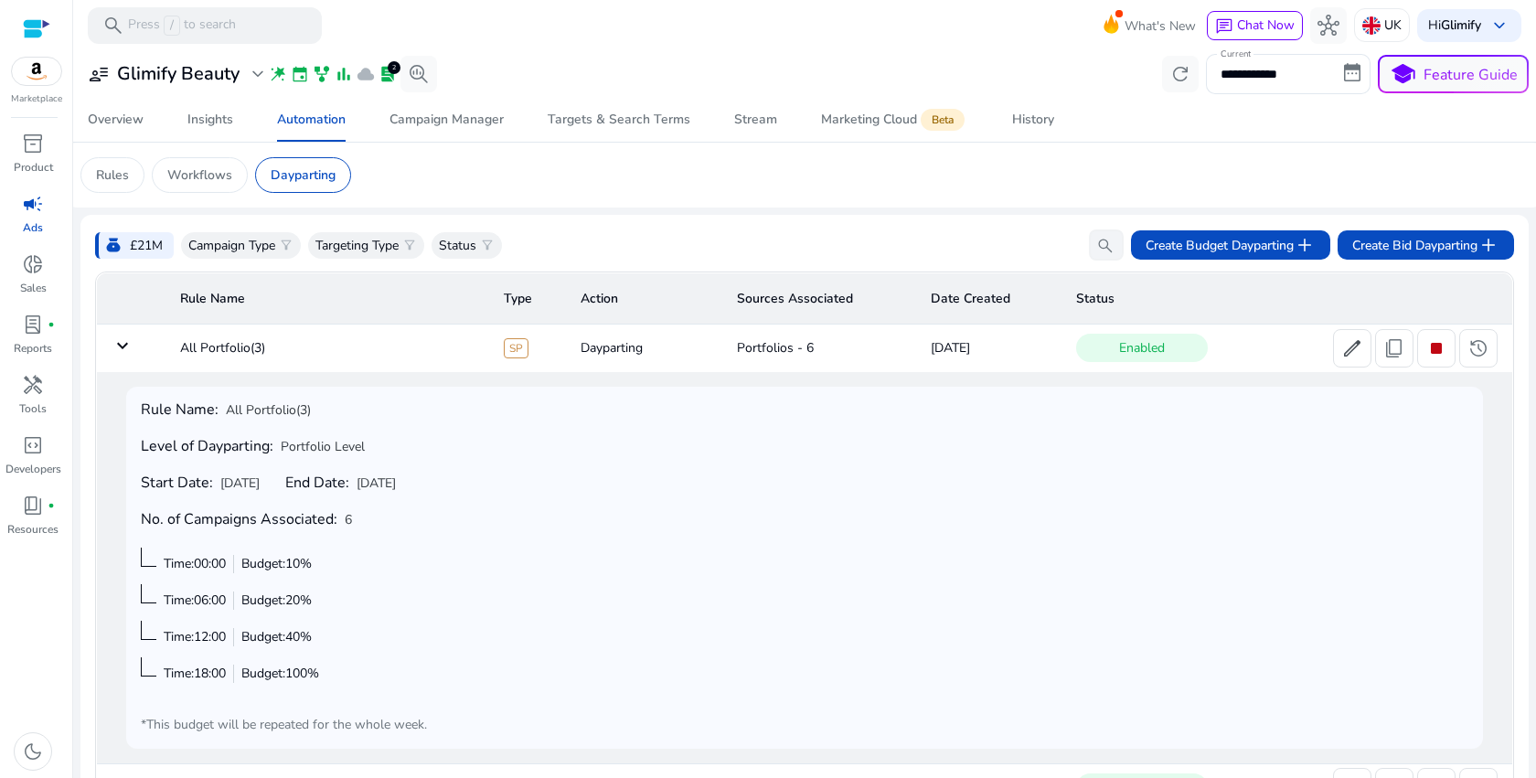
click at [122, 347] on mat-icon "keyboard_arrow_down" at bounding box center [123, 346] width 22 height 22
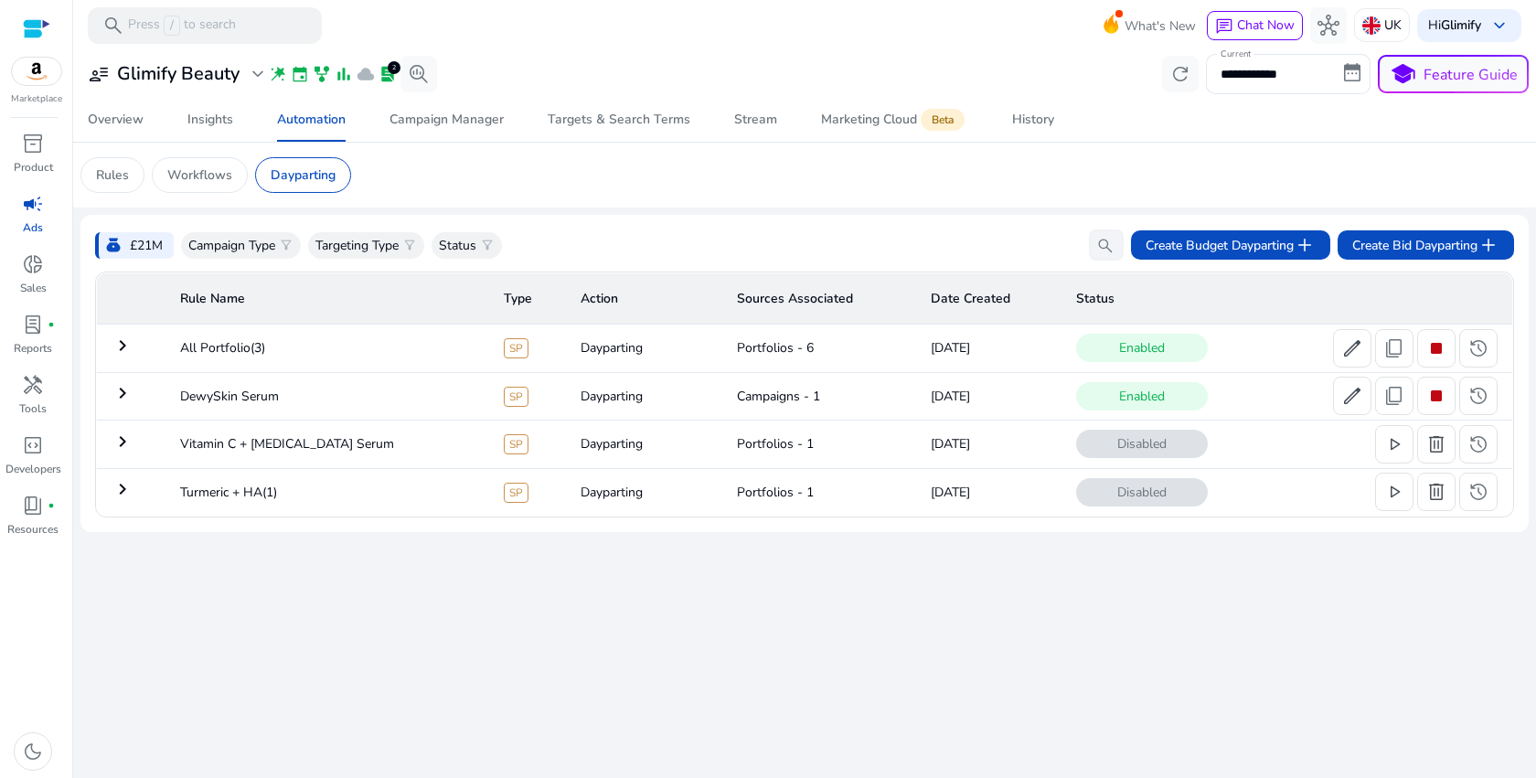
click at [118, 356] on mat-icon "keyboard_arrow_right" at bounding box center [123, 346] width 22 height 22
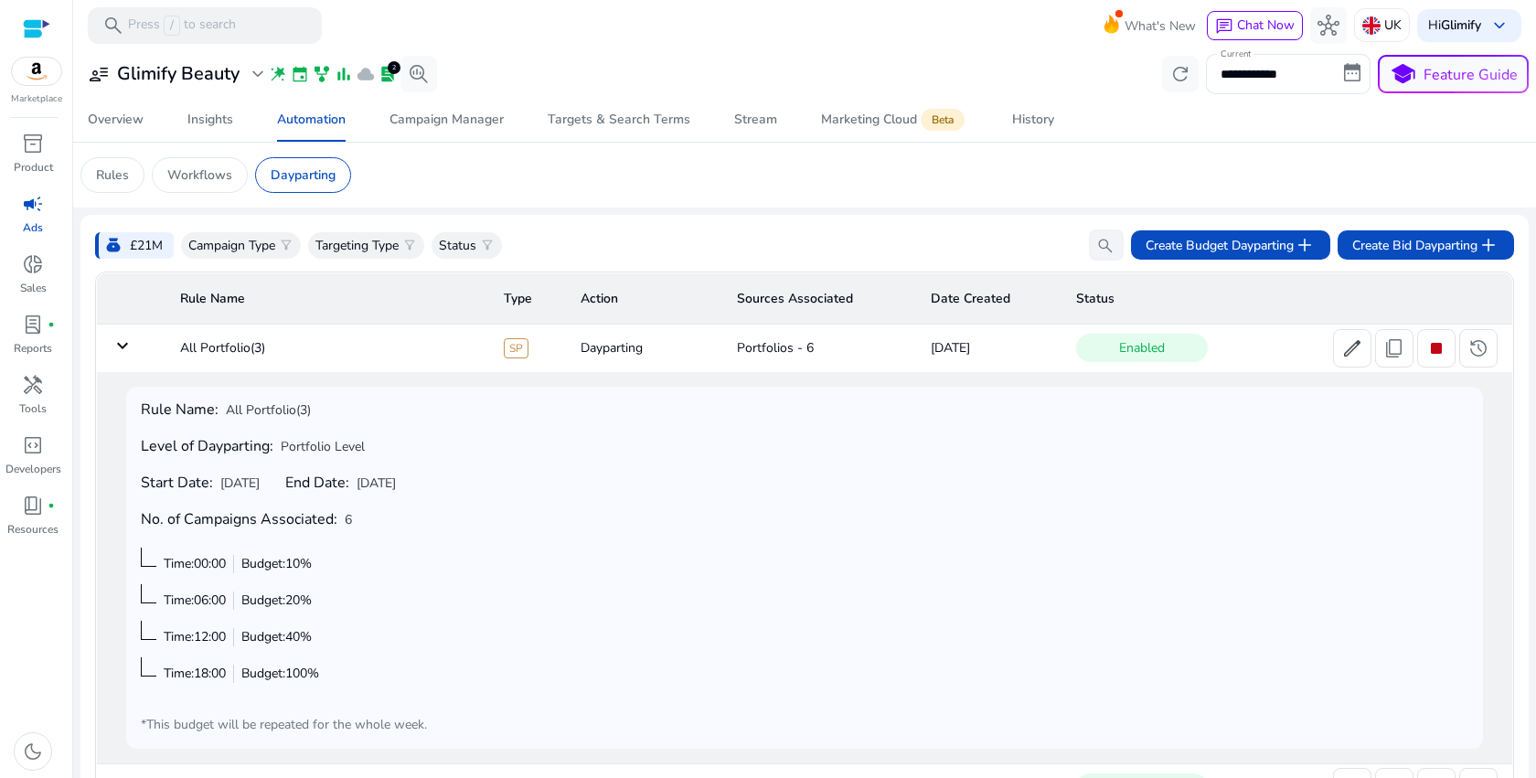
click at [118, 356] on mat-icon "keyboard_arrow_down" at bounding box center [123, 346] width 22 height 22
